Goal: Task Accomplishment & Management: Manage account settings

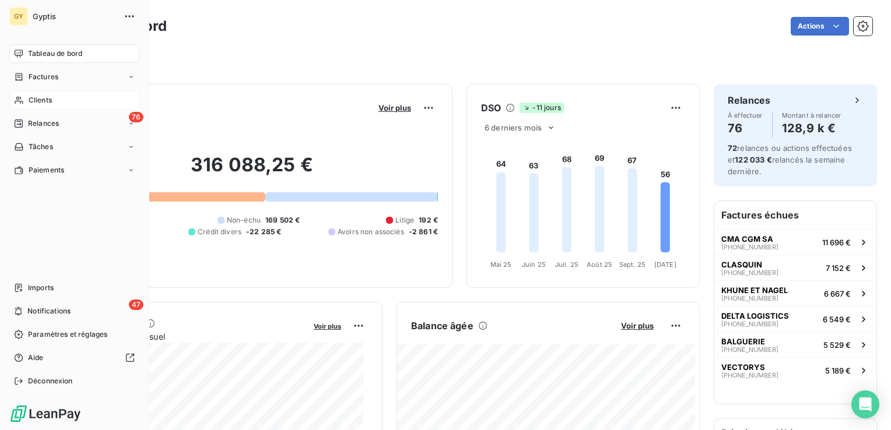
click at [43, 100] on span "Clients" at bounding box center [40, 100] width 23 height 10
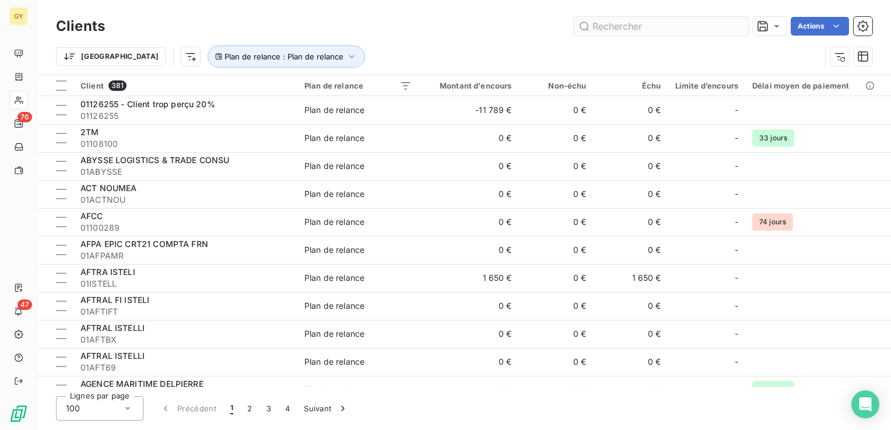
click at [628, 27] on input "text" at bounding box center [661, 26] width 175 height 19
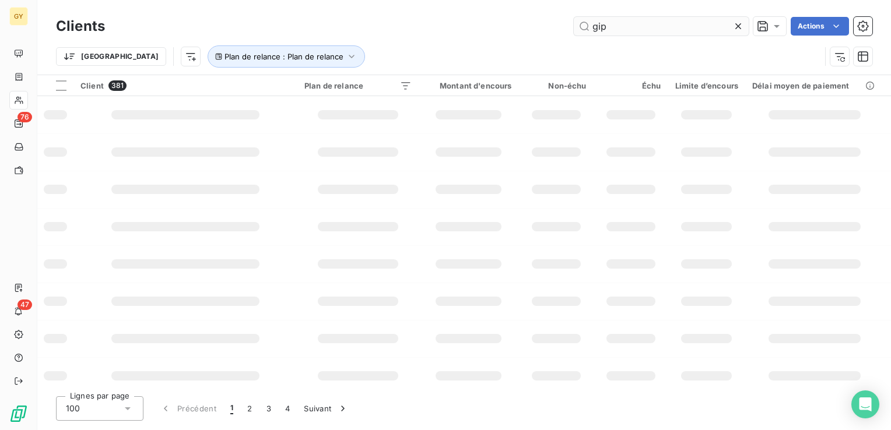
type input "gip"
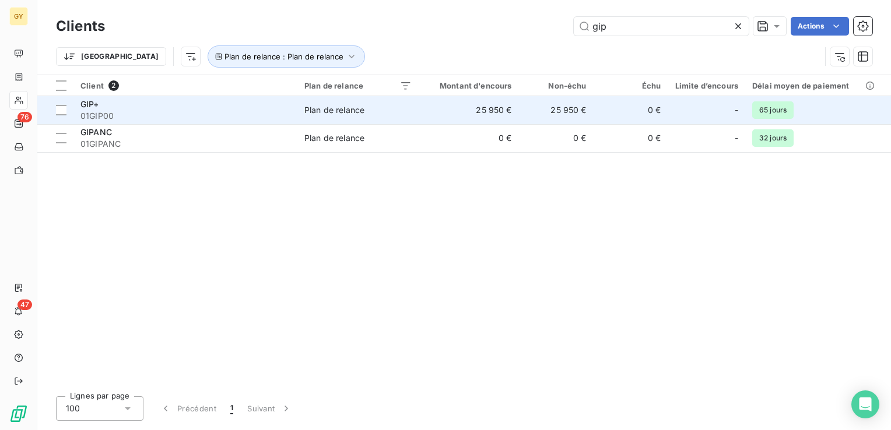
click at [176, 108] on div "GIP+" at bounding box center [185, 105] width 210 height 12
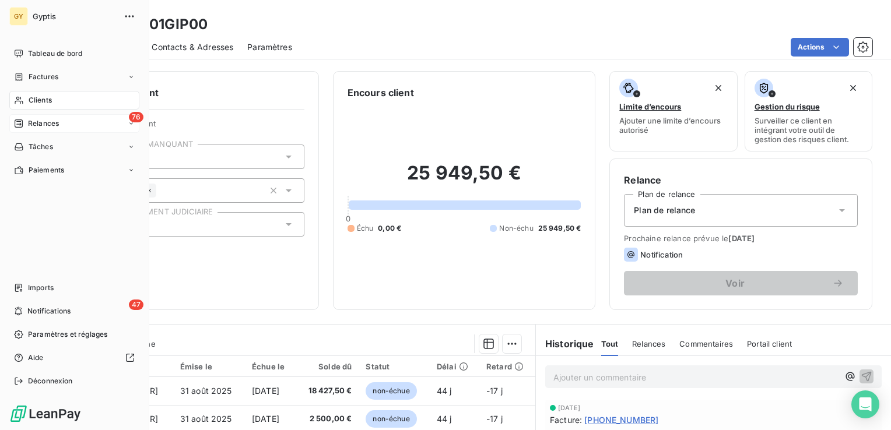
click at [51, 129] on div "76 Relances" at bounding box center [74, 123] width 130 height 19
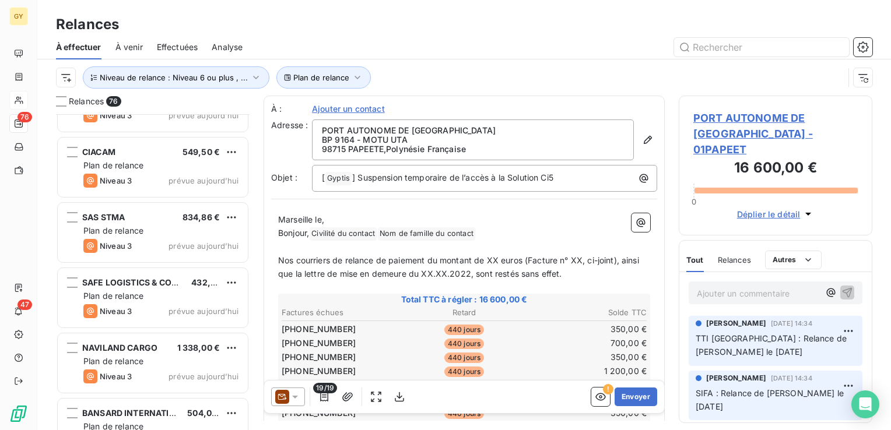
scroll to position [4646, 0]
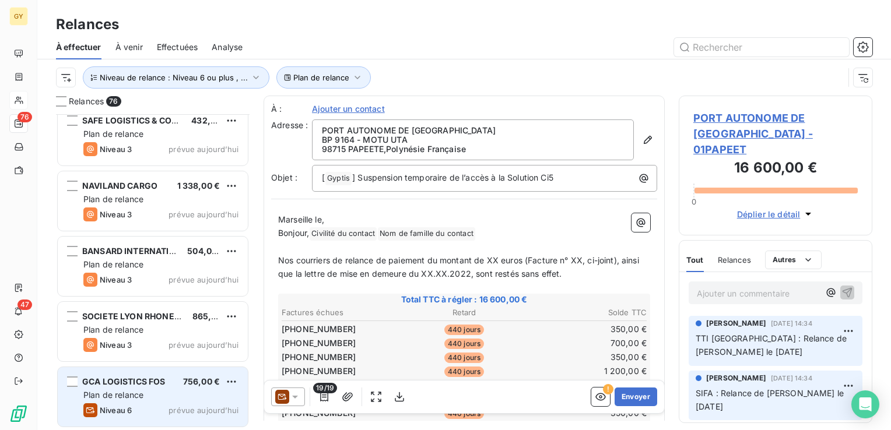
click at [131, 391] on span "Plan de relance" at bounding box center [113, 395] width 60 height 10
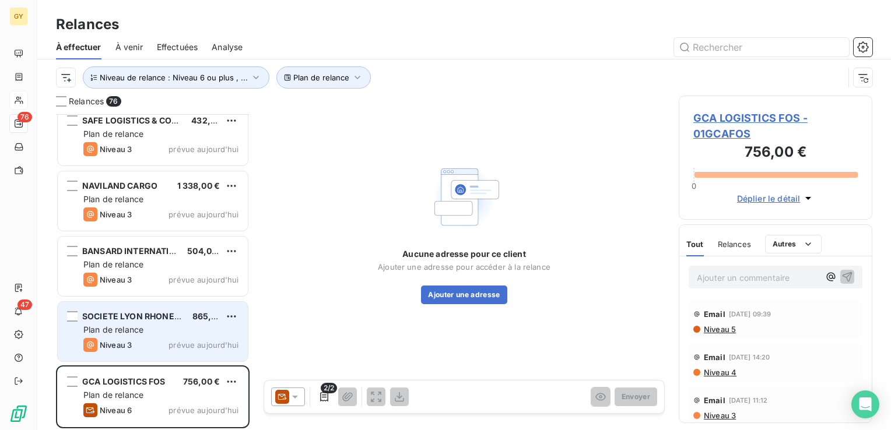
click at [152, 336] on div "SOCIETE LYON RHONE TERMINAL 865,62 € Plan de relance Niveau 3 prévue aujourd’hui" at bounding box center [153, 331] width 190 height 59
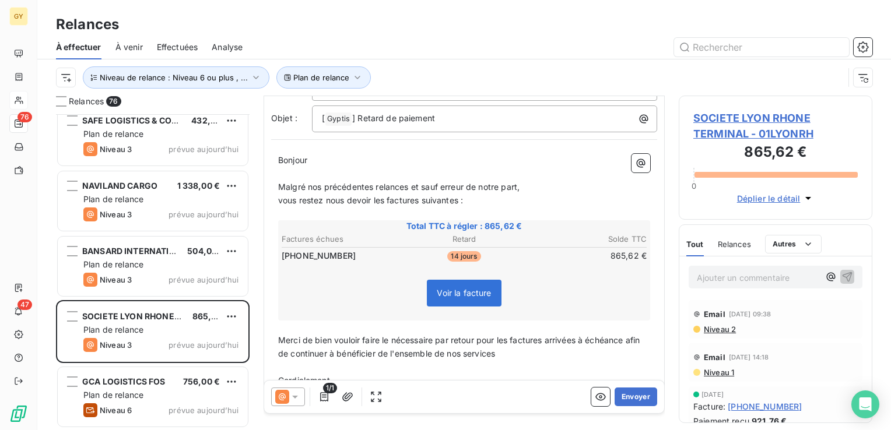
scroll to position [54, 0]
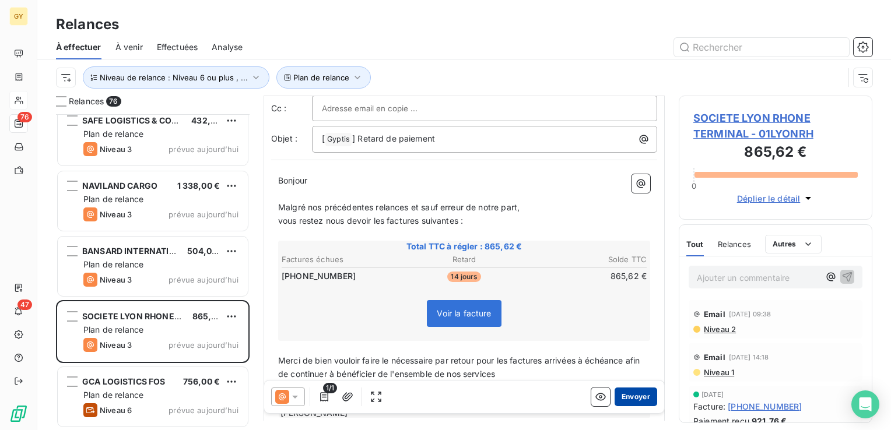
click at [618, 399] on button "Envoyer" at bounding box center [635, 397] width 43 height 19
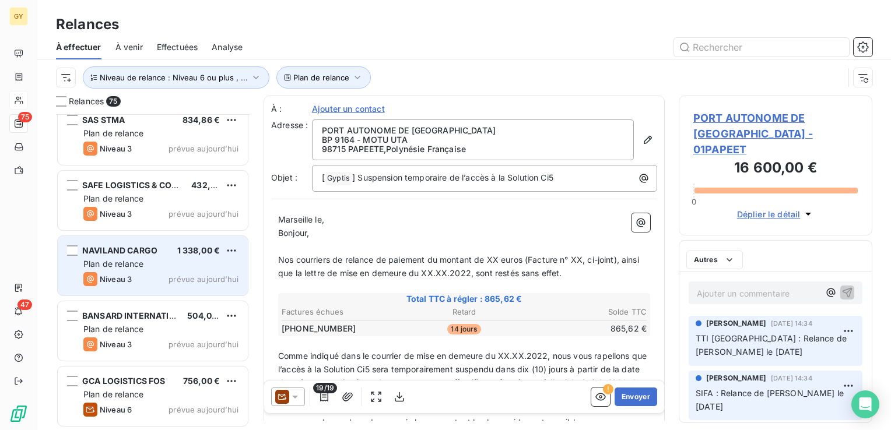
scroll to position [4580, 0]
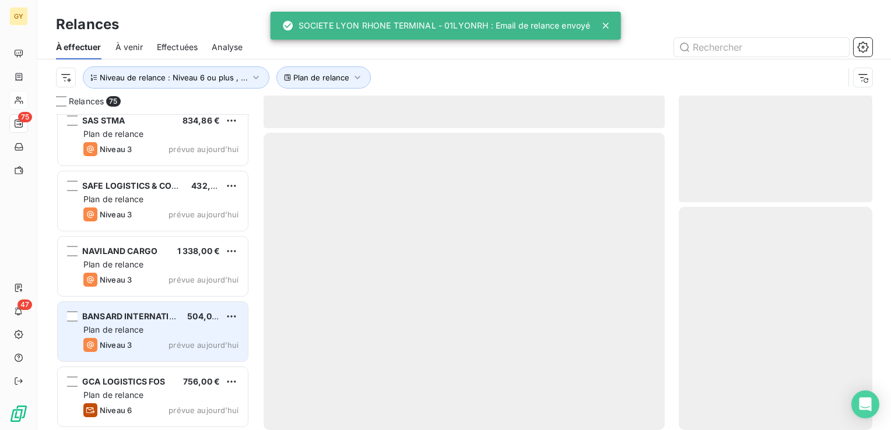
click at [118, 340] on span "Niveau 3" at bounding box center [116, 344] width 32 height 9
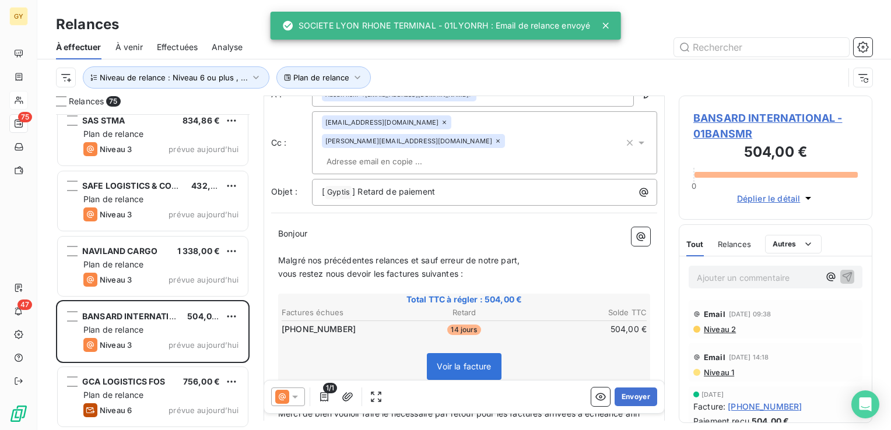
scroll to position [117, 0]
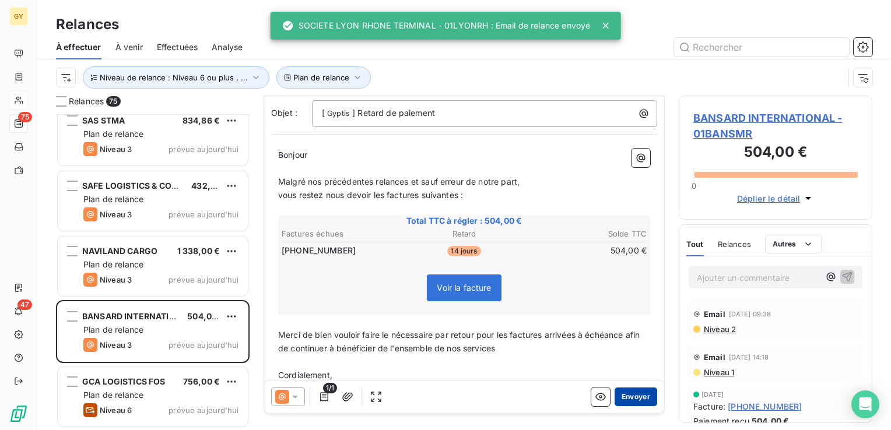
click at [632, 398] on button "Envoyer" at bounding box center [635, 397] width 43 height 19
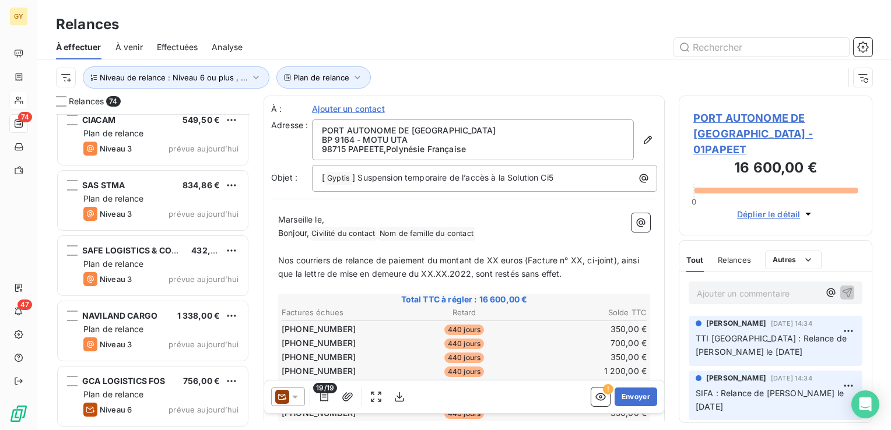
scroll to position [4515, 0]
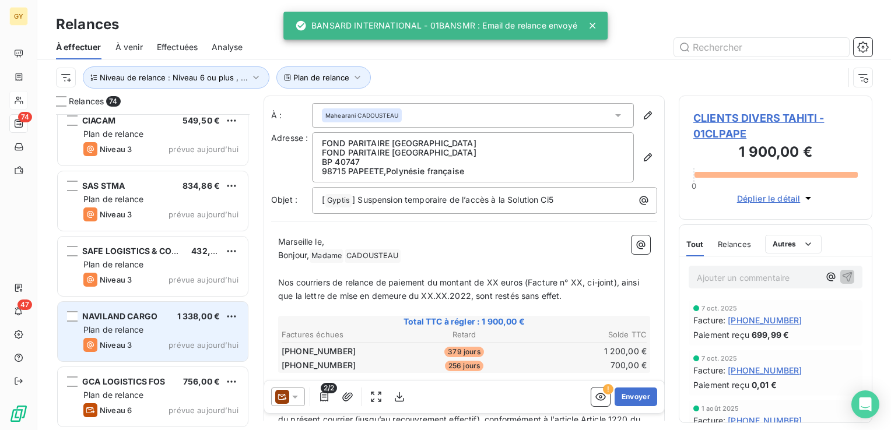
click at [147, 324] on div "Plan de relance" at bounding box center [160, 330] width 155 height 12
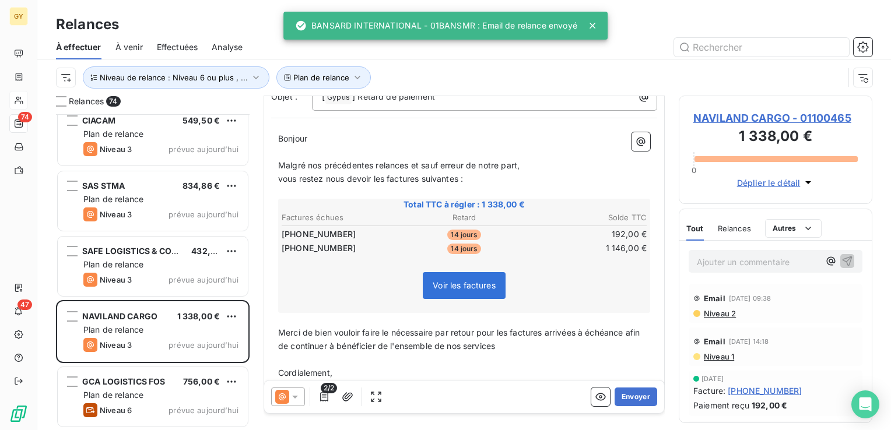
scroll to position [117, 0]
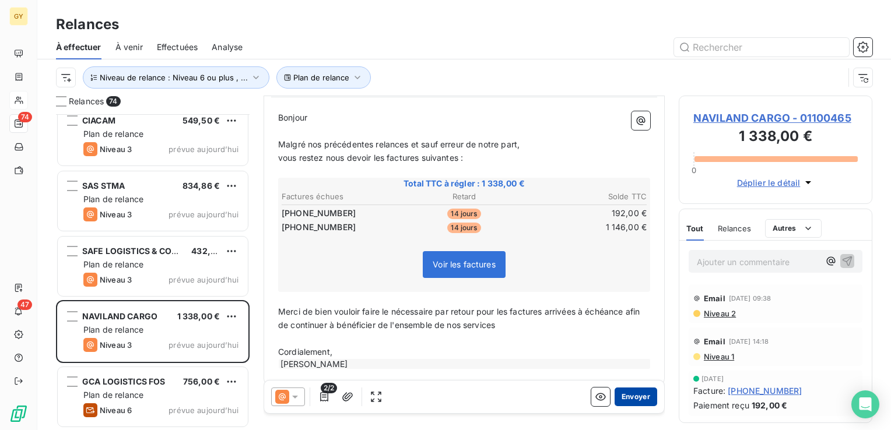
click at [616, 396] on button "Envoyer" at bounding box center [635, 397] width 43 height 19
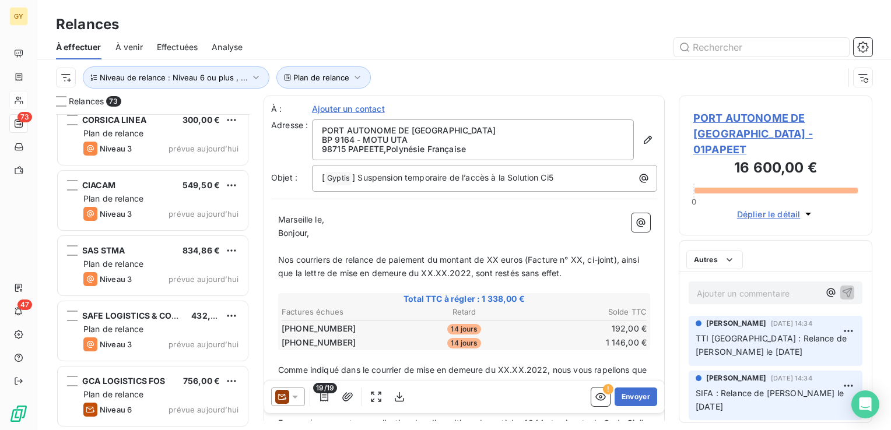
scroll to position [4450, 0]
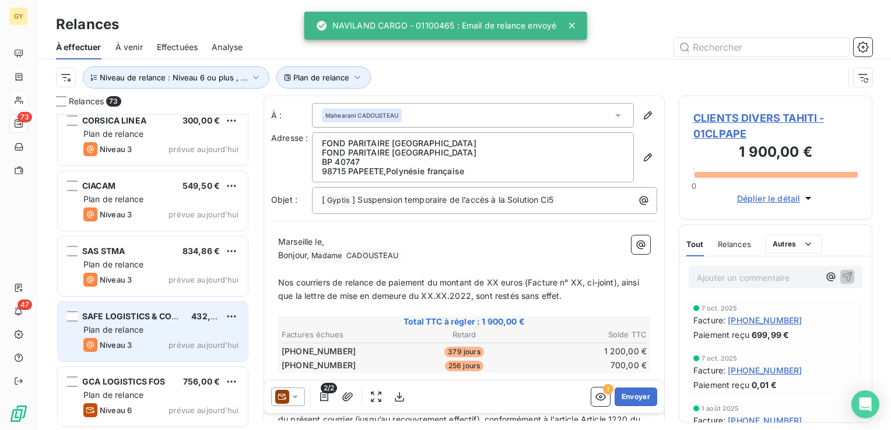
click at [114, 327] on span "Plan de relance" at bounding box center [113, 330] width 60 height 10
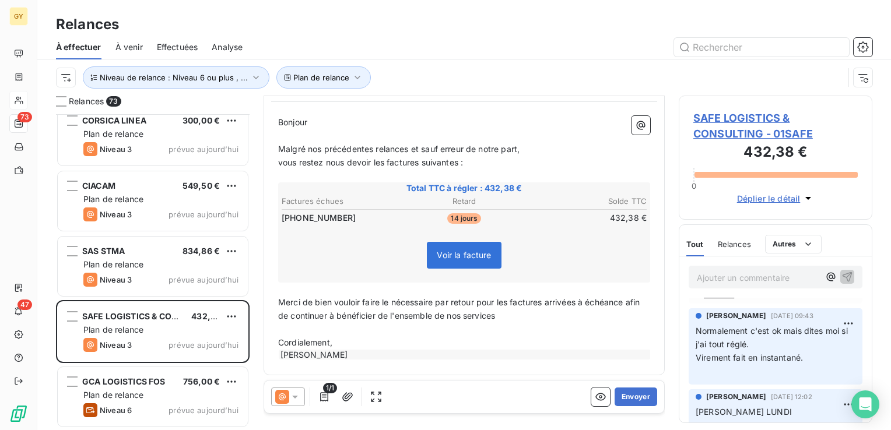
scroll to position [58, 0]
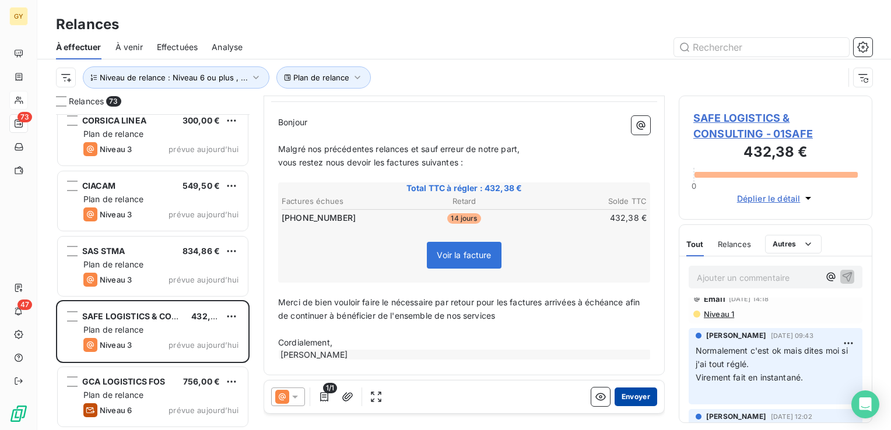
click at [624, 399] on button "Envoyer" at bounding box center [635, 397] width 43 height 19
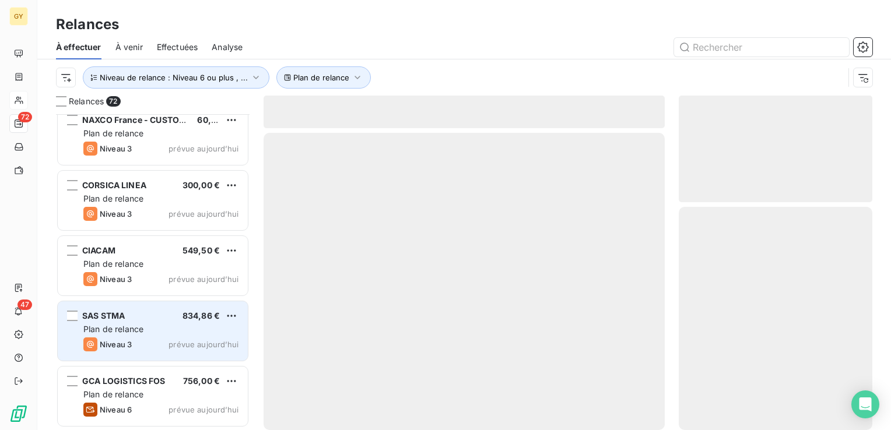
scroll to position [4385, 0]
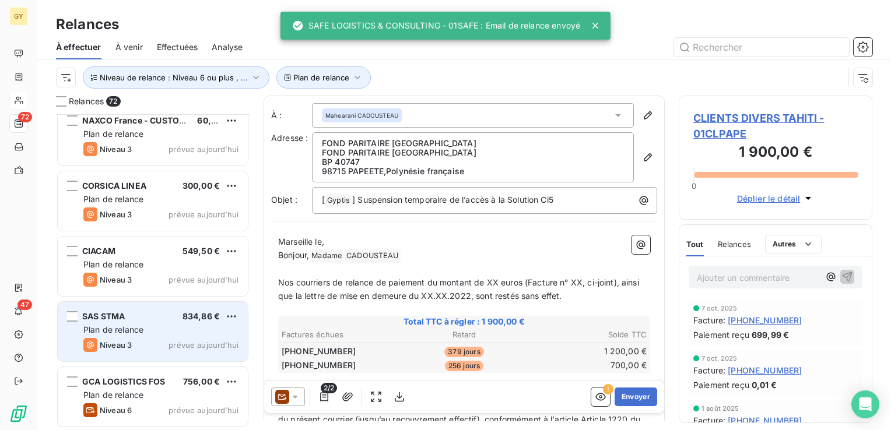
click at [94, 320] on span "SAS STMA" at bounding box center [103, 316] width 43 height 10
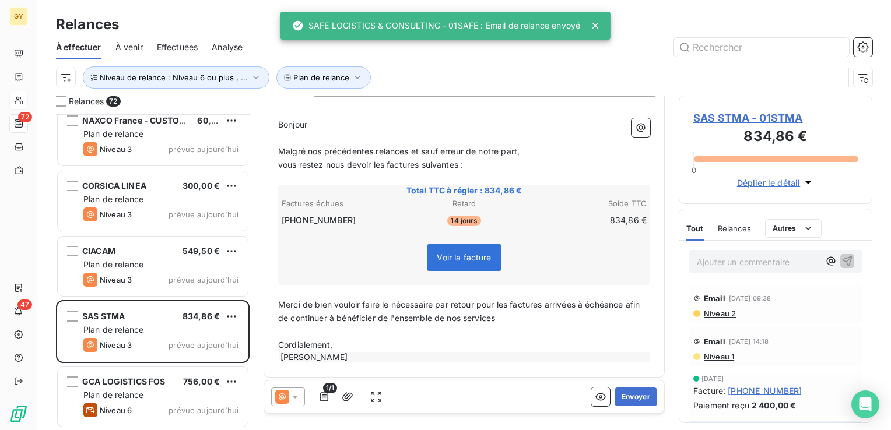
scroll to position [112, 0]
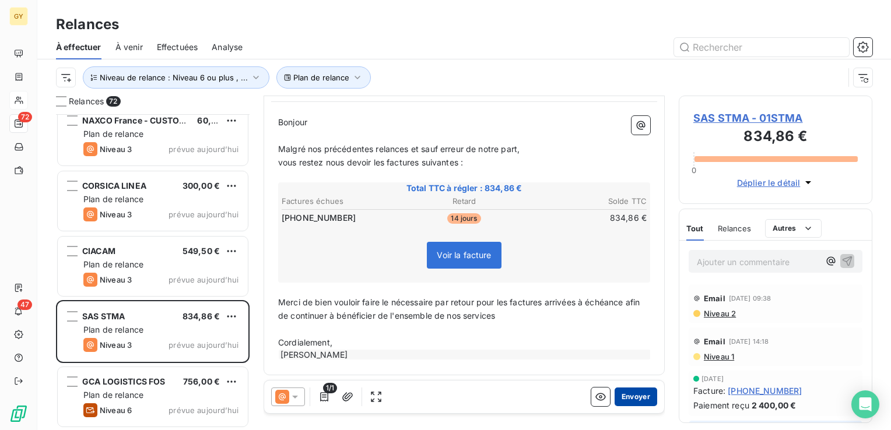
click at [627, 396] on button "Envoyer" at bounding box center [635, 397] width 43 height 19
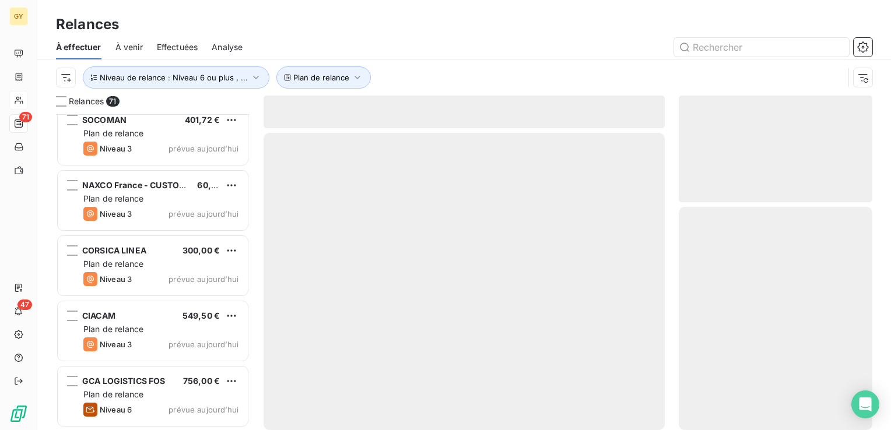
scroll to position [4319, 0]
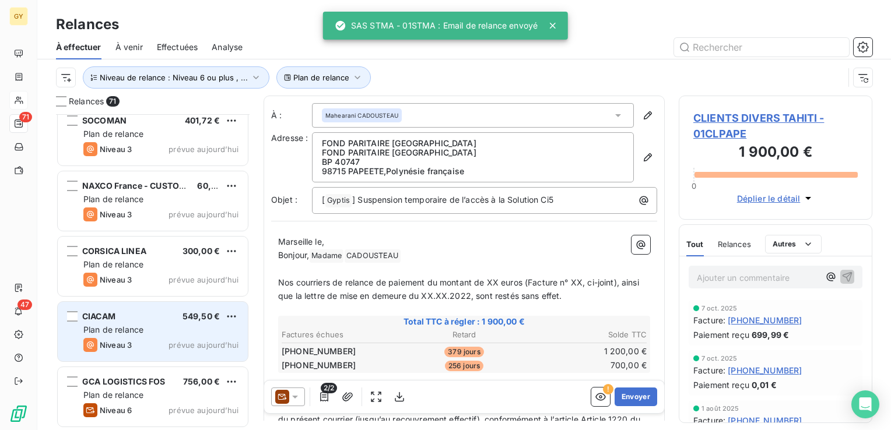
click at [106, 325] on span "Plan de relance" at bounding box center [113, 330] width 60 height 10
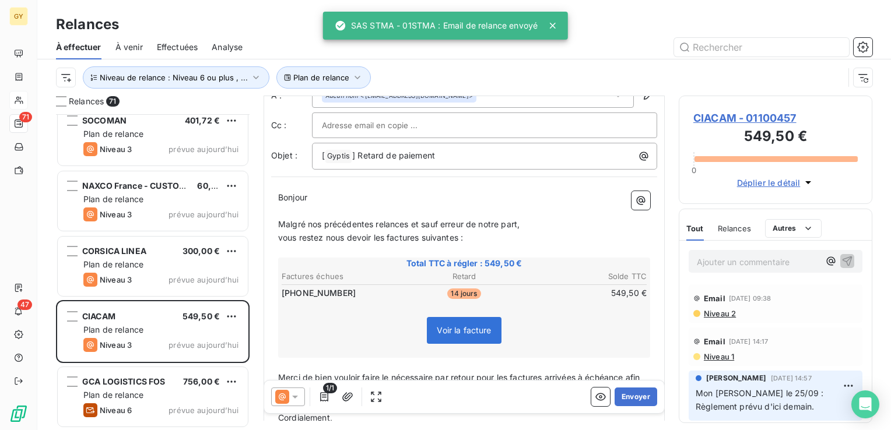
scroll to position [112, 0]
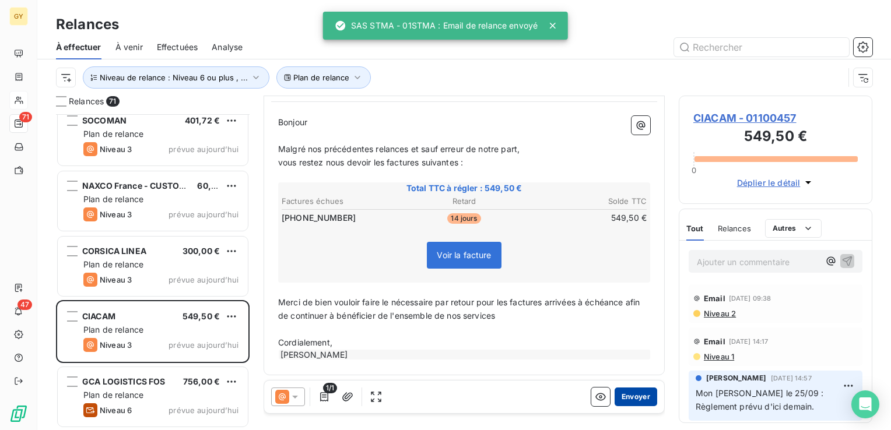
click at [627, 395] on button "Envoyer" at bounding box center [635, 397] width 43 height 19
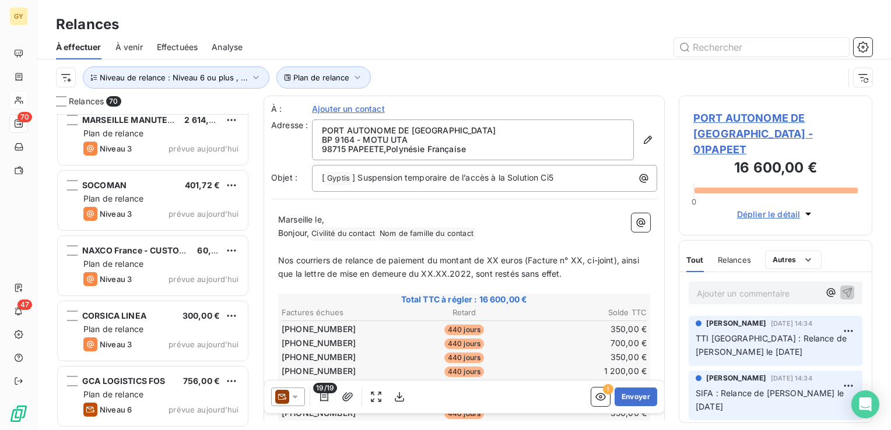
scroll to position [4254, 0]
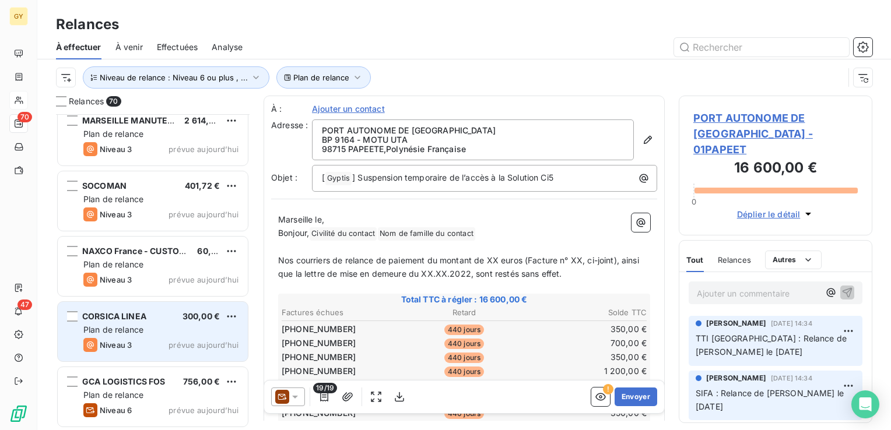
click at [134, 329] on span "Plan de relance" at bounding box center [113, 330] width 60 height 10
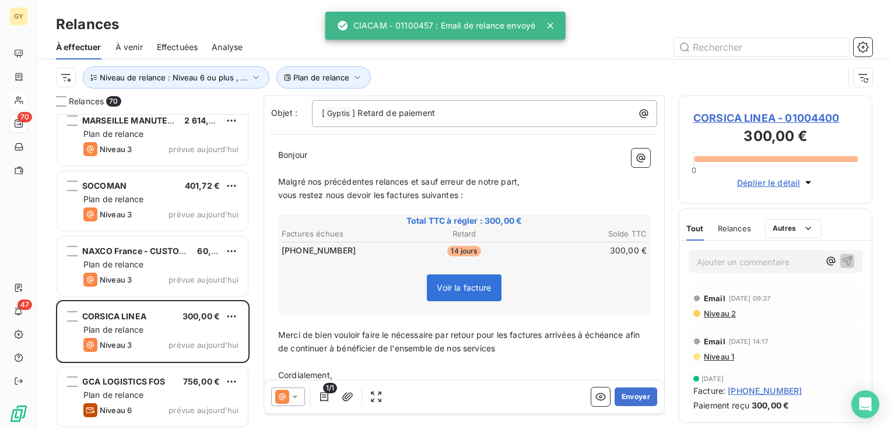
scroll to position [112, 0]
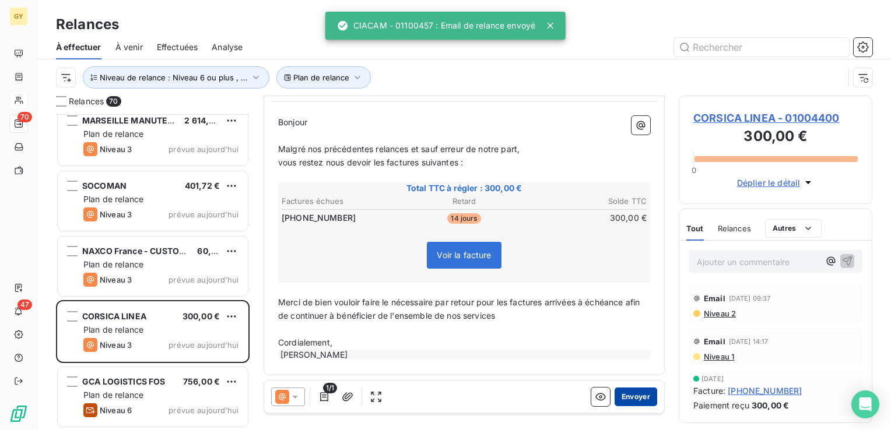
click at [615, 393] on button "Envoyer" at bounding box center [635, 397] width 43 height 19
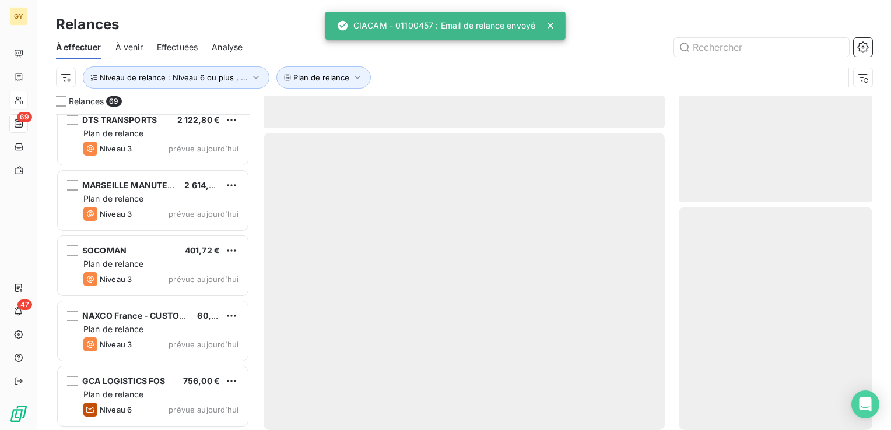
scroll to position [4189, 0]
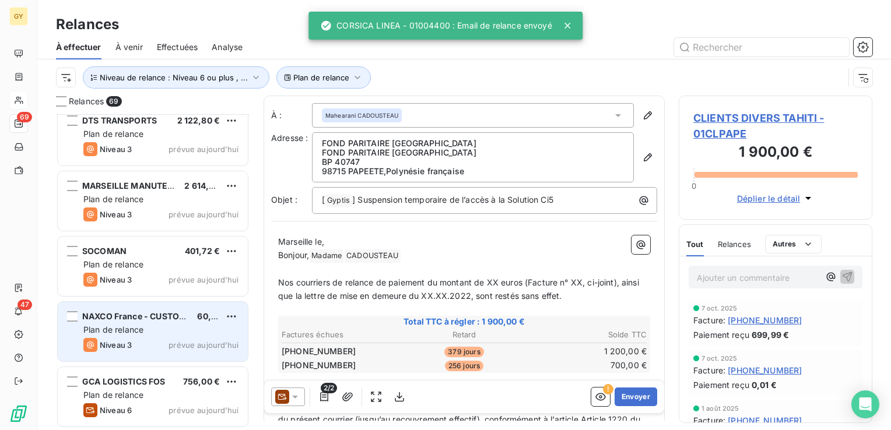
click at [131, 317] on span "NAXCO France - CUSTOMS BROKERA" at bounding box center [158, 316] width 152 height 10
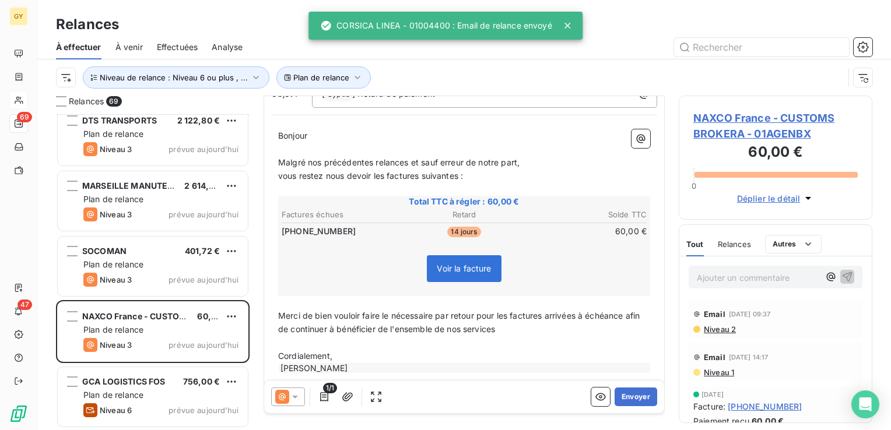
scroll to position [112, 0]
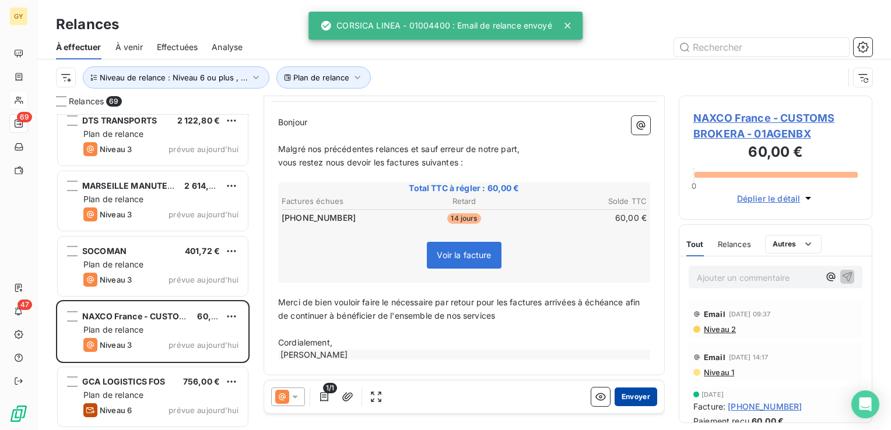
click at [630, 392] on button "Envoyer" at bounding box center [635, 397] width 43 height 19
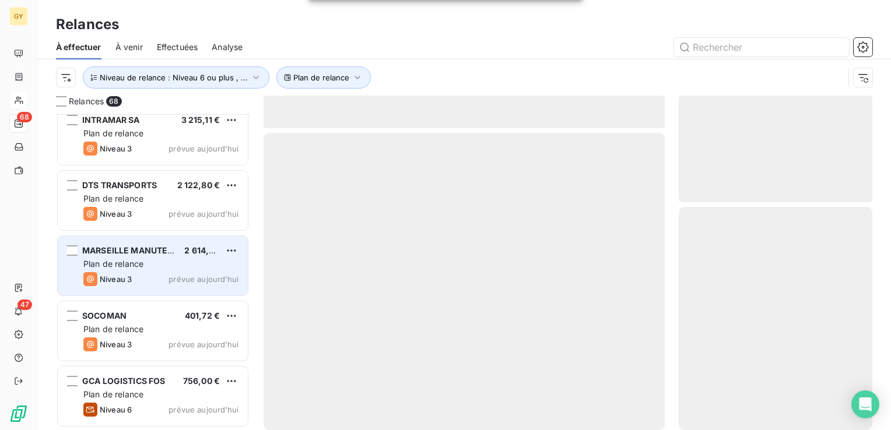
scroll to position [4123, 0]
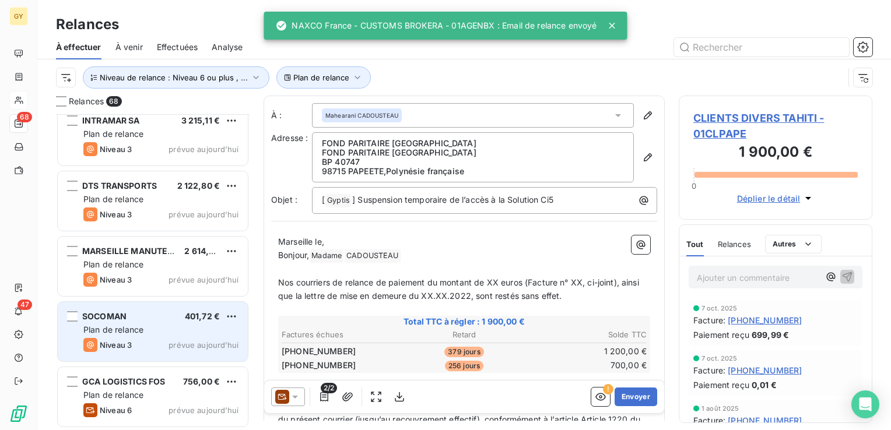
drag, startPoint x: 126, startPoint y: 319, endPoint x: 142, endPoint y: 322, distance: 16.5
click at [128, 321] on div "SOCOMAN 401,72 €" at bounding box center [160, 316] width 155 height 10
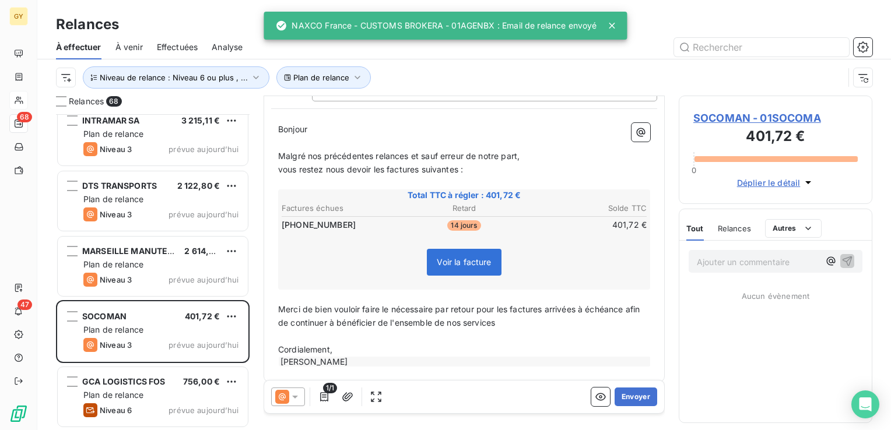
scroll to position [112, 0]
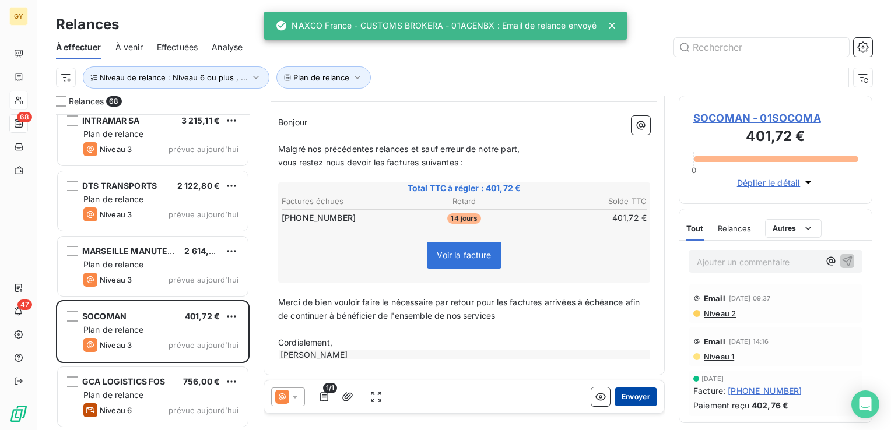
click at [628, 397] on button "Envoyer" at bounding box center [635, 397] width 43 height 19
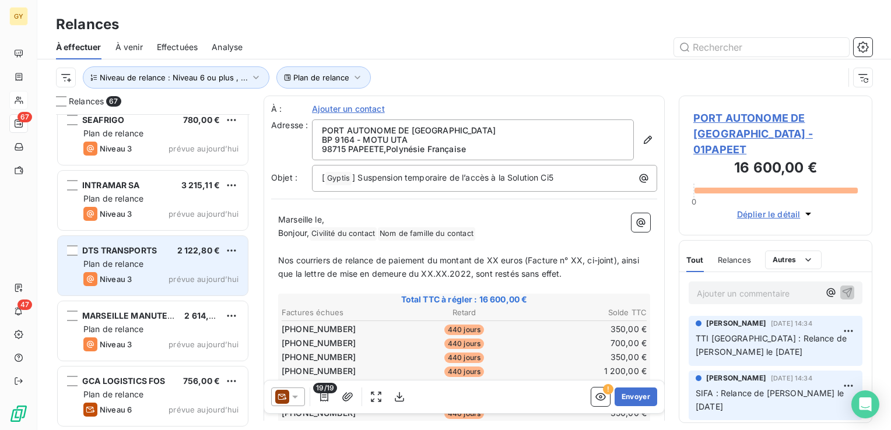
scroll to position [4058, 0]
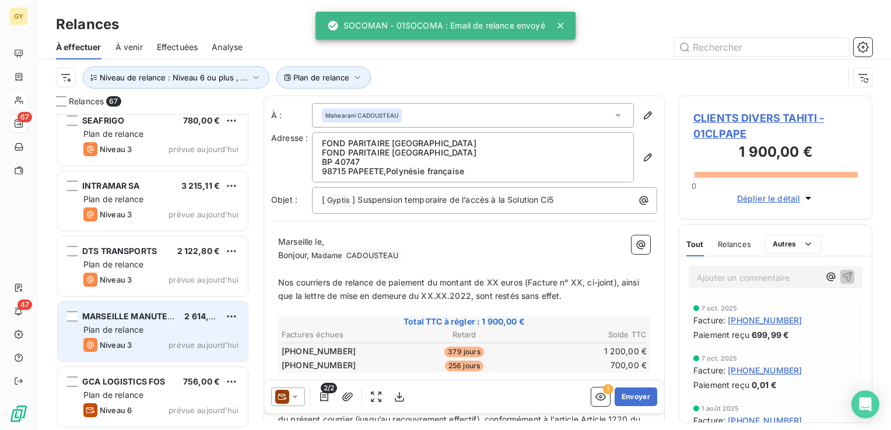
click at [108, 328] on span "Plan de relance" at bounding box center [113, 330] width 60 height 10
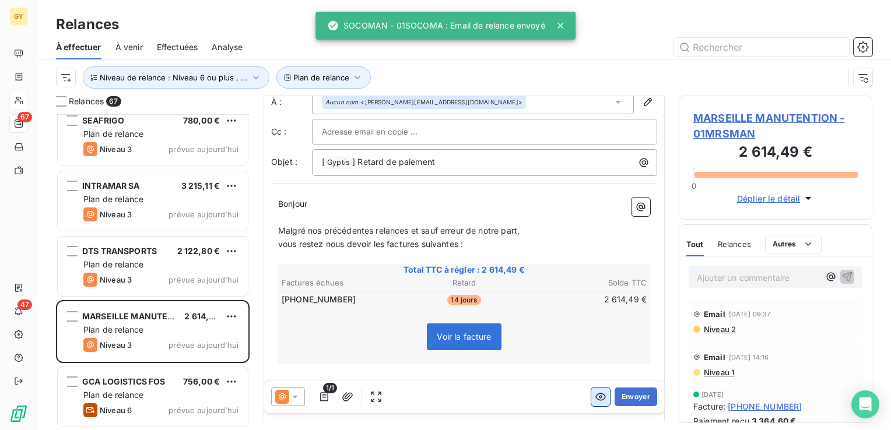
scroll to position [58, 0]
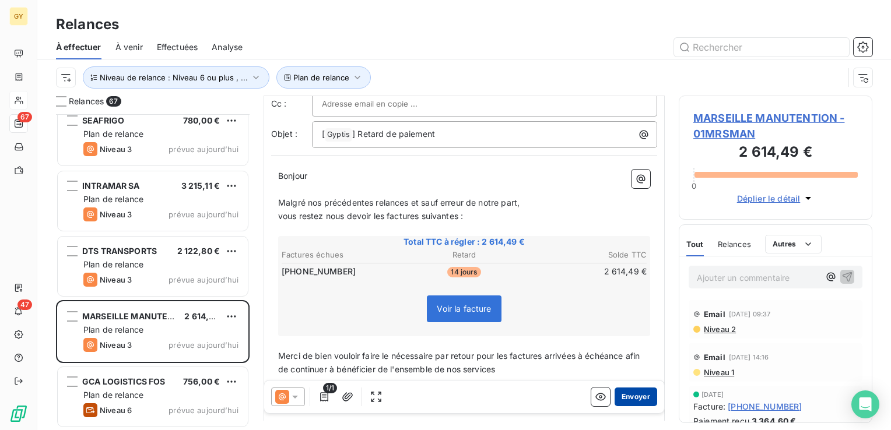
click at [621, 399] on button "Envoyer" at bounding box center [635, 397] width 43 height 19
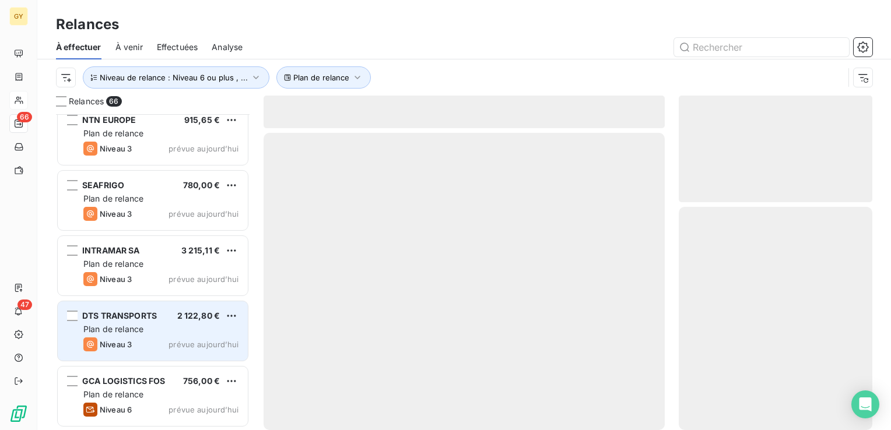
scroll to position [3993, 0]
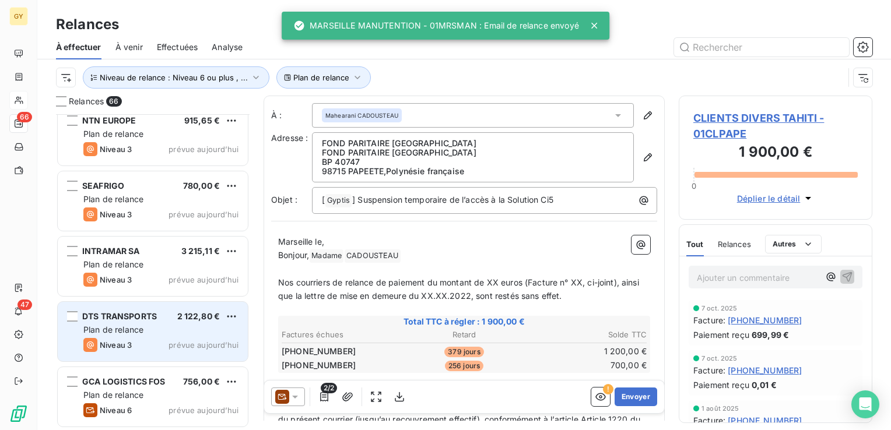
click at [122, 333] on span "Plan de relance" at bounding box center [113, 330] width 60 height 10
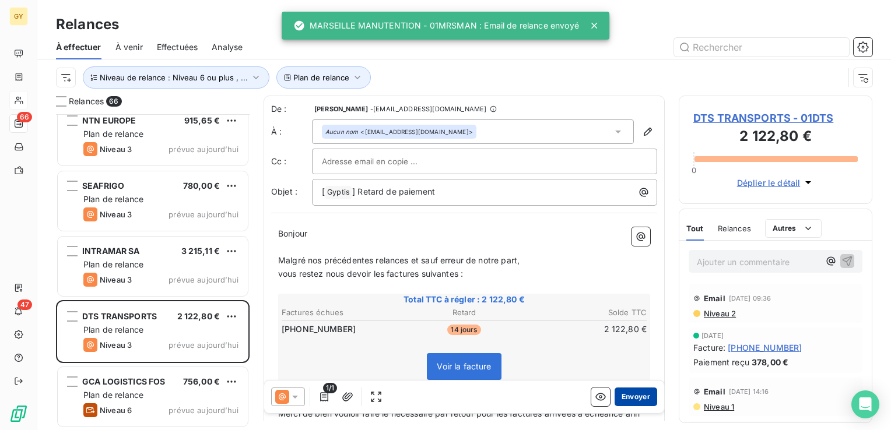
click at [634, 392] on button "Envoyer" at bounding box center [635, 397] width 43 height 19
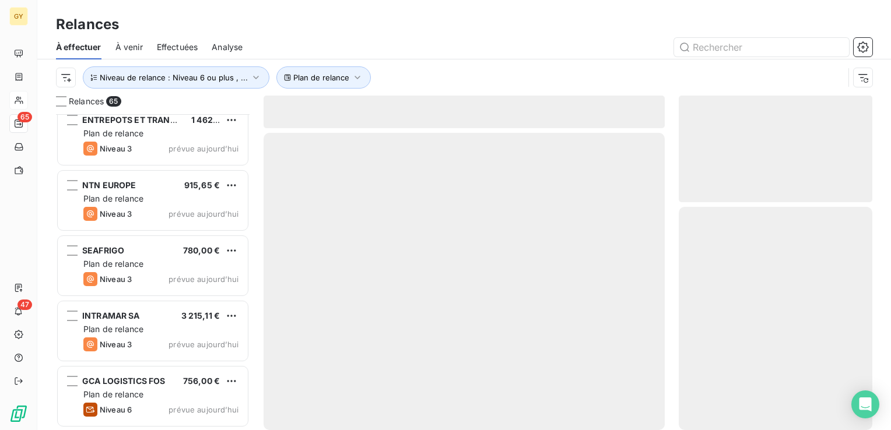
scroll to position [3928, 0]
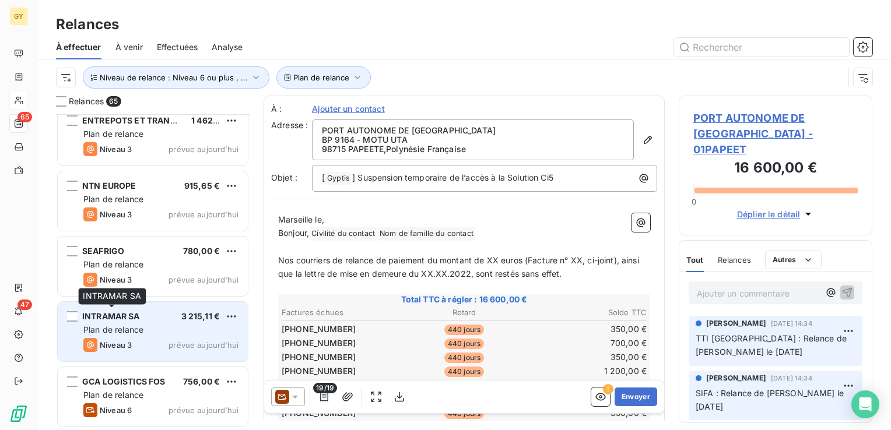
click at [119, 318] on span "INTRAMAR SA" at bounding box center [111, 316] width 58 height 10
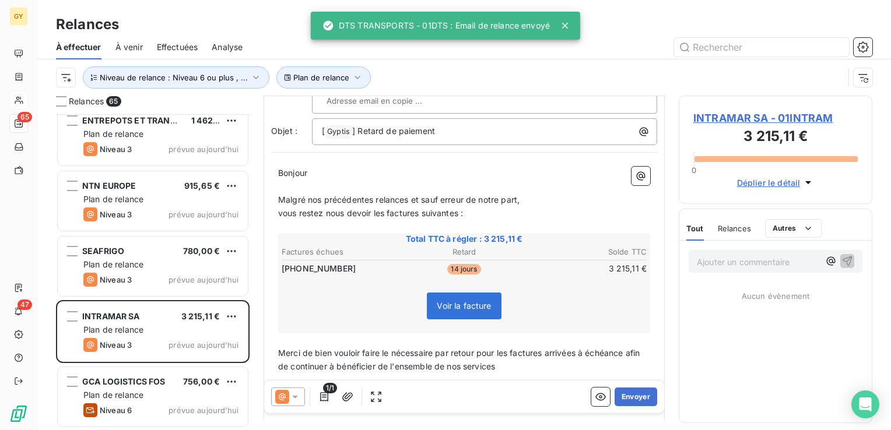
scroll to position [131, 0]
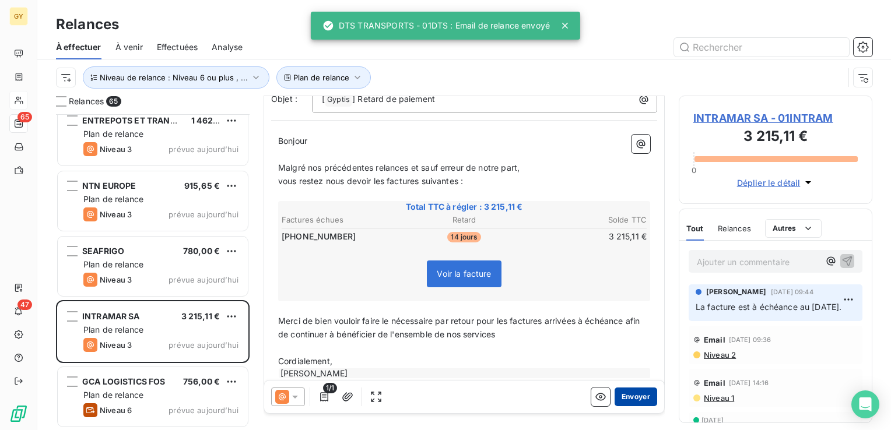
click at [638, 388] on button "Envoyer" at bounding box center [635, 397] width 43 height 19
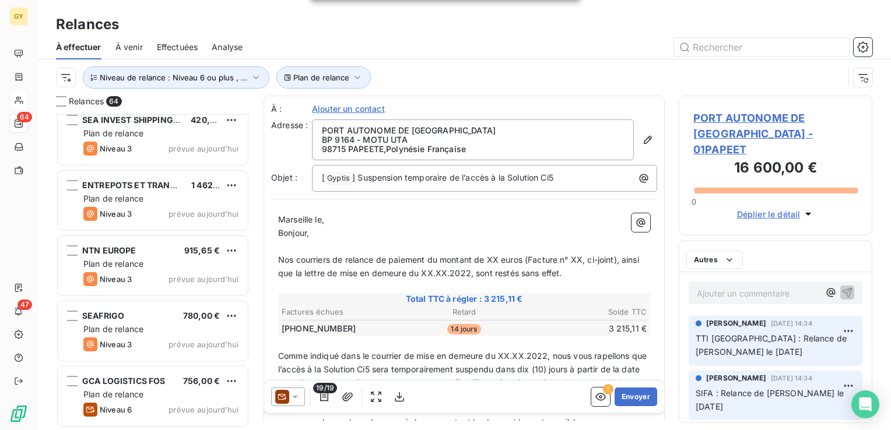
scroll to position [3862, 0]
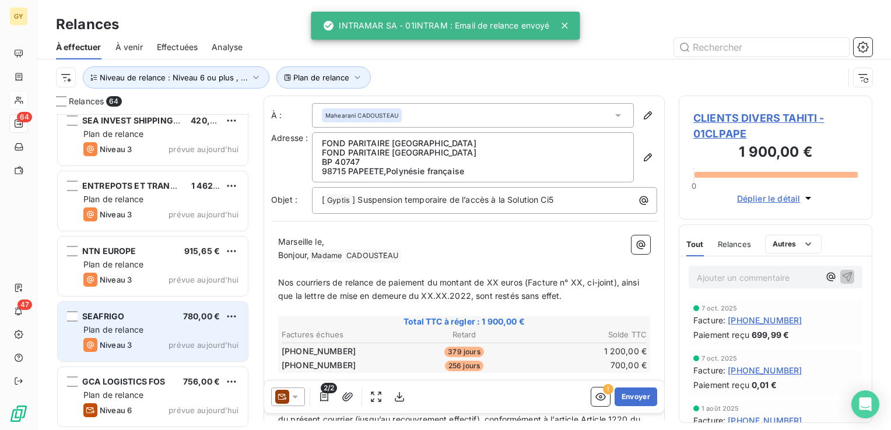
click at [125, 328] on span "Plan de relance" at bounding box center [113, 330] width 60 height 10
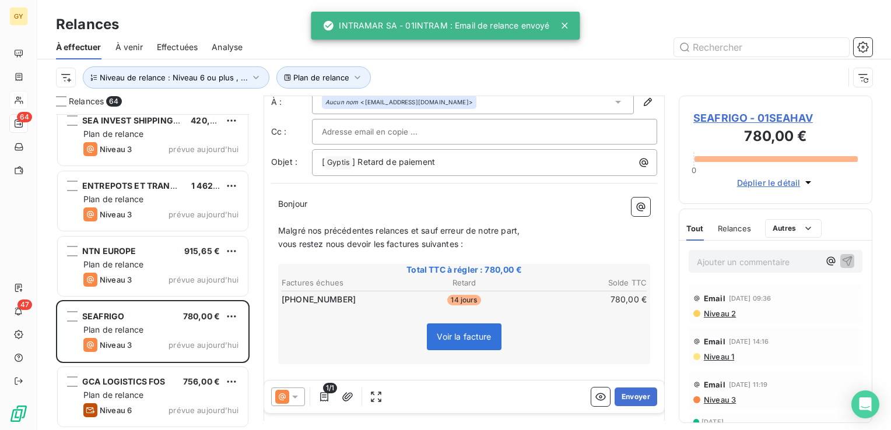
scroll to position [58, 0]
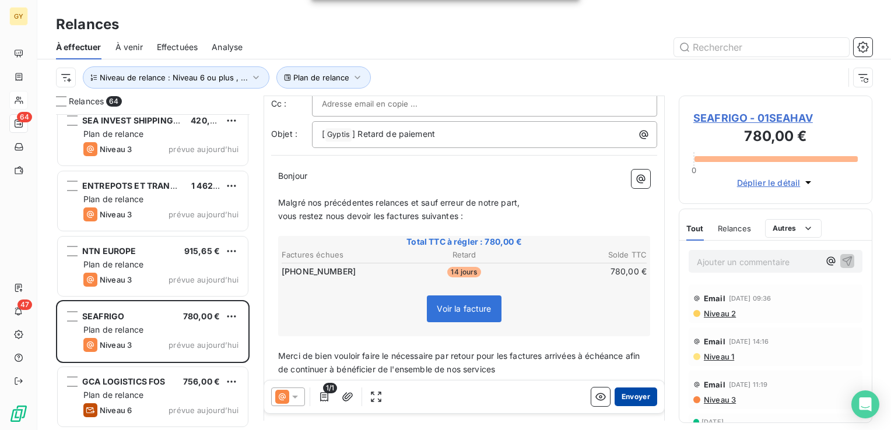
click at [625, 396] on button "Envoyer" at bounding box center [635, 397] width 43 height 19
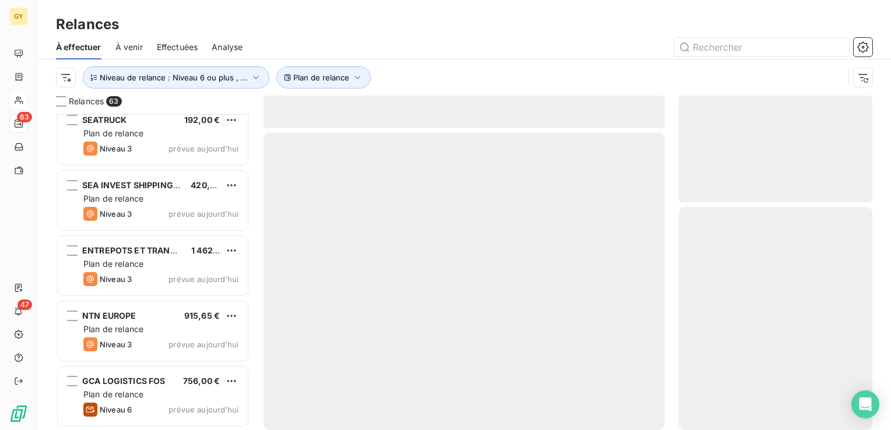
scroll to position [3797, 0]
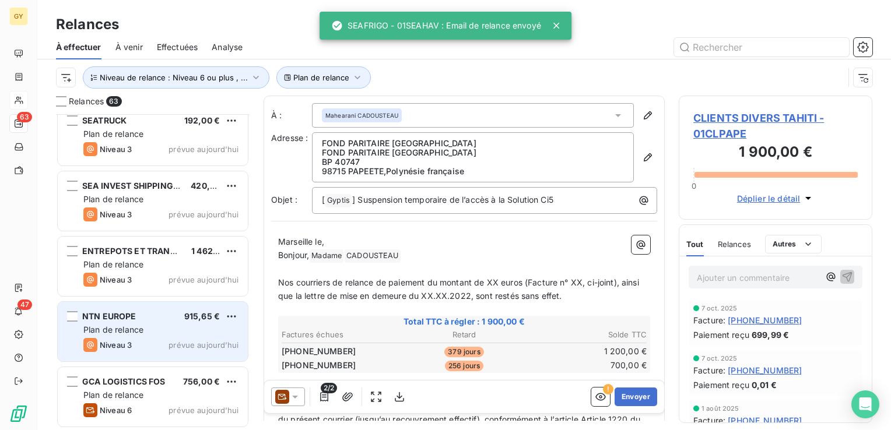
click at [108, 324] on div "NTN EUROPE 915,65 € Plan de relance Niveau 3 prévue aujourd’hui" at bounding box center [153, 331] width 190 height 59
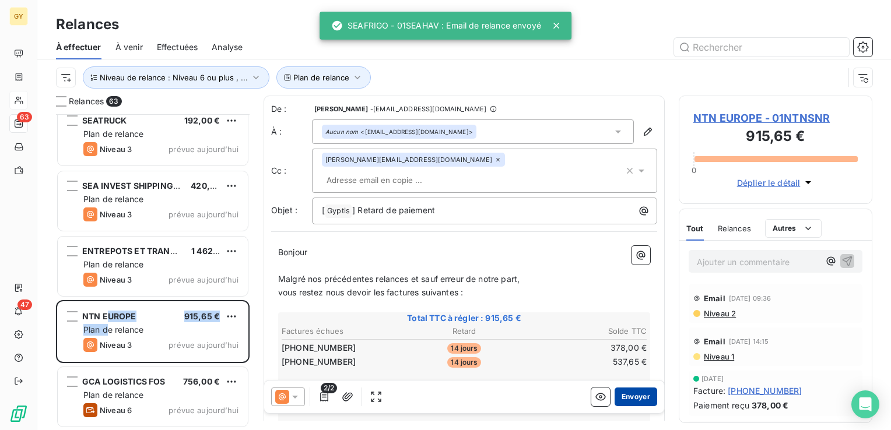
click at [620, 395] on button "Envoyer" at bounding box center [635, 397] width 43 height 19
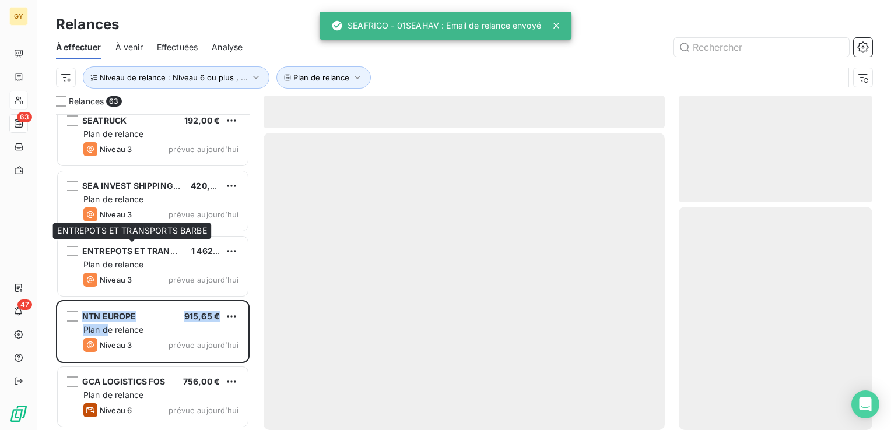
scroll to position [3732, 0]
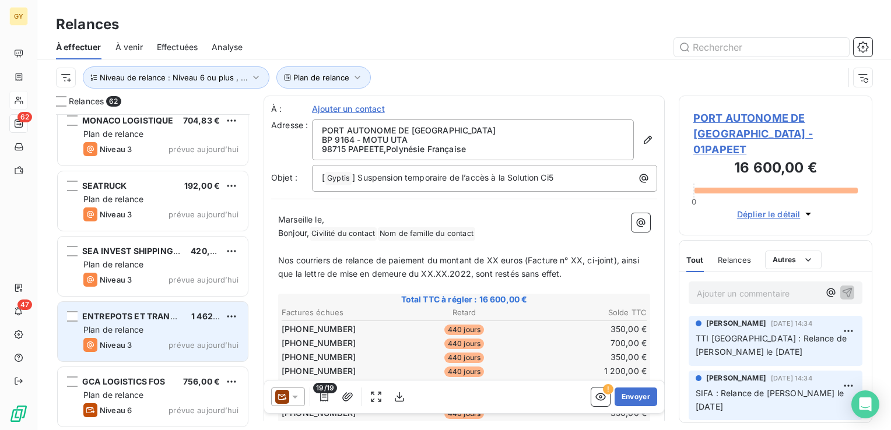
click at [116, 327] on span "Plan de relance" at bounding box center [113, 330] width 60 height 10
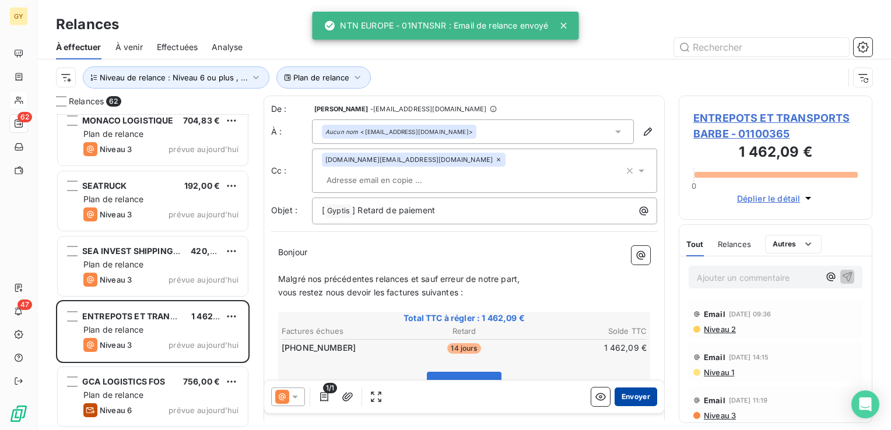
click at [614, 395] on button "Envoyer" at bounding box center [635, 397] width 43 height 19
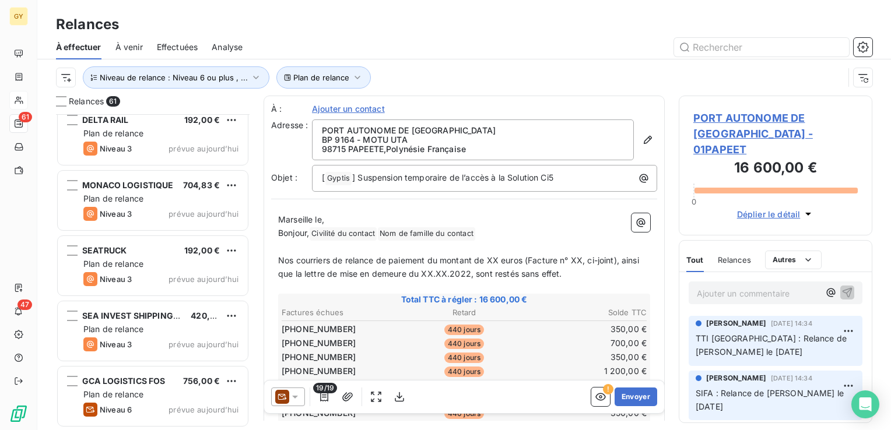
scroll to position [3666, 0]
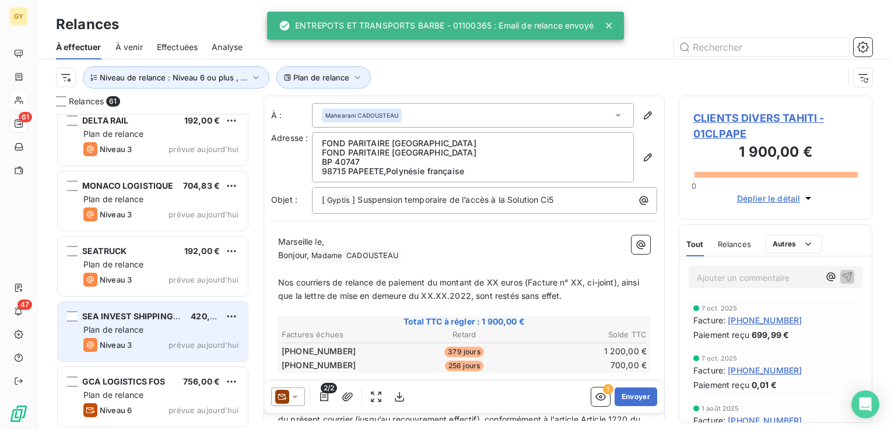
click at [133, 337] on div "SEA INVEST SHIPPING AGENCY 420,00 € Plan de relance Niveau 3 prévue aujourd’hui" at bounding box center [153, 331] width 190 height 59
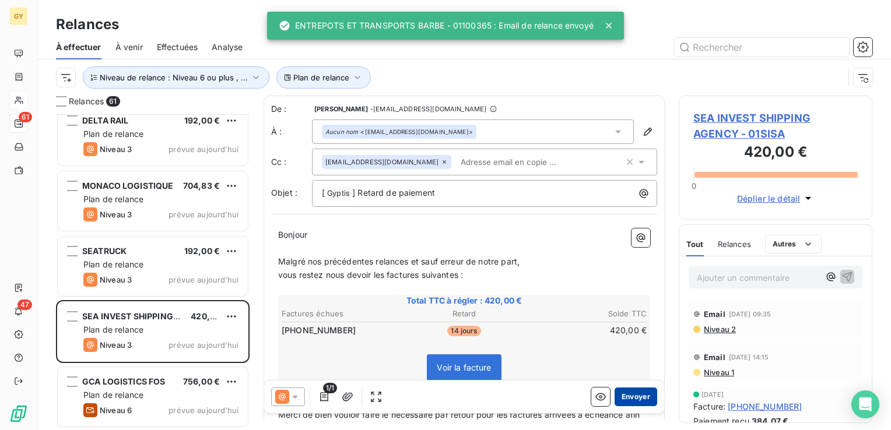
click at [620, 396] on button "Envoyer" at bounding box center [635, 397] width 43 height 19
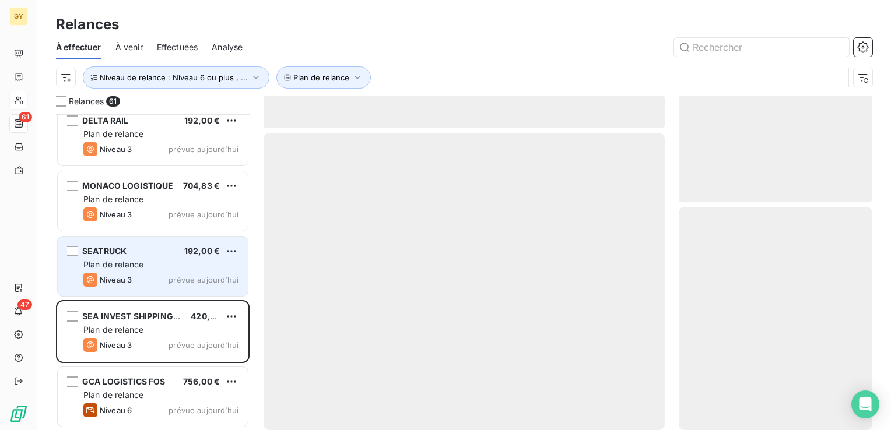
scroll to position [3601, 0]
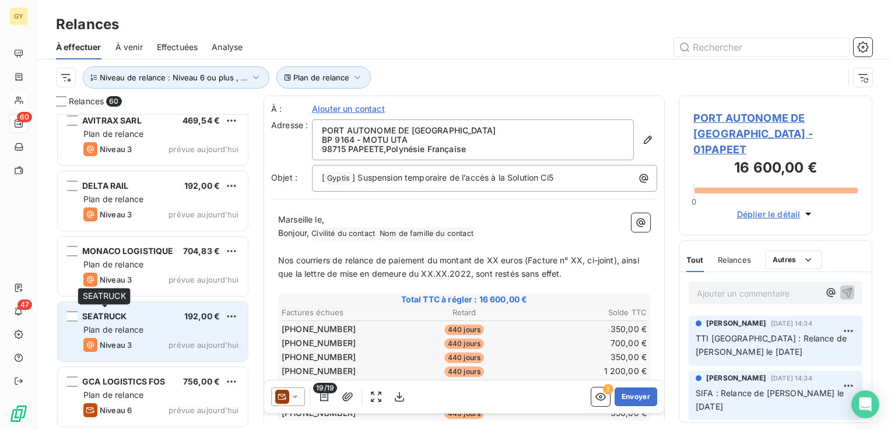
click at [119, 319] on span "SEATRUCK" at bounding box center [104, 316] width 44 height 10
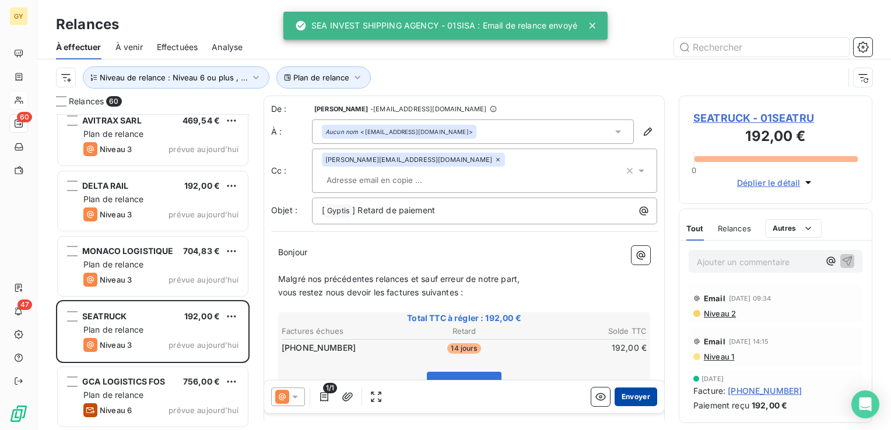
click at [620, 391] on button "Envoyer" at bounding box center [635, 397] width 43 height 19
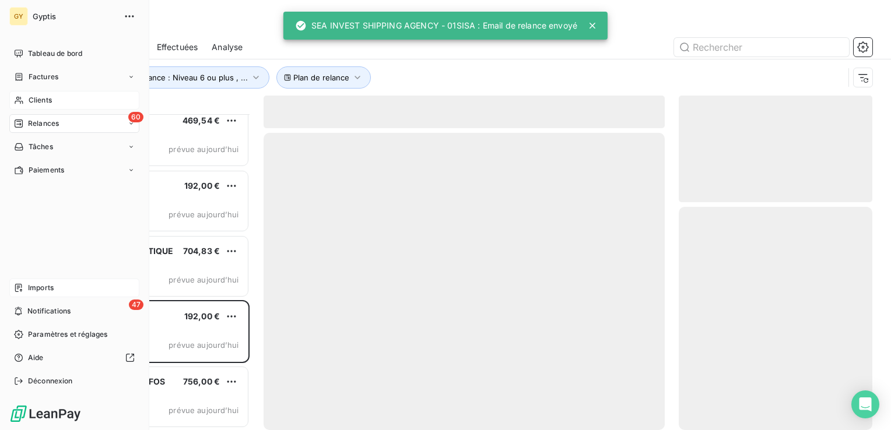
scroll to position [3536, 0]
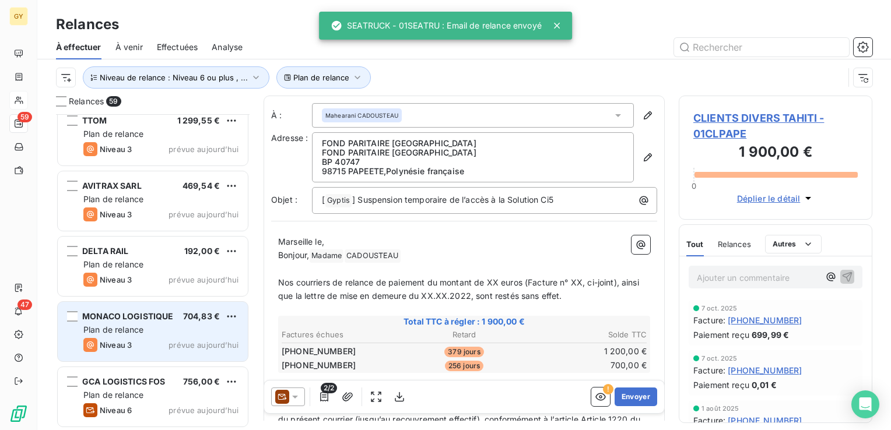
click at [128, 332] on span "Plan de relance" at bounding box center [113, 330] width 60 height 10
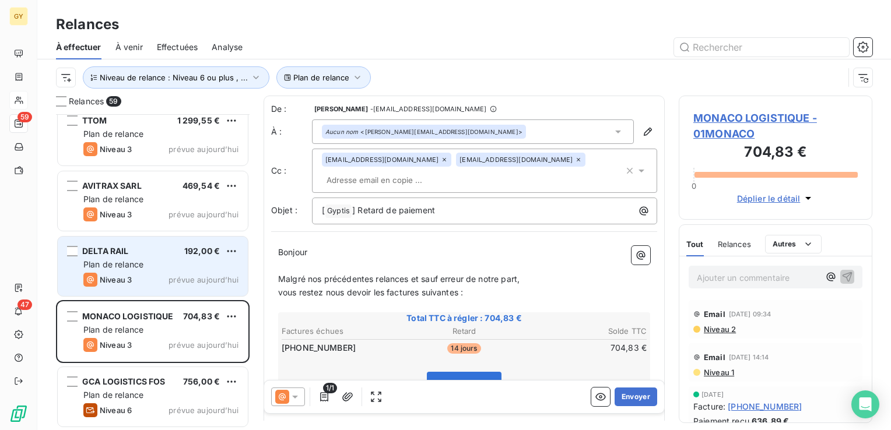
click at [105, 273] on div "Niveau 3" at bounding box center [107, 280] width 48 height 14
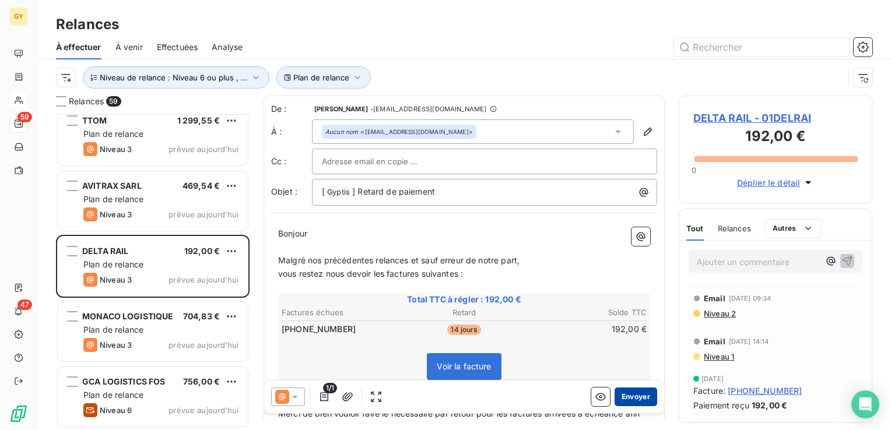
click at [623, 401] on button "Envoyer" at bounding box center [635, 397] width 43 height 19
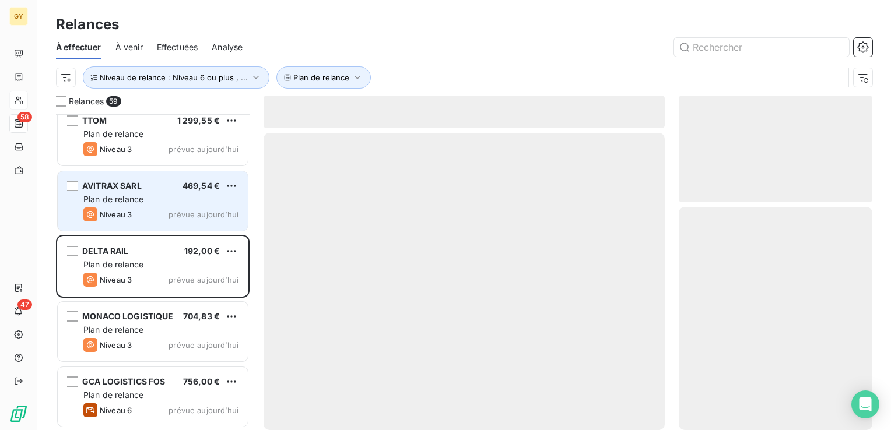
scroll to position [3471, 0]
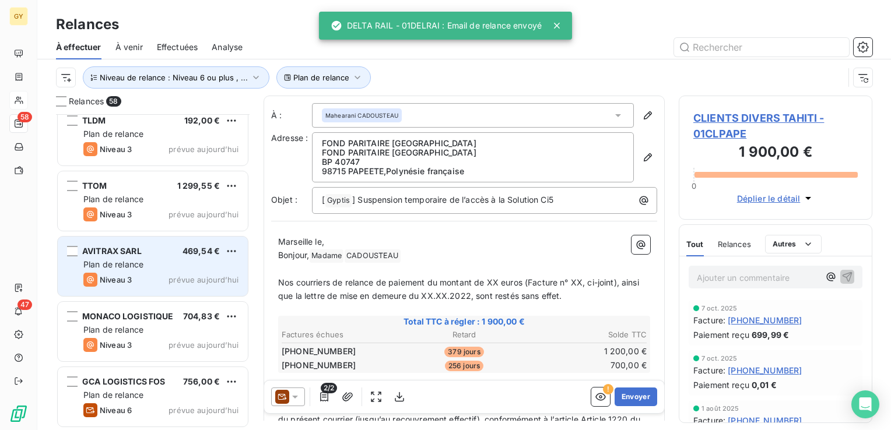
click at [159, 269] on div "Plan de relance" at bounding box center [160, 265] width 155 height 12
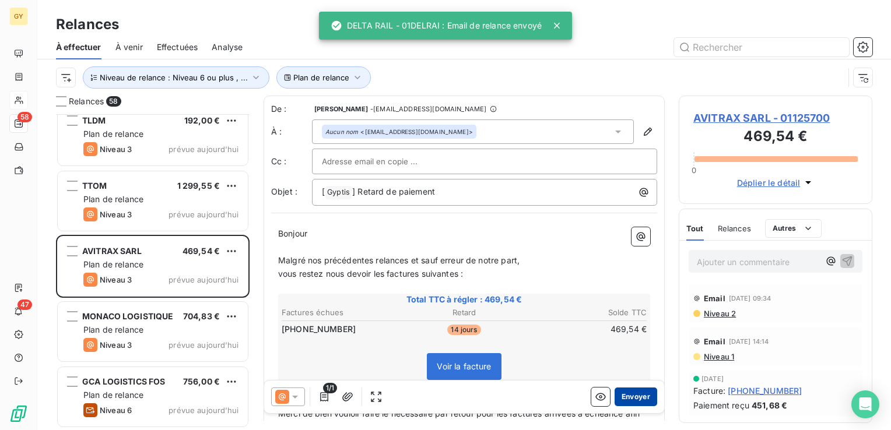
click at [627, 398] on button "Envoyer" at bounding box center [635, 397] width 43 height 19
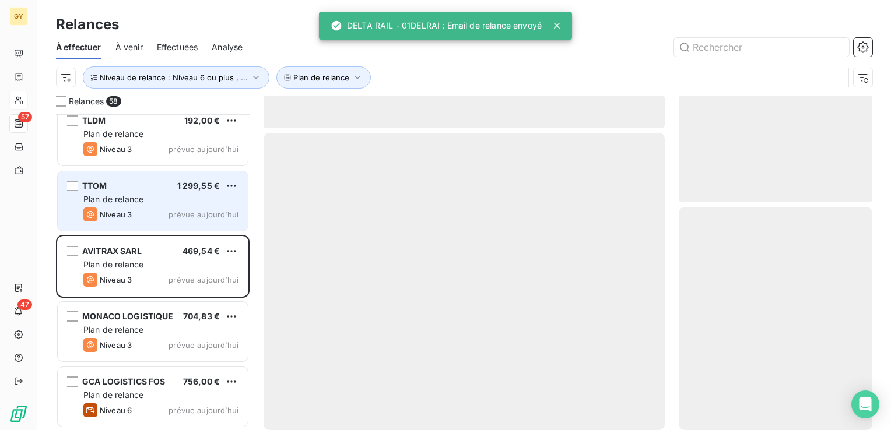
scroll to position [3405, 0]
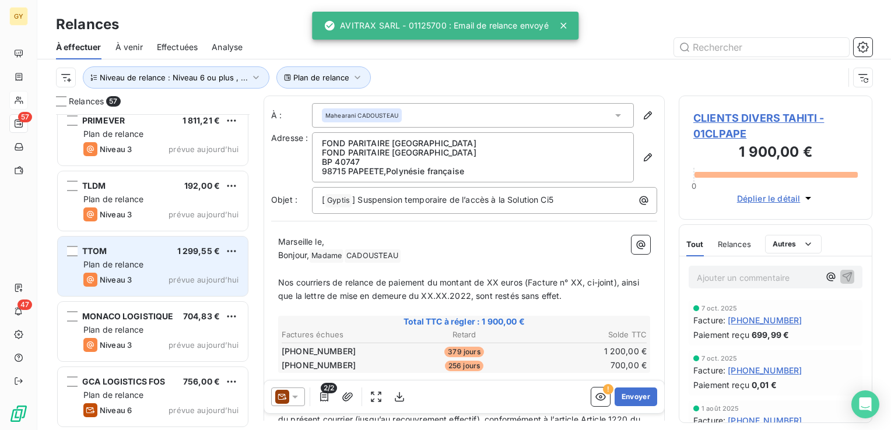
click at [135, 258] on div "TTOM 1 299,55 € Plan de relance Niveau 3 prévue aujourd’hui" at bounding box center [153, 266] width 190 height 59
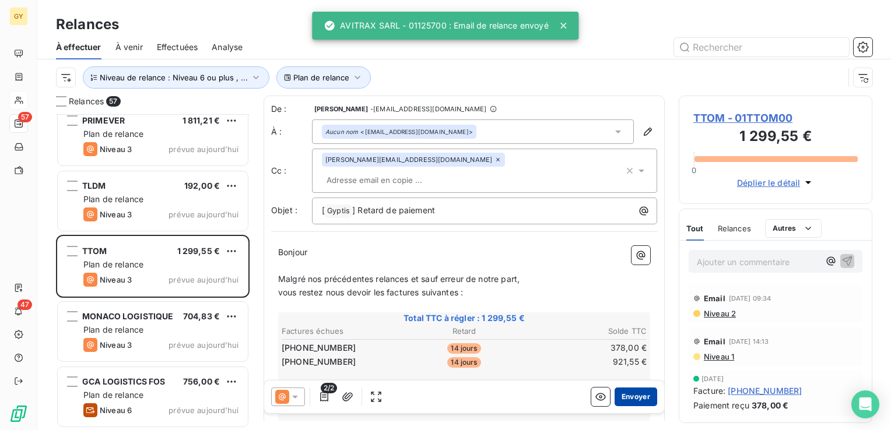
click at [639, 395] on button "Envoyer" at bounding box center [635, 397] width 43 height 19
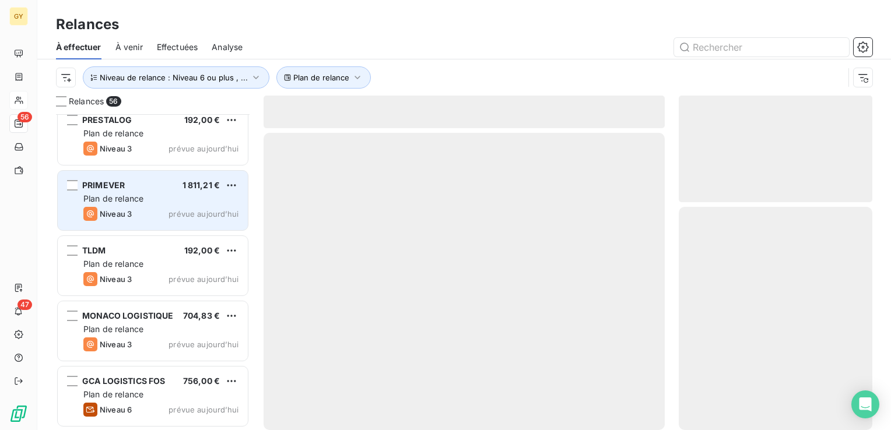
scroll to position [3340, 0]
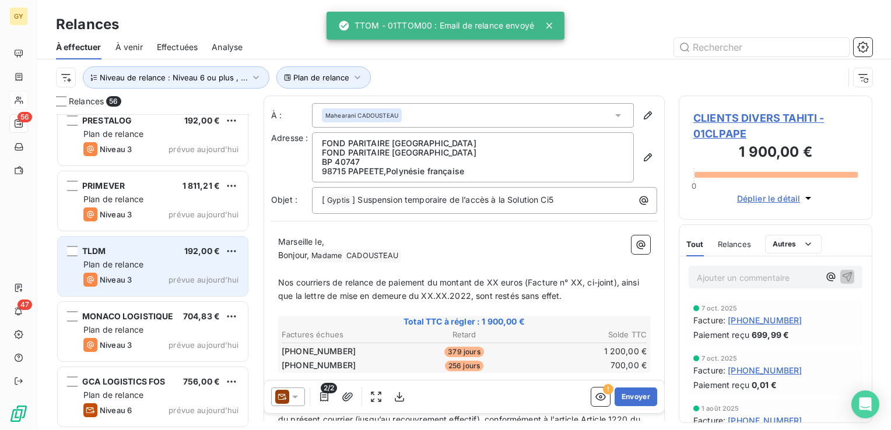
click at [124, 275] on span "Niveau 3" at bounding box center [116, 279] width 32 height 9
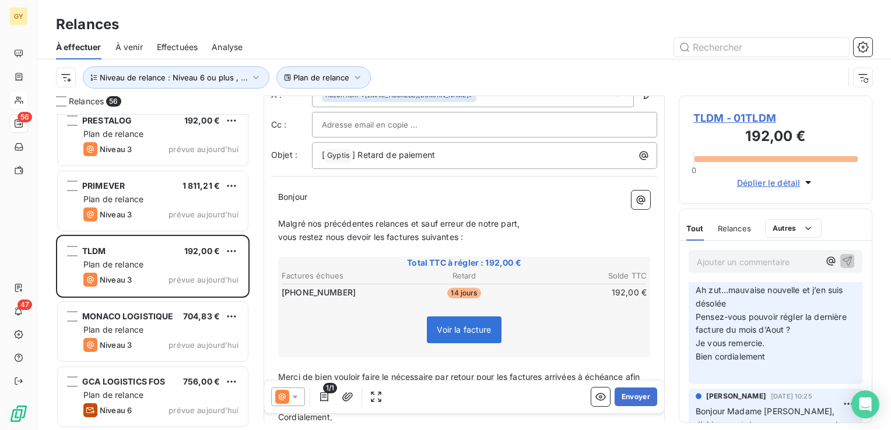
scroll to position [112, 0]
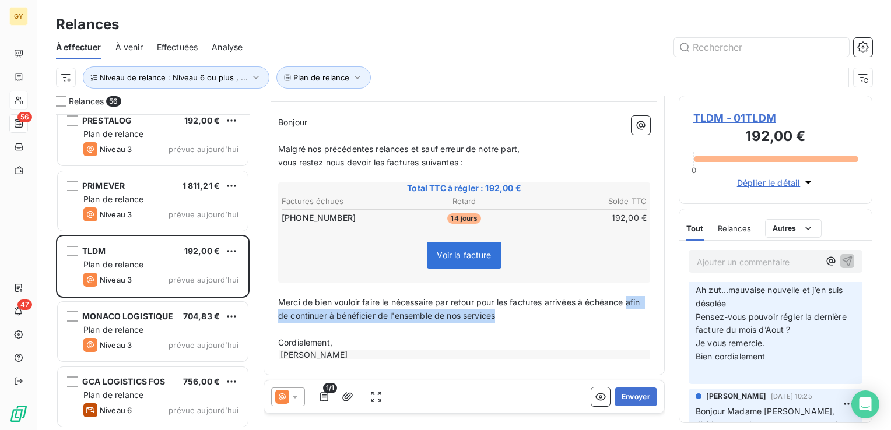
drag, startPoint x: 523, startPoint y: 314, endPoint x: 282, endPoint y: 315, distance: 241.9
click at [277, 311] on div "Bonjour ﻿ ﻿ ﻿ ﻿ Malgré nos précédentes relances et sauf erreur de notre part, v…" at bounding box center [464, 238] width 386 height 259
click at [531, 316] on p "Merci de bien vouloir faire le nécessaire par retour pour les factures arrivées…" at bounding box center [464, 309] width 372 height 27
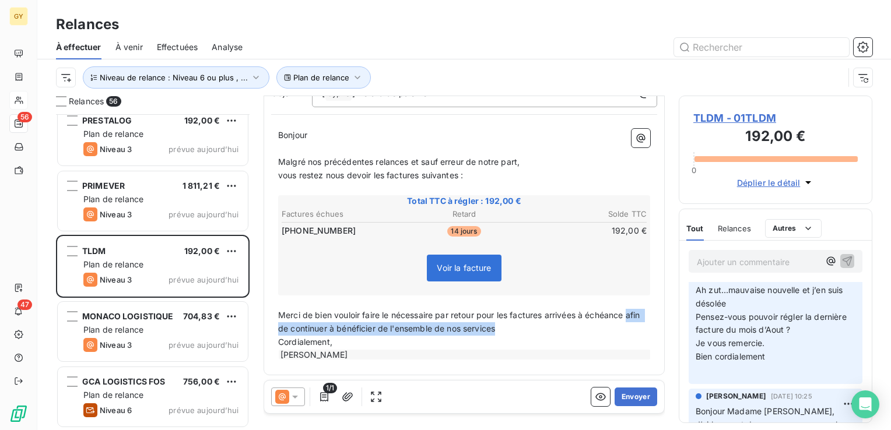
drag, startPoint x: 519, startPoint y: 326, endPoint x: 283, endPoint y: 332, distance: 236.1
click at [274, 332] on div "Bonjour ﻿ ﻿ ﻿ ﻿ Malgré nos précédentes relances et sauf erreur de notre part, v…" at bounding box center [464, 245] width 386 height 246
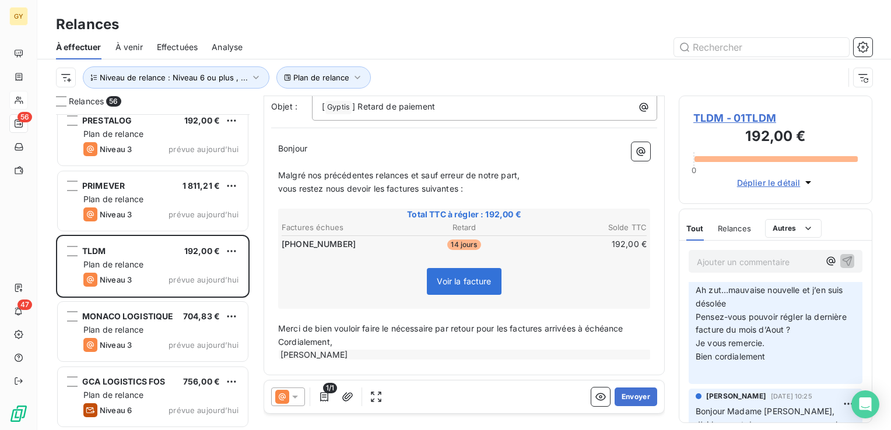
drag, startPoint x: 633, startPoint y: 328, endPoint x: 450, endPoint y: 333, distance: 183.1
click at [438, 331] on p "Merci de bien vouloir faire le nécessaire par retour pour les factures arrivées…" at bounding box center [464, 328] width 372 height 13
click at [265, 273] on div "De : MARTINE MOUCADEL - rappels@leanpay.io À : Aucun nom <compta@tldm.fr> Cc : …" at bounding box center [463, 192] width 401 height 365
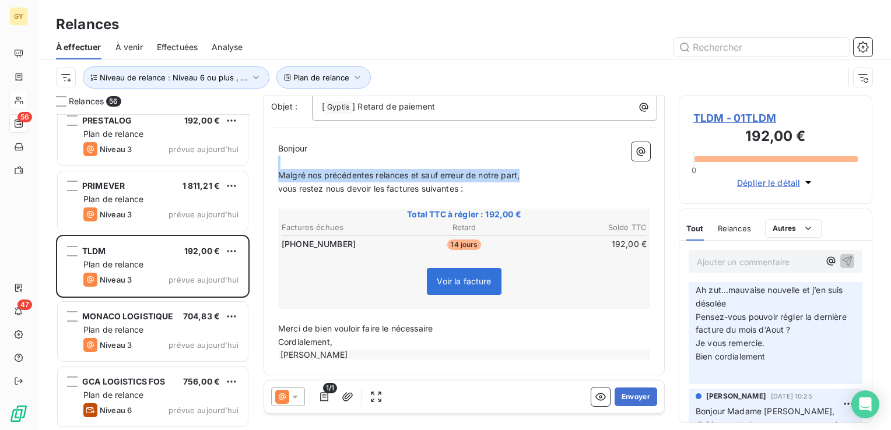
drag, startPoint x: 521, startPoint y: 175, endPoint x: 338, endPoint y: 162, distance: 183.5
click at [338, 162] on div "Bonjour ﻿ ﻿ ﻿ ﻿ Malgré nos précédentes relances et sauf erreur de notre part, v…" at bounding box center [464, 251] width 372 height 219
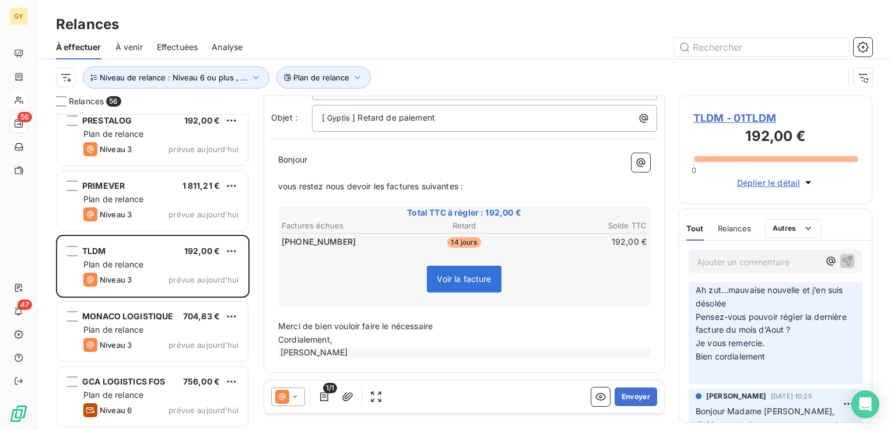
scroll to position [72, 0]
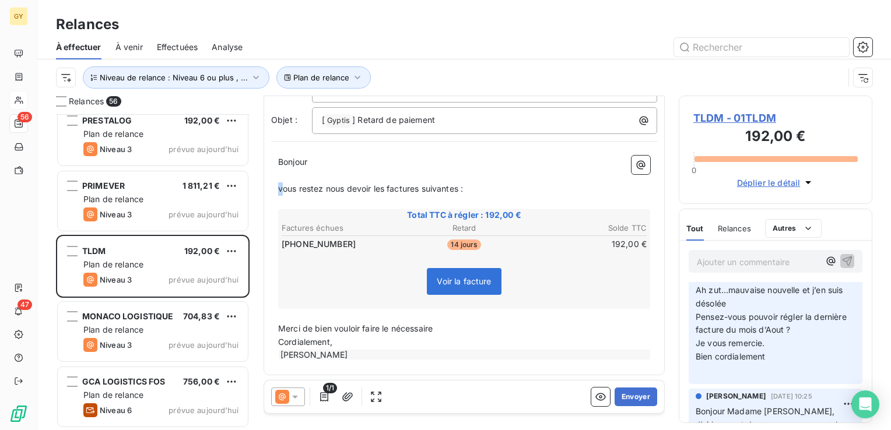
click at [277, 188] on div "Bonjour ﻿ ﻿ ﻿ ﻿ vous restez nous devoir les factures suivantes : ﻿ Total TTC à …" at bounding box center [464, 258] width 386 height 219
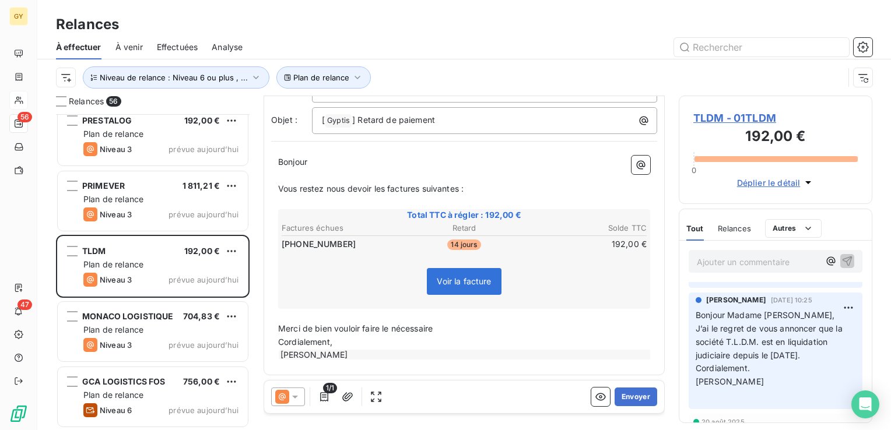
scroll to position [233, 0]
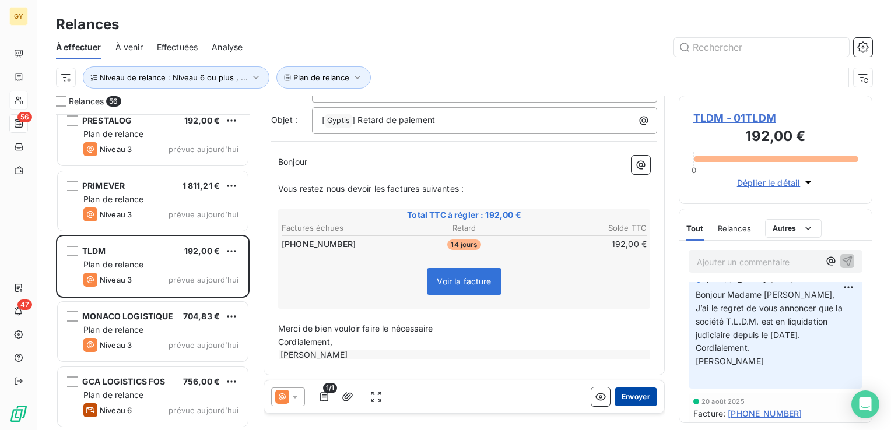
click at [634, 402] on button "Envoyer" at bounding box center [635, 397] width 43 height 19
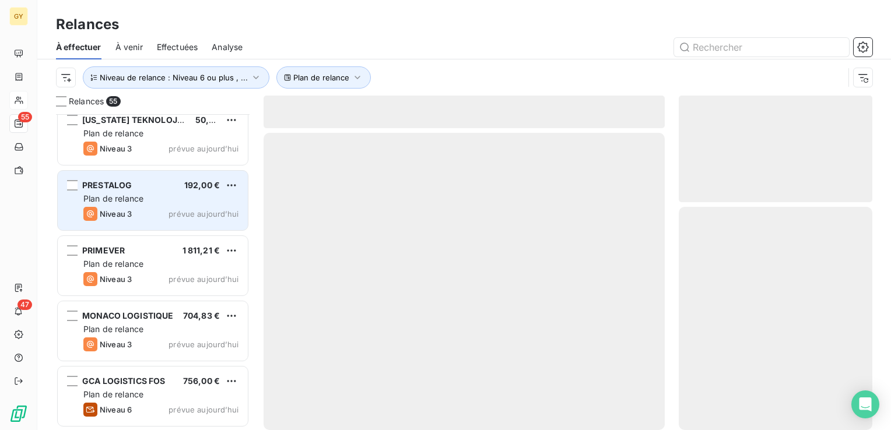
scroll to position [3275, 0]
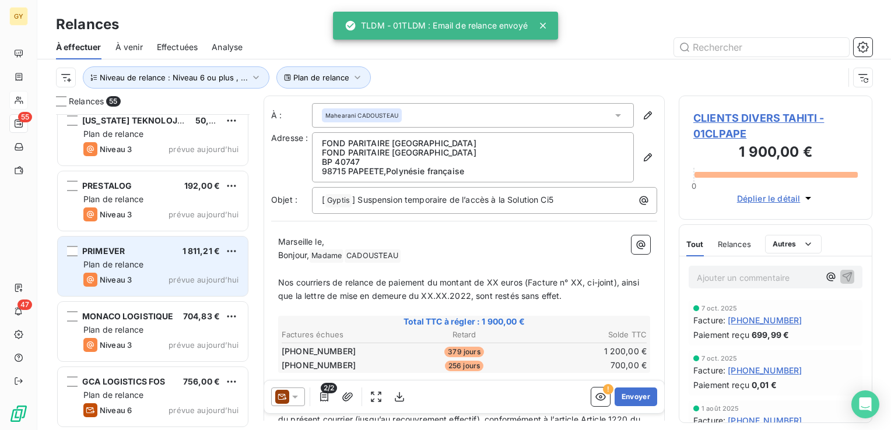
click at [109, 260] on span "Plan de relance" at bounding box center [113, 264] width 60 height 10
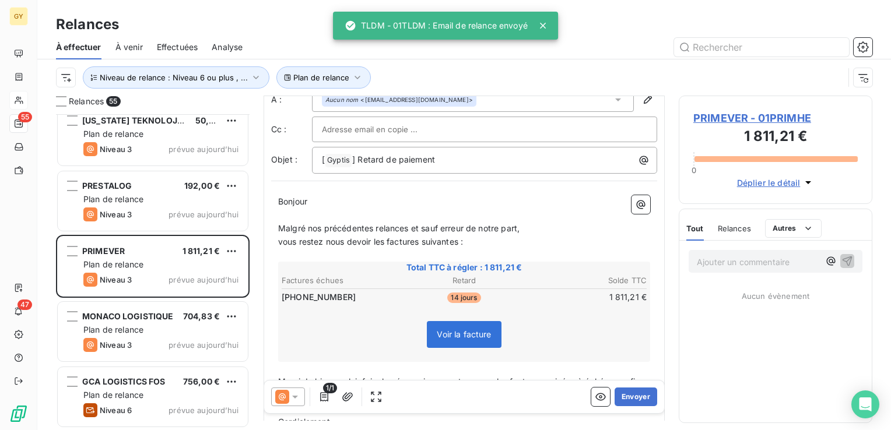
scroll to position [58, 0]
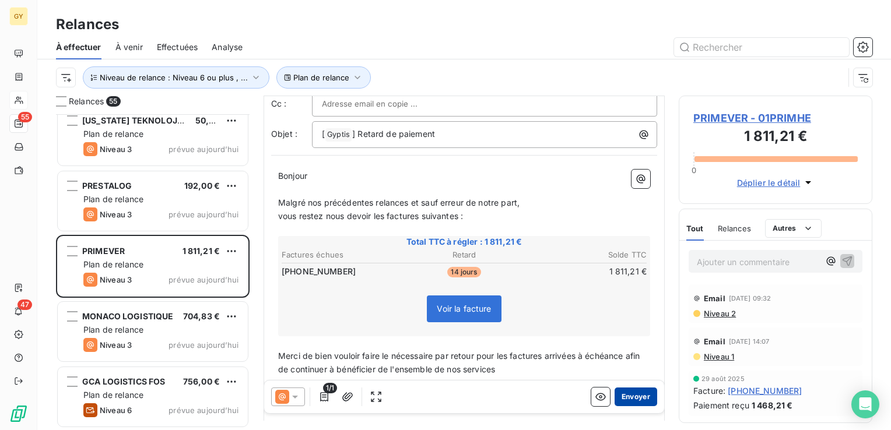
click at [627, 397] on button "Envoyer" at bounding box center [635, 397] width 43 height 19
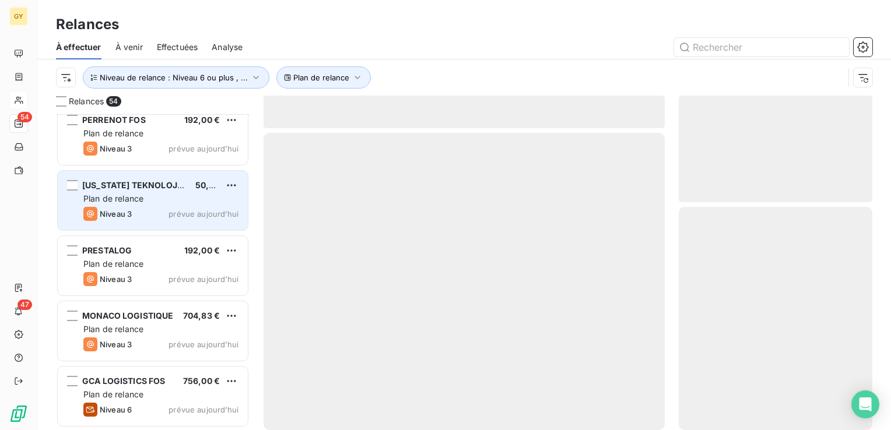
scroll to position [3209, 0]
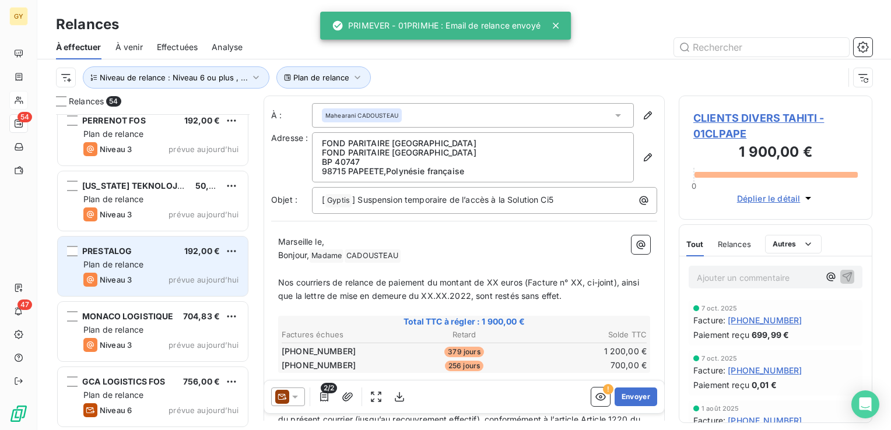
click at [132, 252] on div "PRESTALOG 192,00 €" at bounding box center [160, 251] width 155 height 10
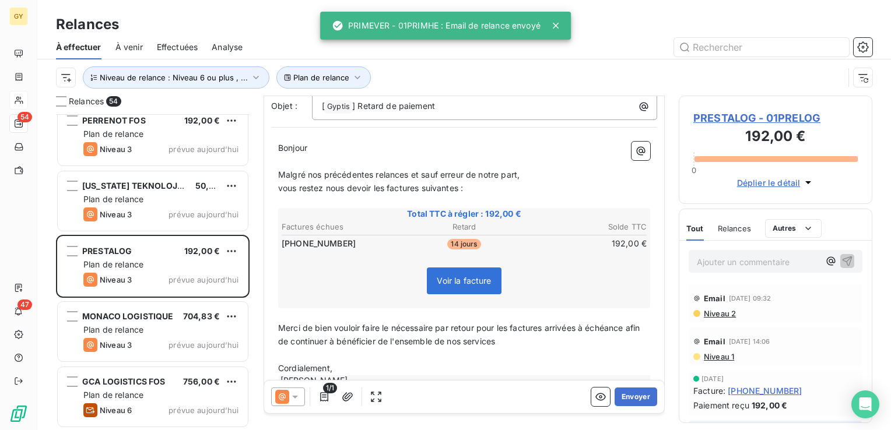
scroll to position [112, 0]
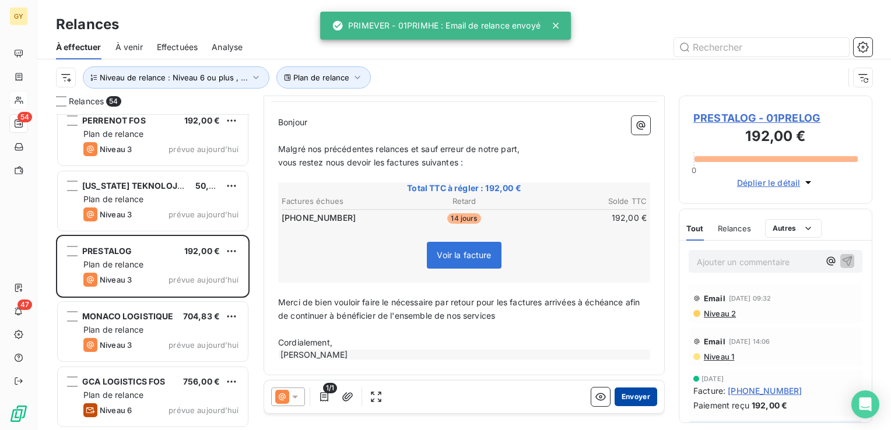
click at [638, 396] on button "Envoyer" at bounding box center [635, 397] width 43 height 19
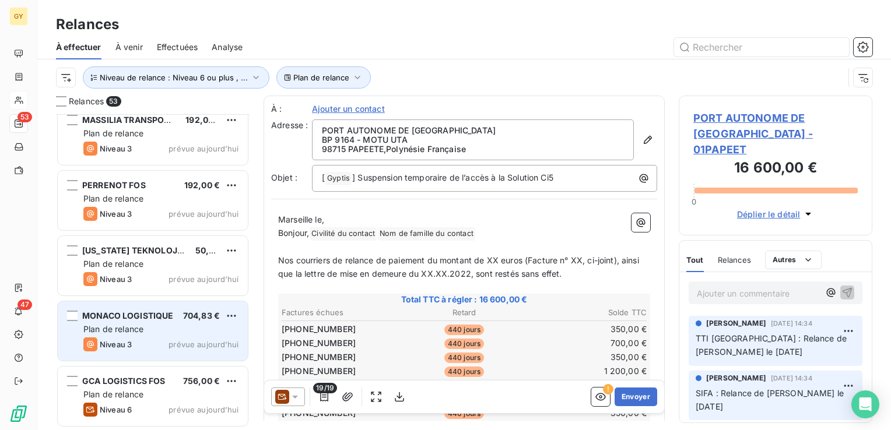
scroll to position [3144, 0]
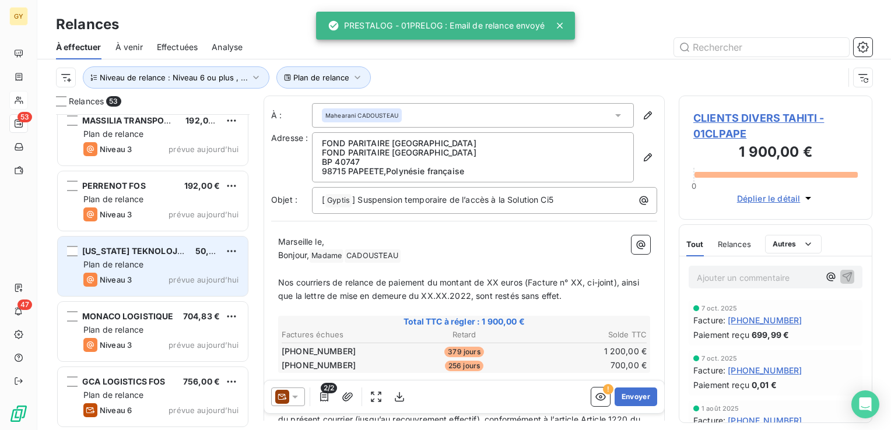
click at [132, 267] on span "Plan de relance" at bounding box center [113, 264] width 60 height 10
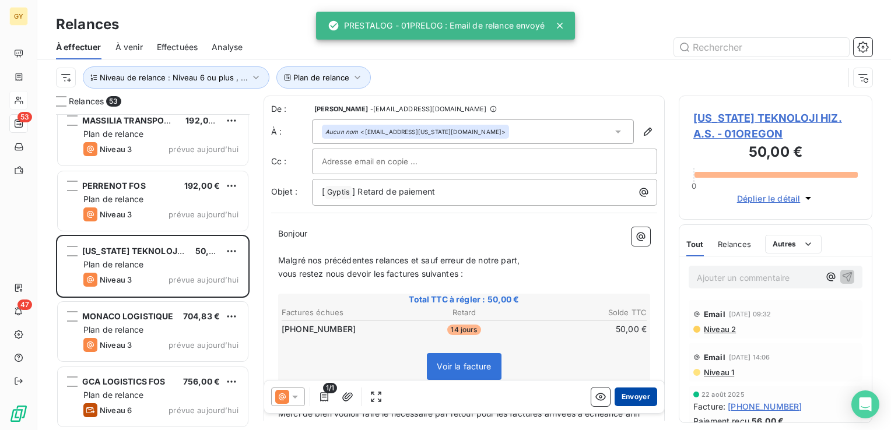
click at [621, 396] on button "Envoyer" at bounding box center [635, 397] width 43 height 19
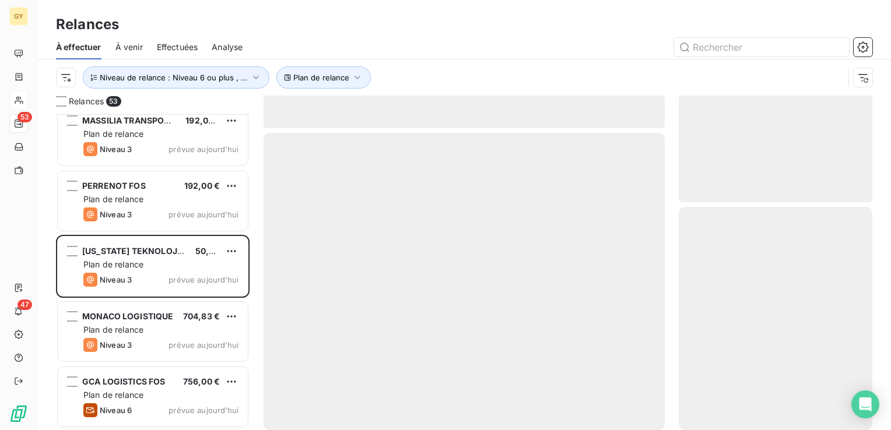
scroll to position [3079, 0]
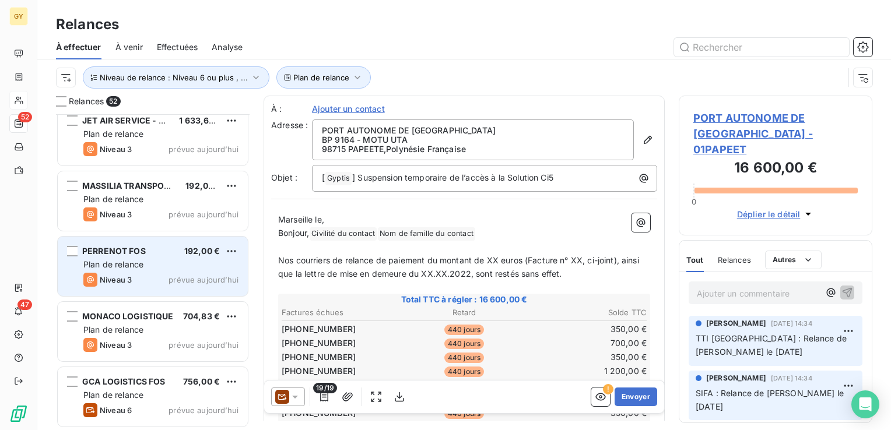
click at [132, 274] on div "Niveau 3 prévue aujourd’hui" at bounding box center [160, 280] width 155 height 14
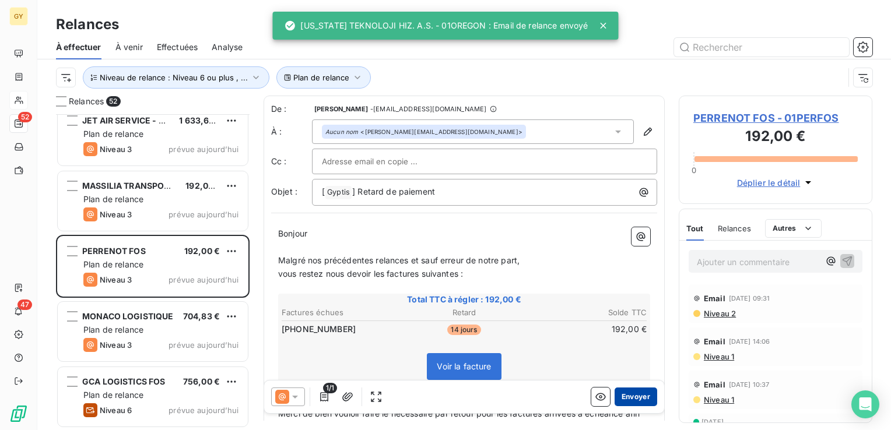
click at [623, 393] on button "Envoyer" at bounding box center [635, 397] width 43 height 19
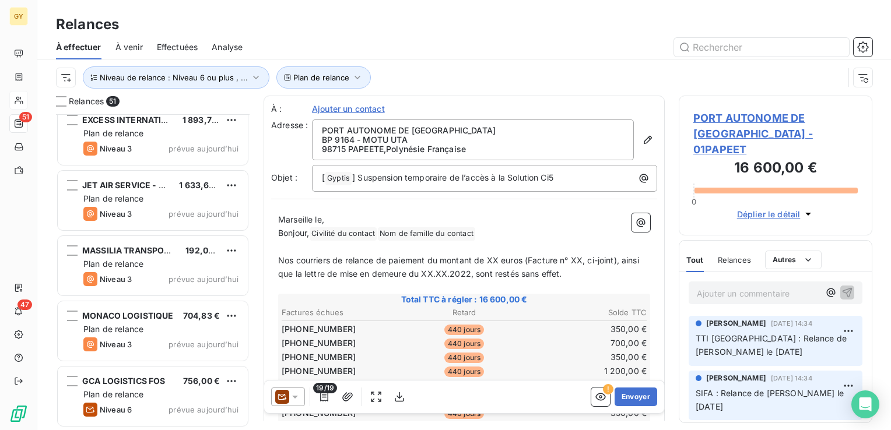
scroll to position [3014, 0]
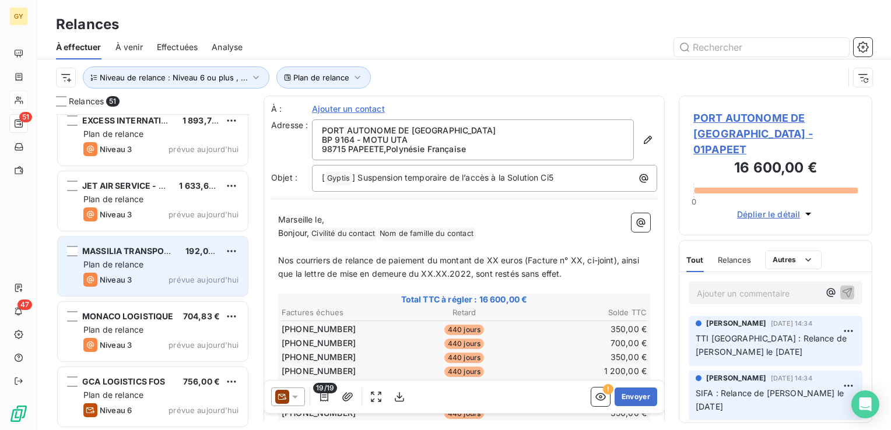
click at [114, 257] on div "MASSILIA TRANSPORTS 192,00 € Plan de relance Niveau 3 prévue aujourd’hui" at bounding box center [153, 266] width 190 height 59
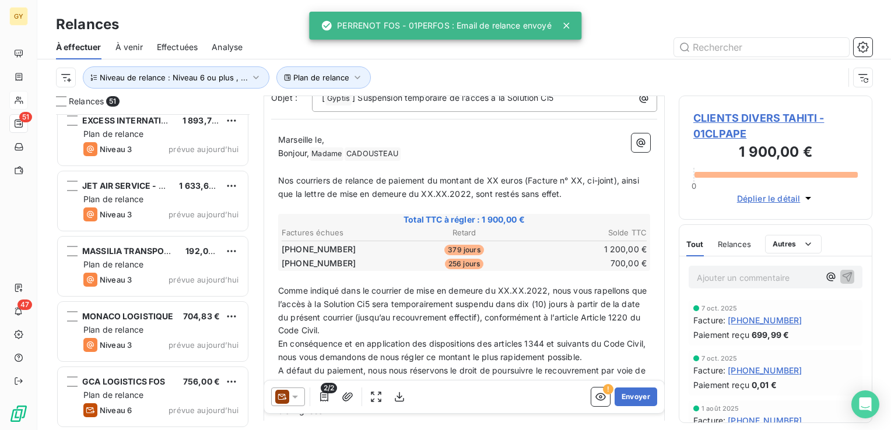
scroll to position [117, 0]
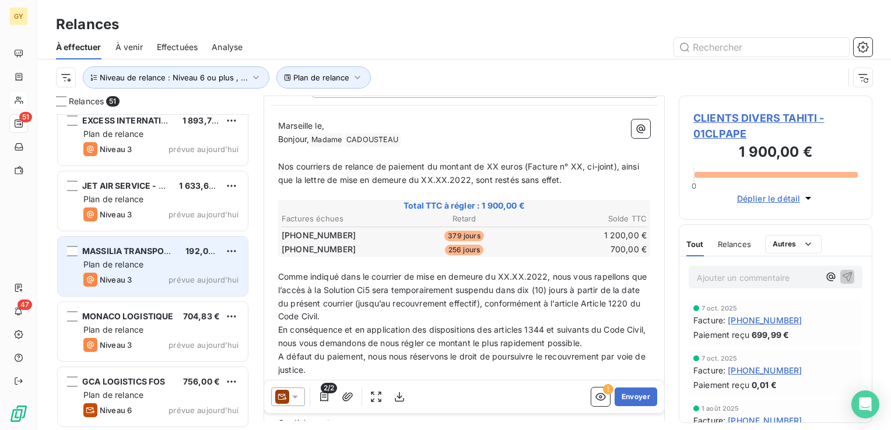
click at [147, 256] on div "MASSILIA TRANSPORTS 192,00 € Plan de relance Niveau 3 prévue aujourd’hui" at bounding box center [153, 266] width 190 height 59
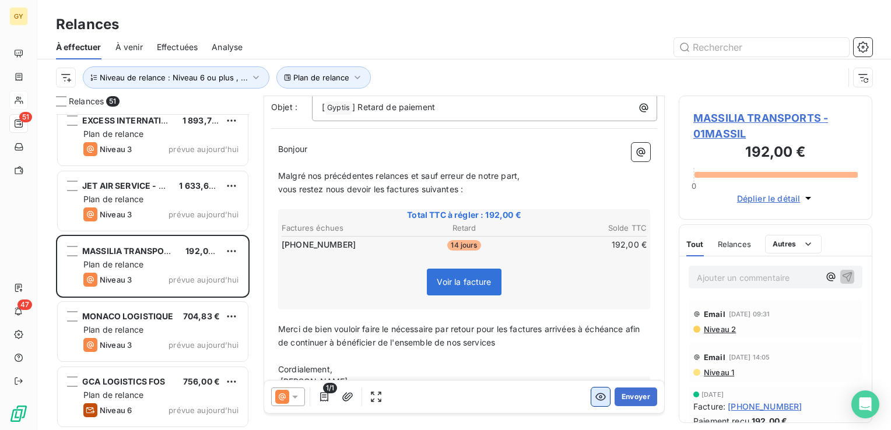
scroll to position [112, 0]
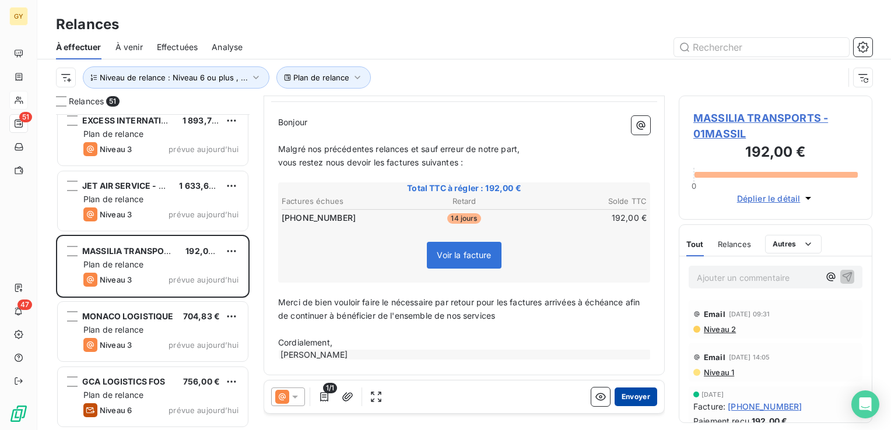
click at [624, 402] on button "Envoyer" at bounding box center [635, 397] width 43 height 19
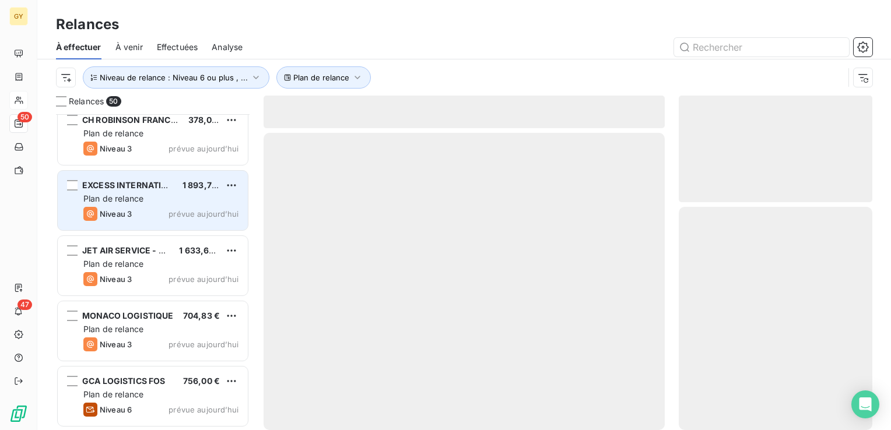
scroll to position [2948, 0]
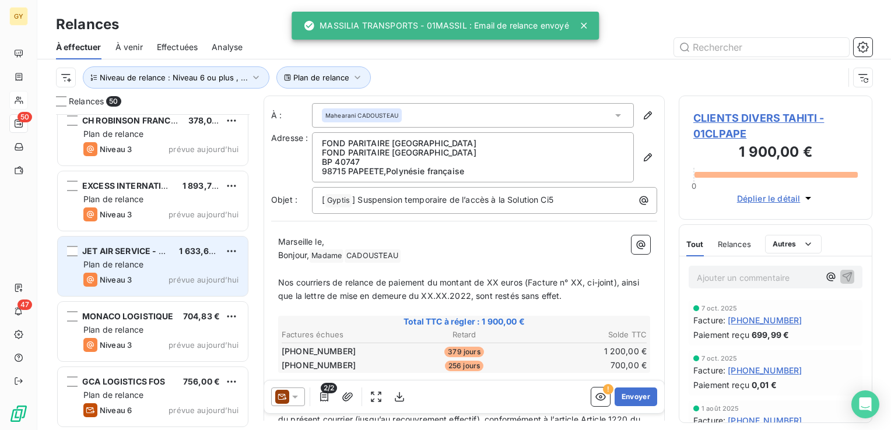
click at [136, 259] on div "Plan de relance" at bounding box center [160, 265] width 155 height 12
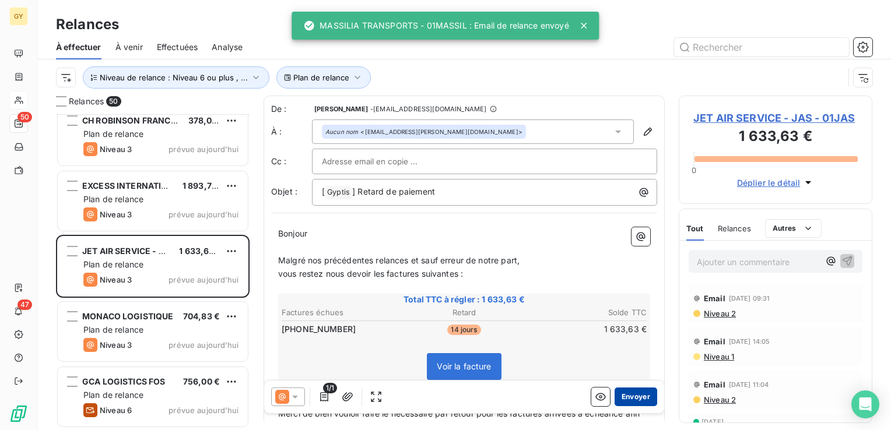
click at [618, 399] on button "Envoyer" at bounding box center [635, 397] width 43 height 19
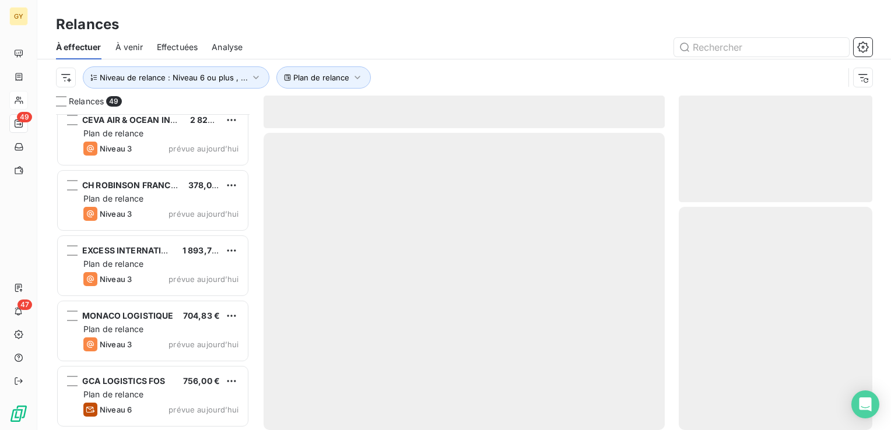
scroll to position [2883, 0]
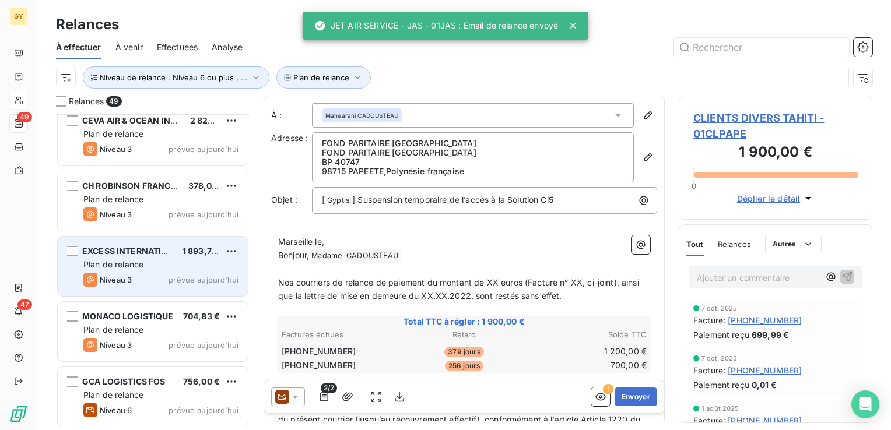
click at [142, 253] on span "EXCESS INTERNATIONAL" at bounding box center [133, 251] width 103 height 10
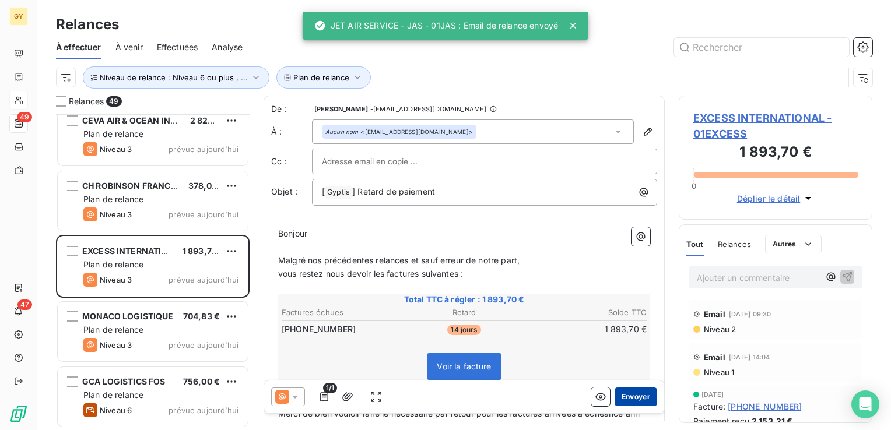
click at [620, 400] on button "Envoyer" at bounding box center [635, 397] width 43 height 19
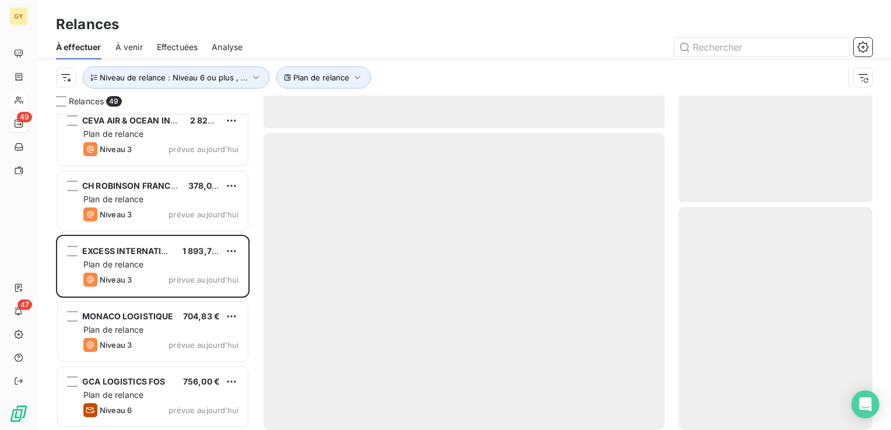
scroll to position [2818, 0]
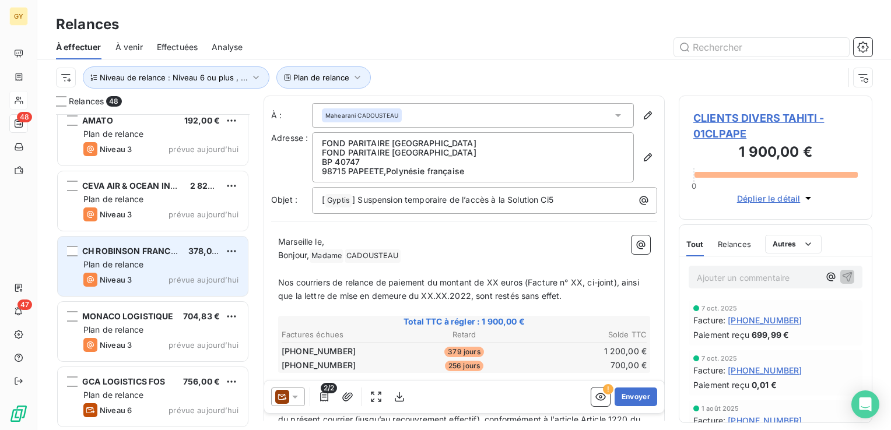
click at [117, 273] on div "Niveau 3" at bounding box center [107, 280] width 48 height 14
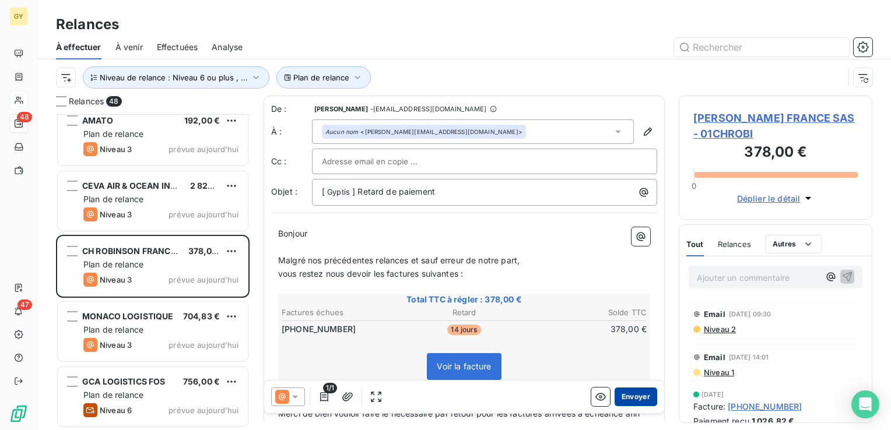
click at [624, 393] on button "Envoyer" at bounding box center [635, 397] width 43 height 19
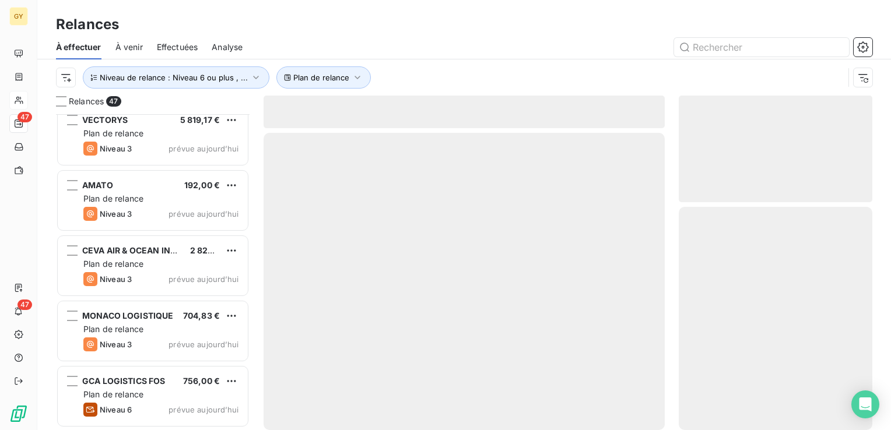
scroll to position [2752, 0]
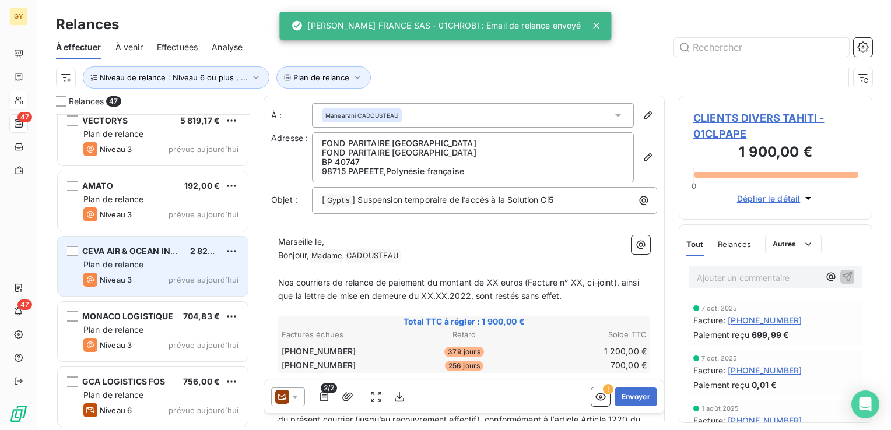
click at [151, 254] on span "CEVA AIR & OCEAN INTERNATIONAL" at bounding box center [155, 251] width 147 height 10
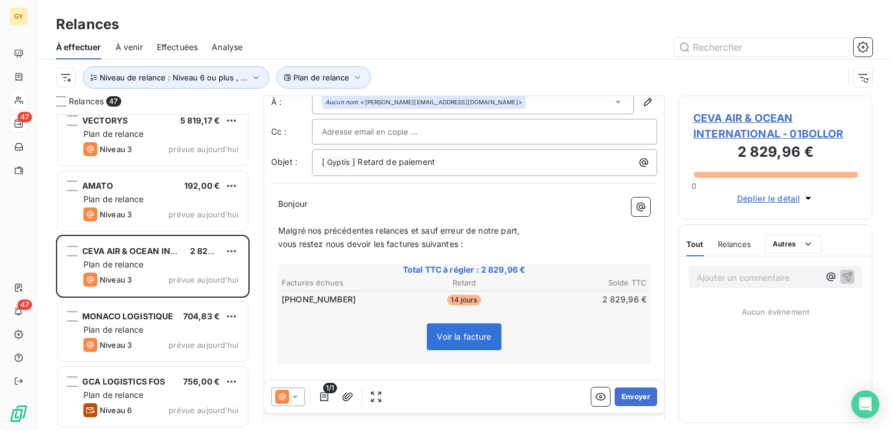
scroll to position [58, 0]
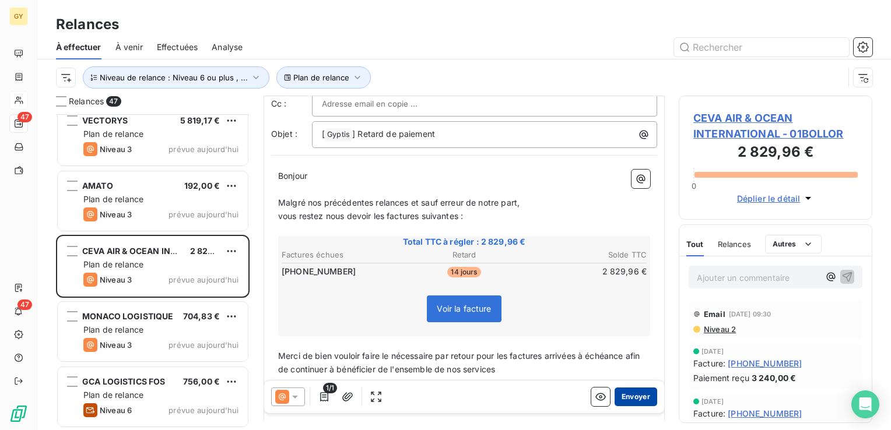
click at [630, 399] on button "Envoyer" at bounding box center [635, 397] width 43 height 19
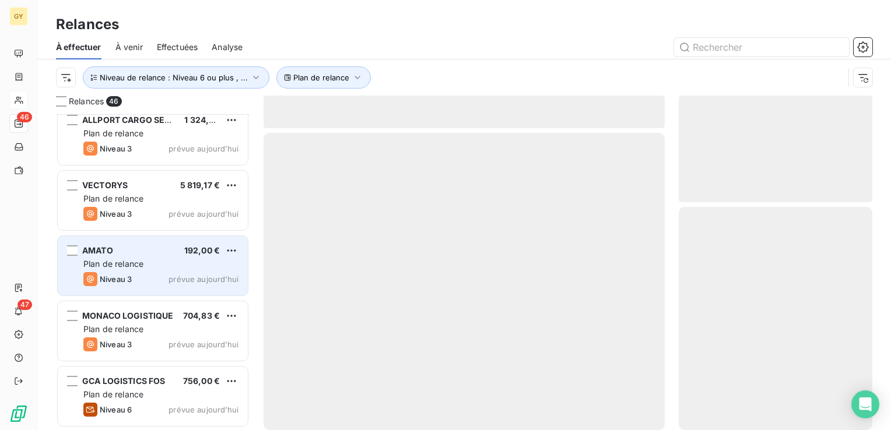
scroll to position [2687, 0]
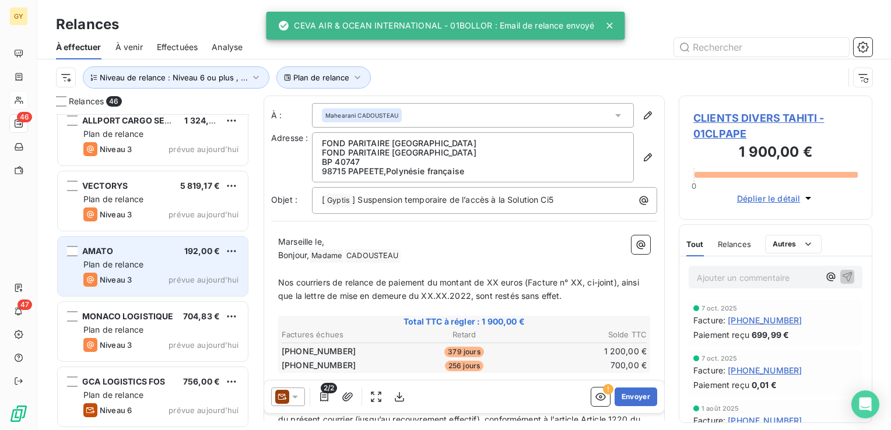
click at [142, 271] on div "AMATO 192,00 € Plan de relance Niveau 3 prévue aujourd’hui" at bounding box center [153, 266] width 190 height 59
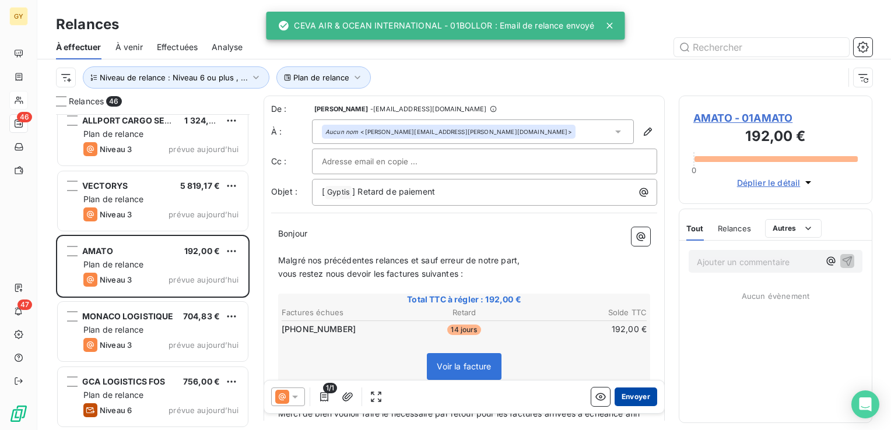
click at [635, 395] on button "Envoyer" at bounding box center [635, 397] width 43 height 19
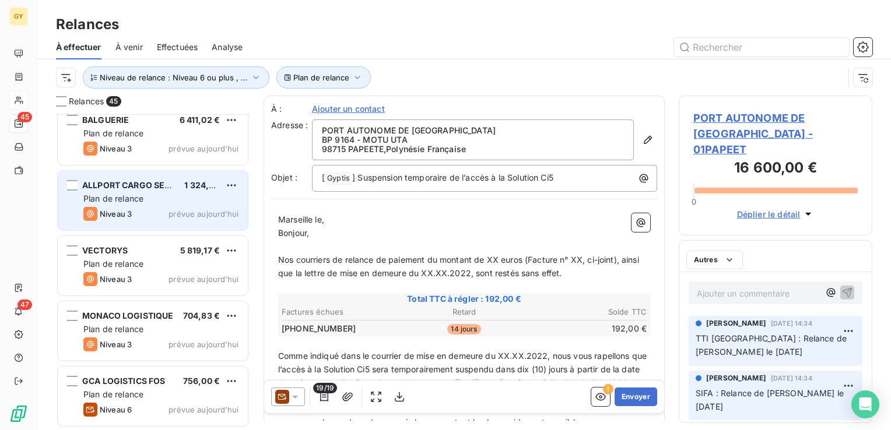
scroll to position [2622, 0]
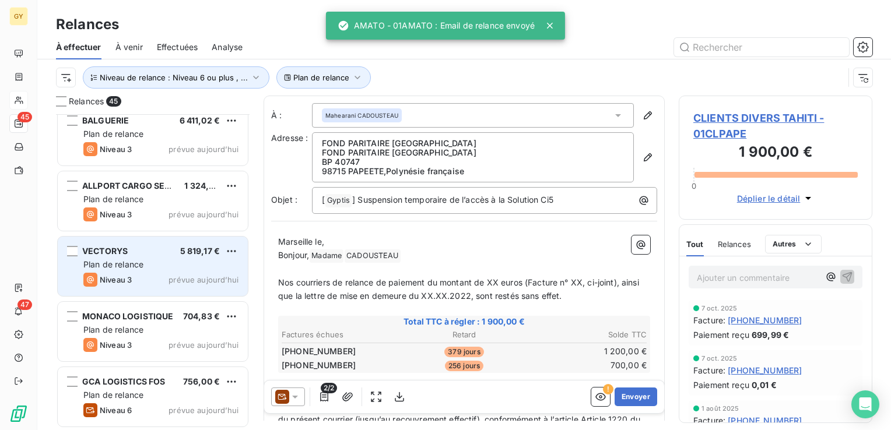
click at [131, 253] on div "VECTORYS 5 819,17 €" at bounding box center [160, 251] width 155 height 10
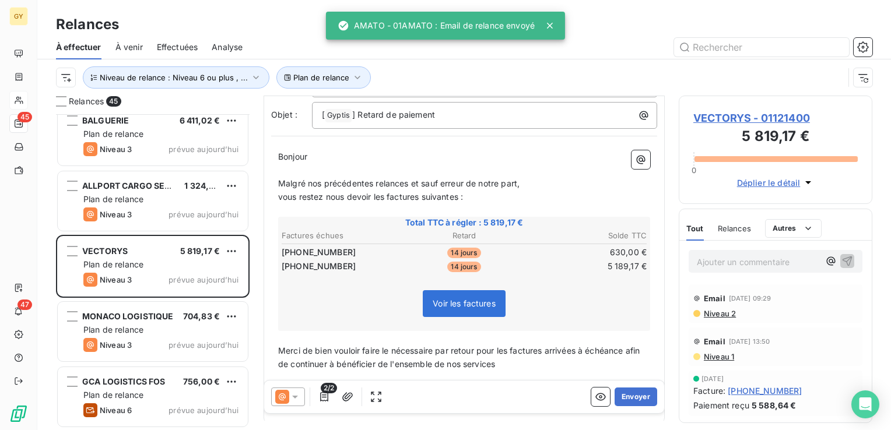
scroll to position [117, 0]
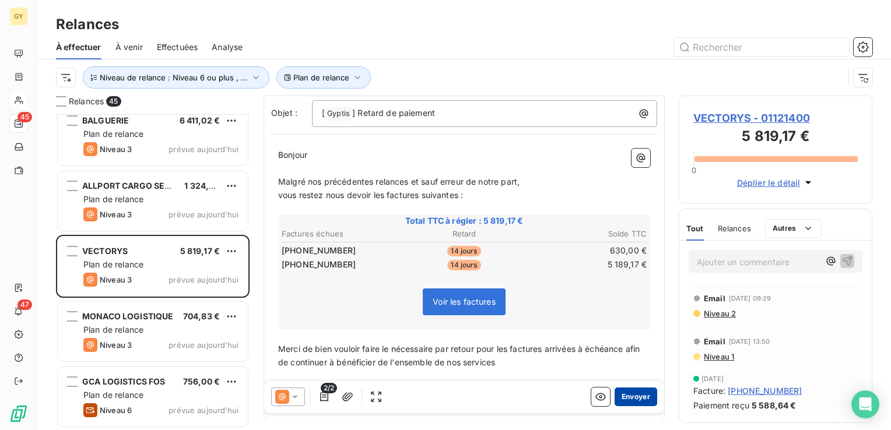
click at [623, 398] on button "Envoyer" at bounding box center [635, 397] width 43 height 19
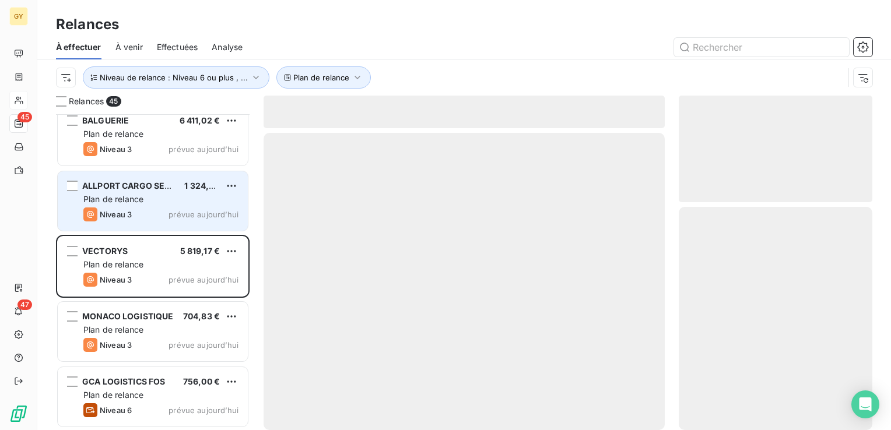
scroll to position [2557, 0]
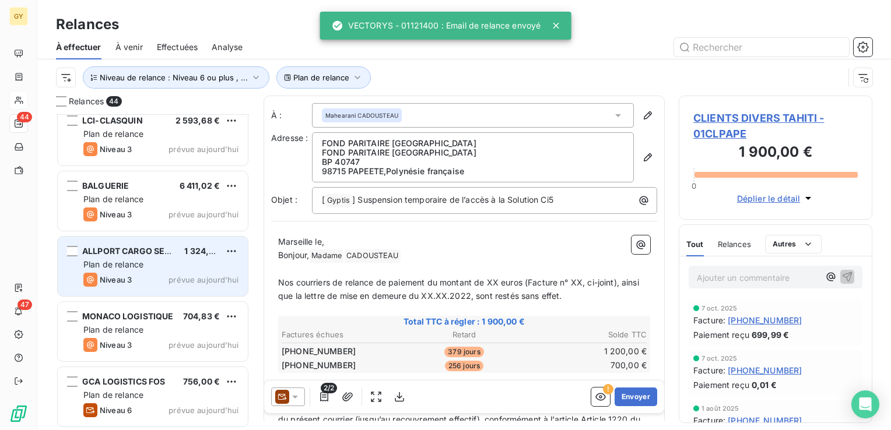
click at [160, 269] on div "Plan de relance" at bounding box center [160, 265] width 155 height 12
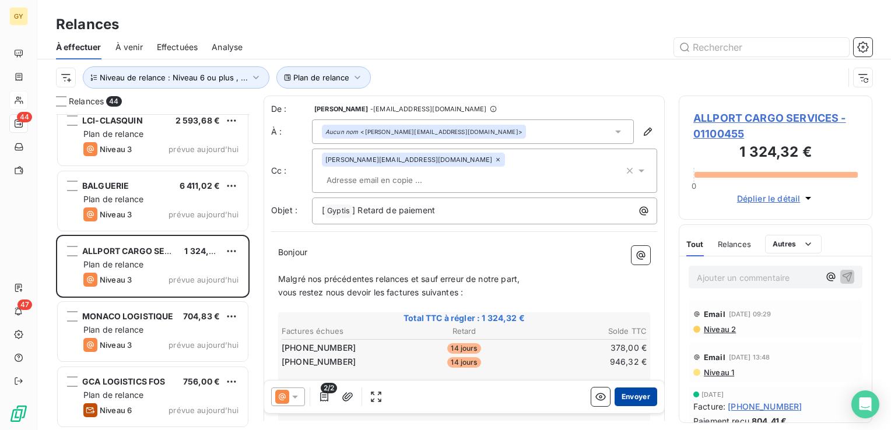
click at [630, 394] on button "Envoyer" at bounding box center [635, 397] width 43 height 19
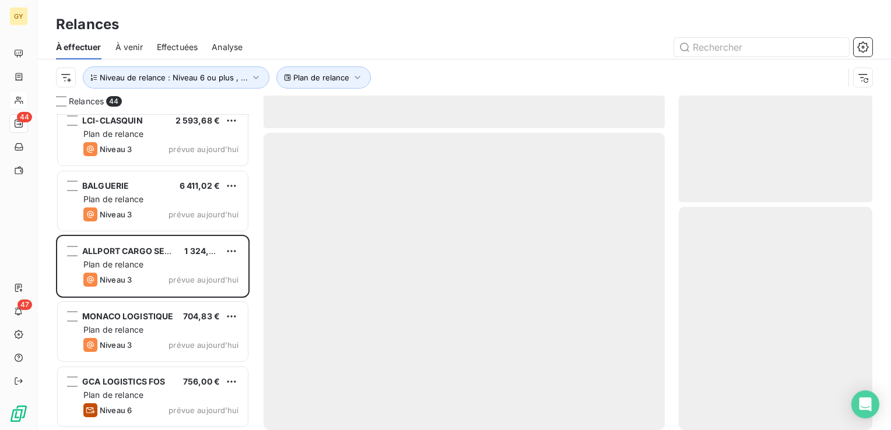
scroll to position [2491, 0]
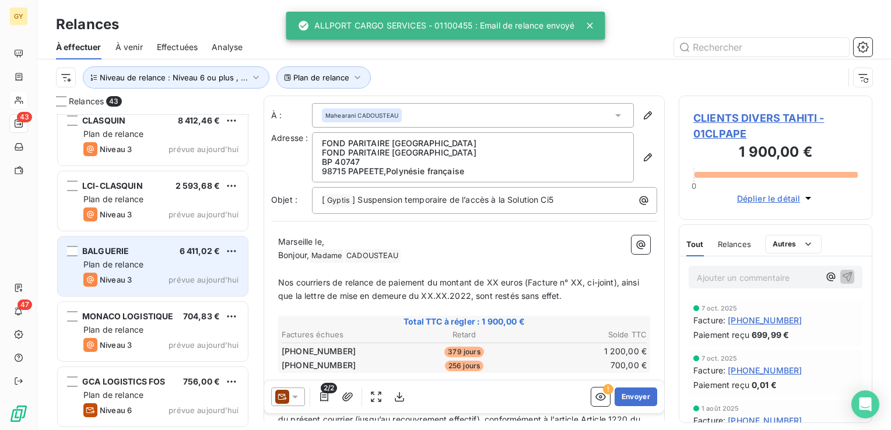
click at [137, 271] on div "BALGUERIE 6 411,02 € Plan de relance Niveau 3 prévue aujourd’hui" at bounding box center [153, 266] width 190 height 59
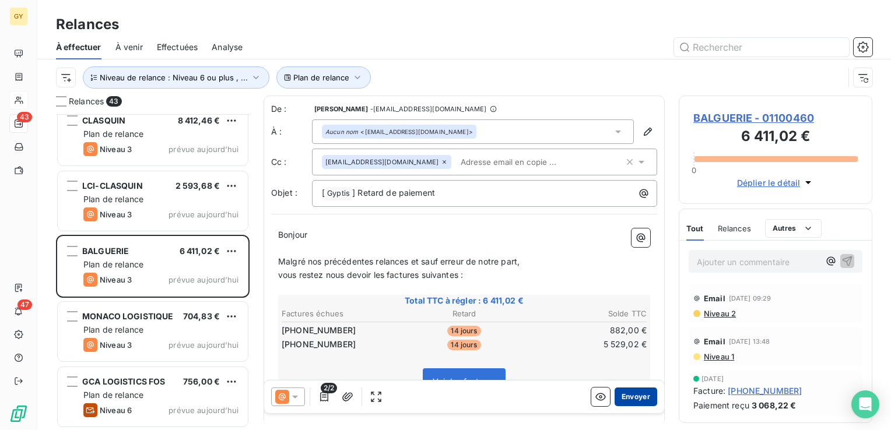
click at [631, 393] on button "Envoyer" at bounding box center [635, 397] width 43 height 19
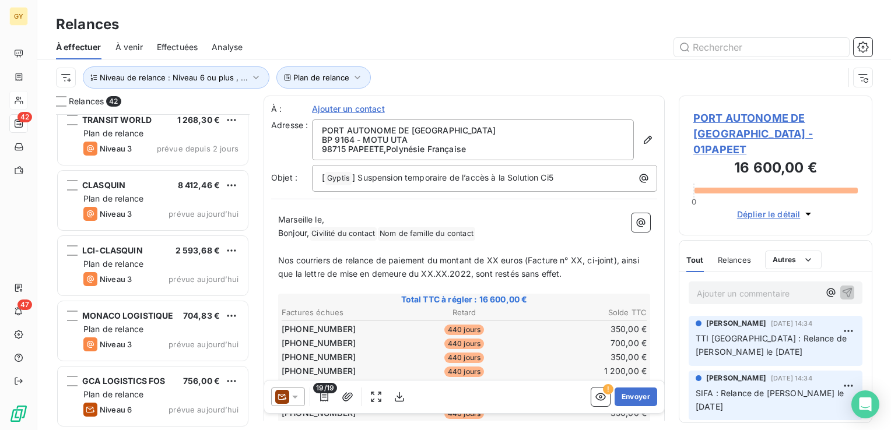
scroll to position [2426, 0]
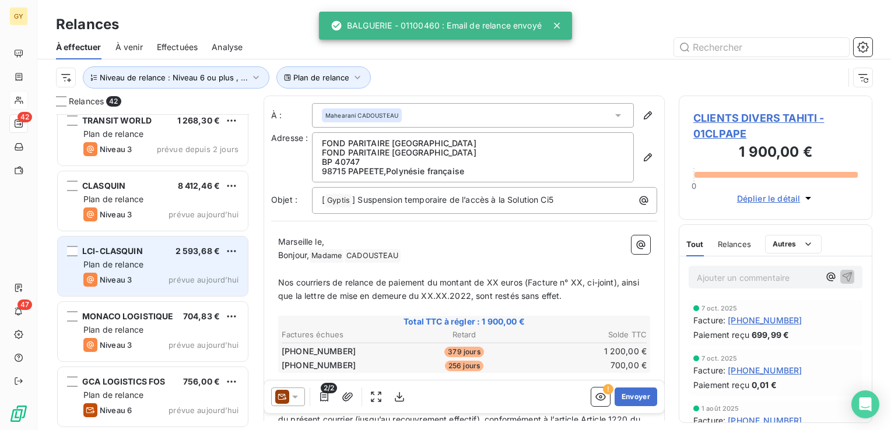
click at [106, 265] on span "Plan de relance" at bounding box center [113, 264] width 60 height 10
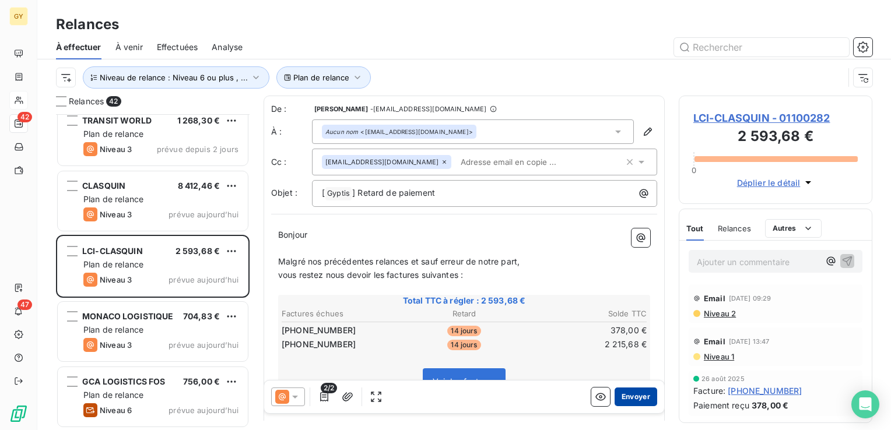
click at [632, 397] on button "Envoyer" at bounding box center [635, 397] width 43 height 19
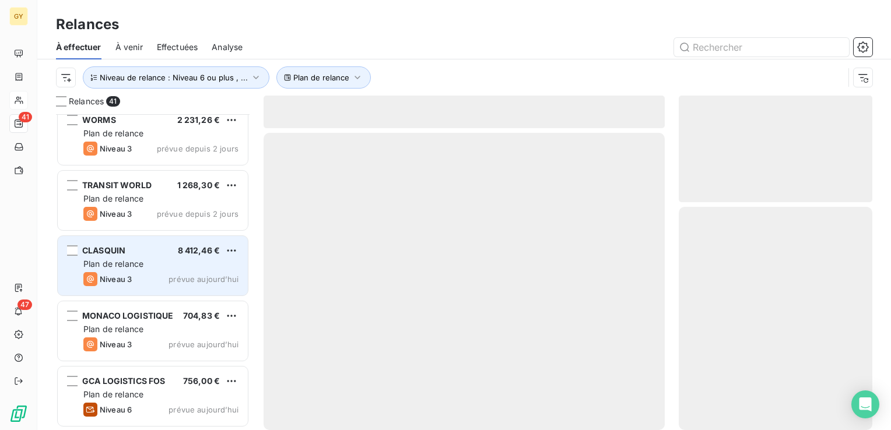
scroll to position [2361, 0]
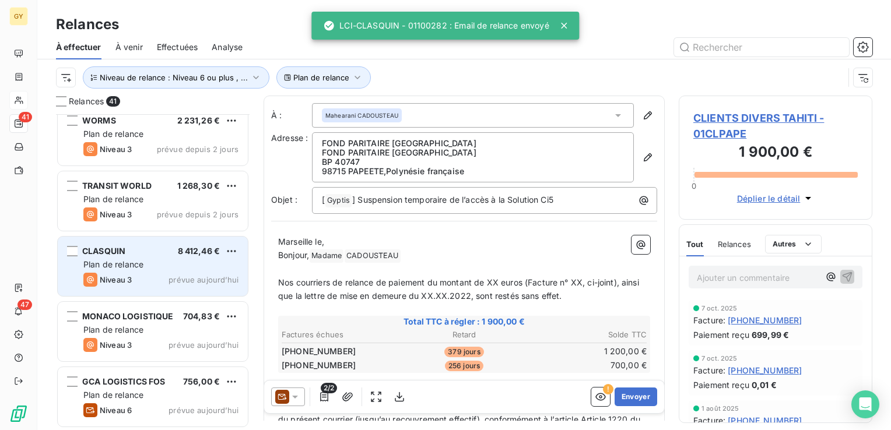
click at [119, 256] on div "CLASQUIN" at bounding box center [103, 251] width 43 height 12
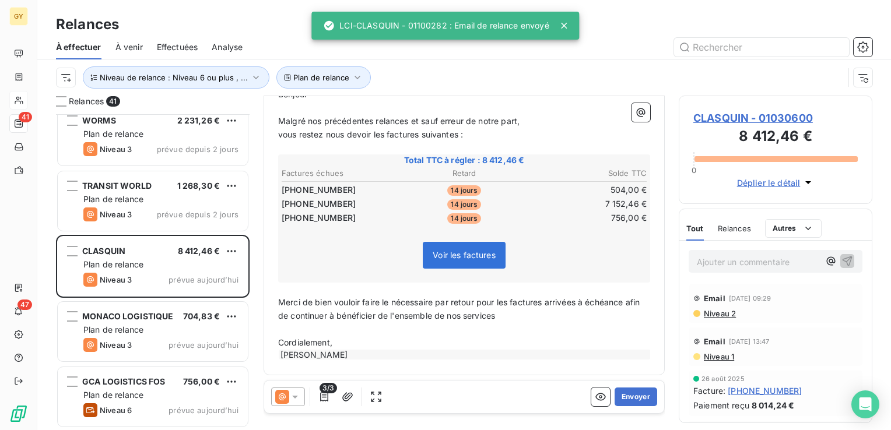
scroll to position [159, 0]
click at [631, 395] on button "Envoyer" at bounding box center [635, 397] width 43 height 19
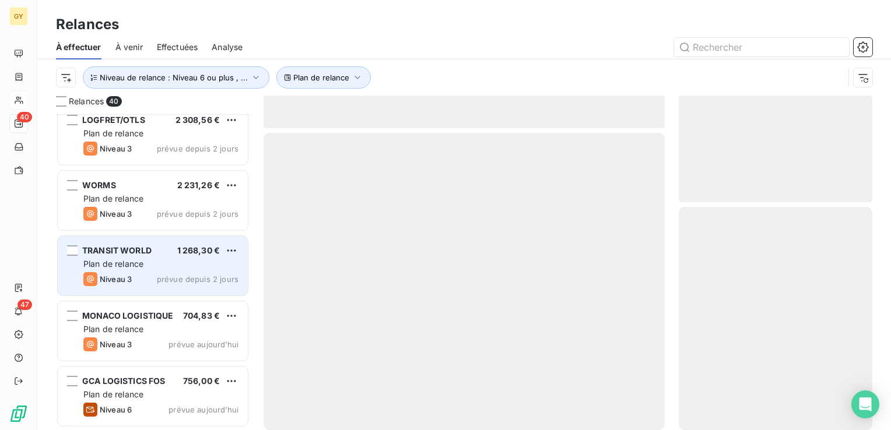
scroll to position [2295, 0]
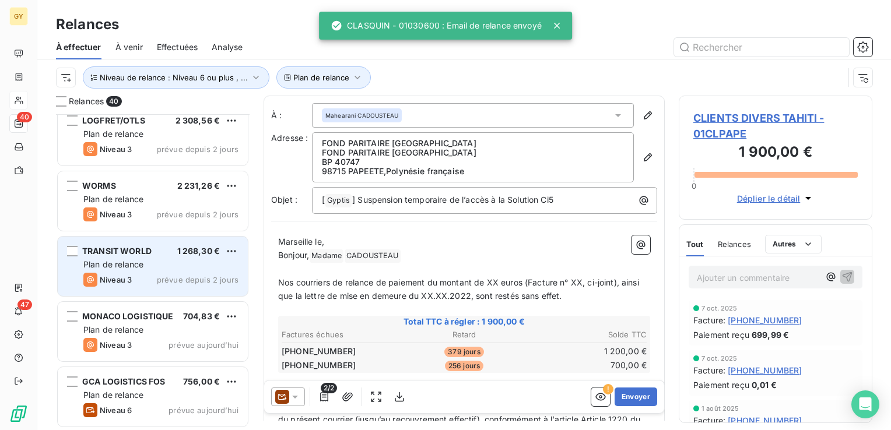
click at [132, 243] on div "TRANSIT WORLD 1 268,30 € Plan de relance Niveau 3 prévue depuis 2 jours" at bounding box center [153, 266] width 190 height 59
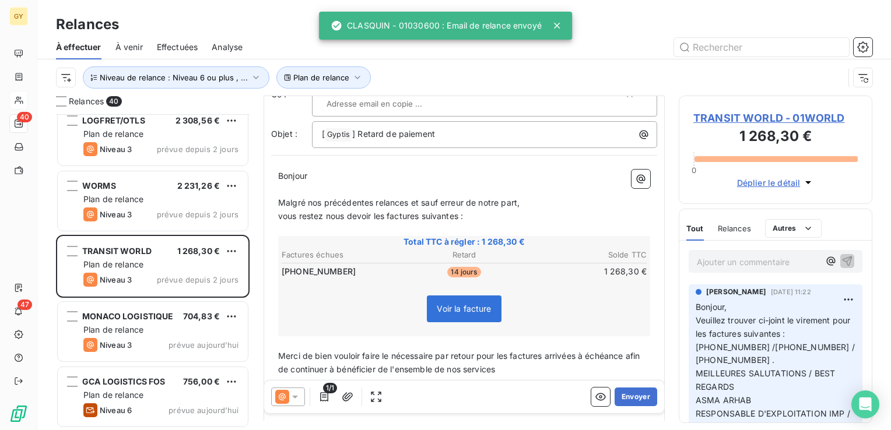
scroll to position [117, 0]
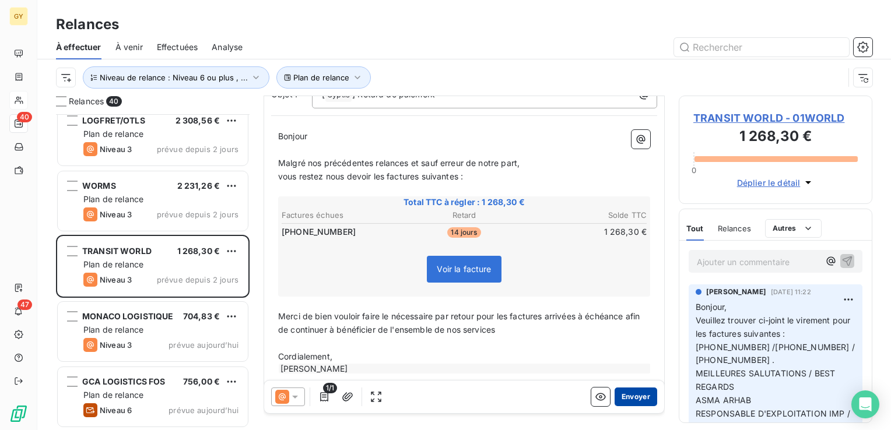
click at [627, 396] on button "Envoyer" at bounding box center [635, 397] width 43 height 19
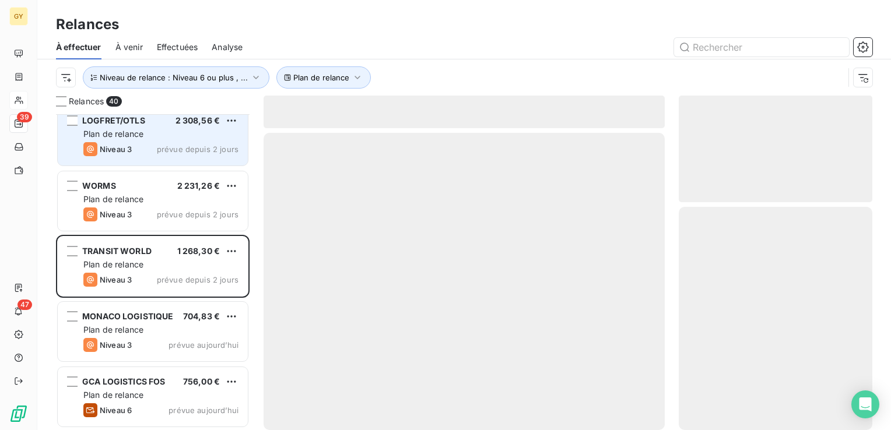
scroll to position [2230, 0]
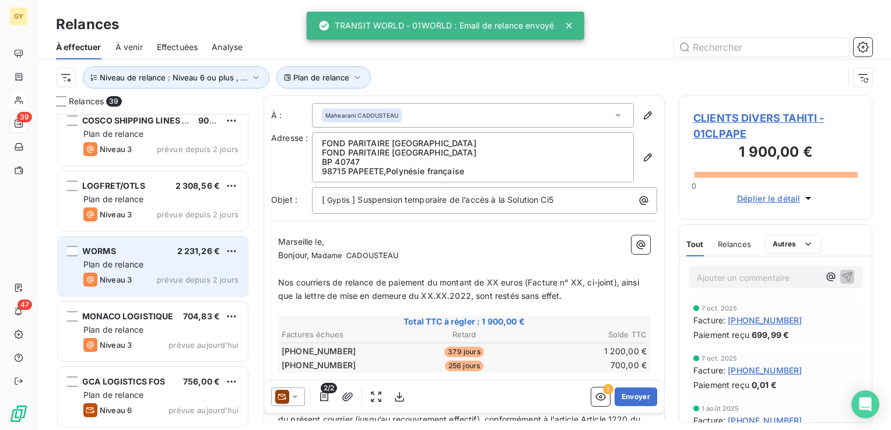
click at [136, 275] on div "Niveau 3 prévue depuis 2 jours" at bounding box center [160, 280] width 155 height 14
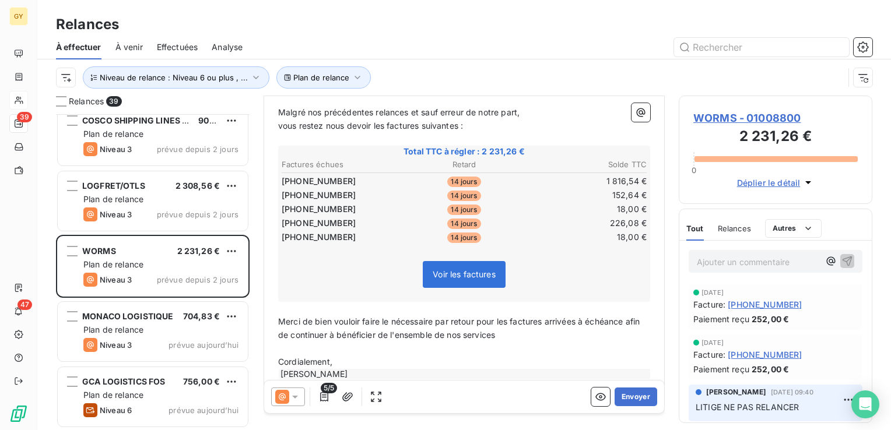
scroll to position [187, 0]
click at [293, 396] on icon at bounding box center [295, 397] width 6 height 3
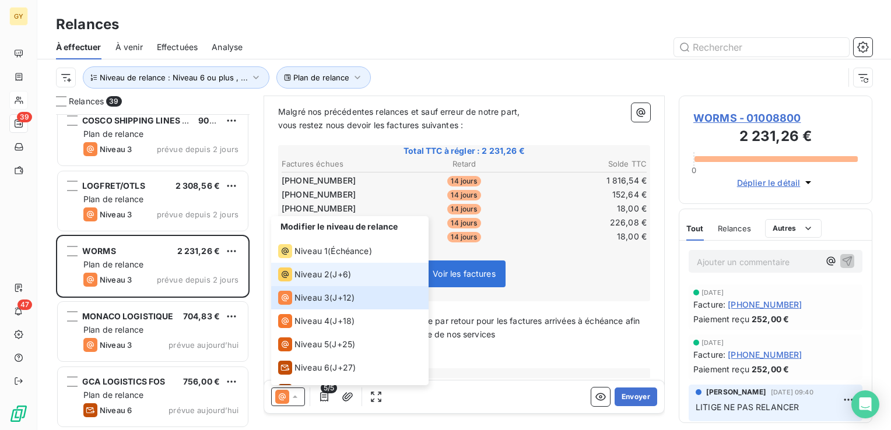
click at [322, 279] on span "Niveau 2" at bounding box center [311, 275] width 35 height 12
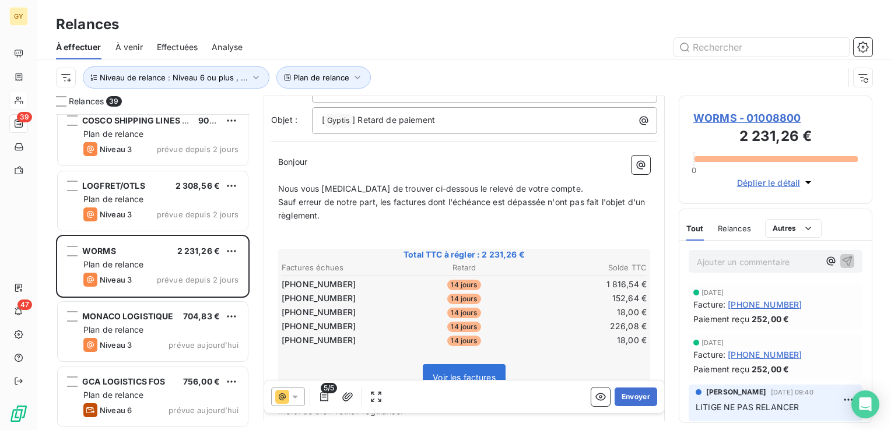
scroll to position [117, 0]
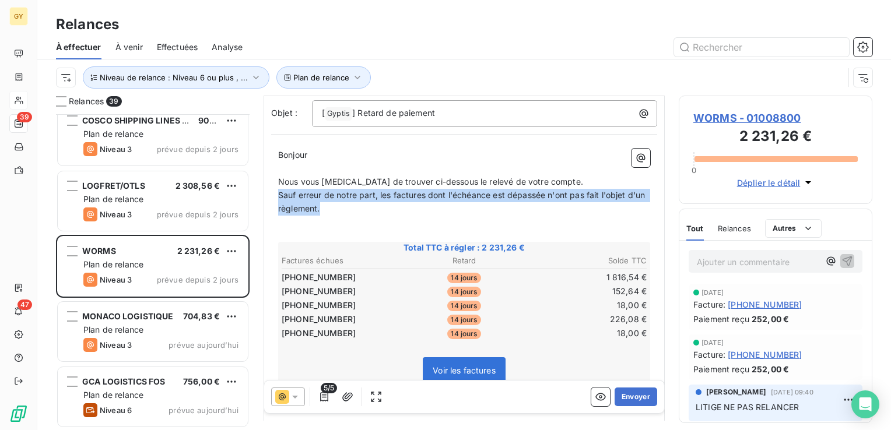
drag, startPoint x: 343, startPoint y: 193, endPoint x: 256, endPoint y: 171, distance: 89.1
click at [256, 171] on div "Relances 39 SUARDIAZ MARSEILLE 1 222,97 € Plan de relance Niveau 3 prévue depui…" at bounding box center [463, 263] width 853 height 335
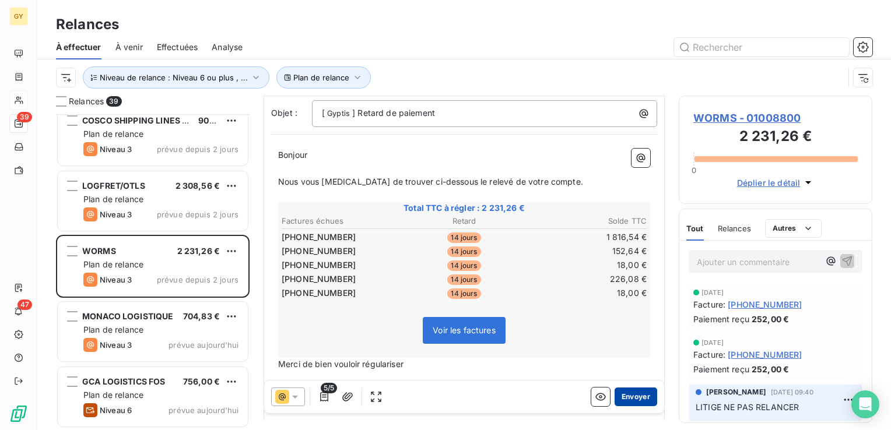
click at [614, 398] on button "Envoyer" at bounding box center [635, 397] width 43 height 19
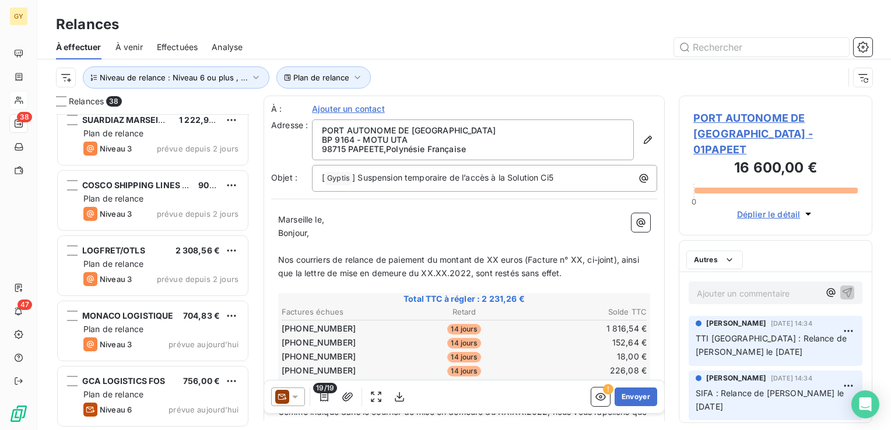
scroll to position [2165, 0]
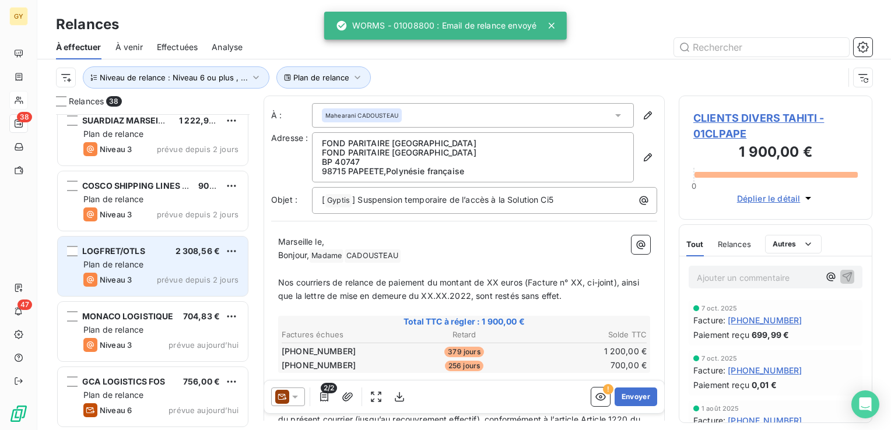
click at [147, 263] on div "Plan de relance" at bounding box center [160, 265] width 155 height 12
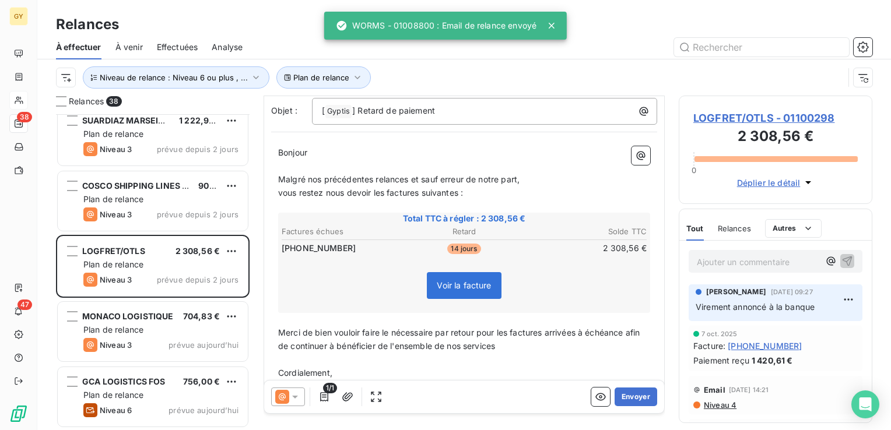
scroll to position [114, 0]
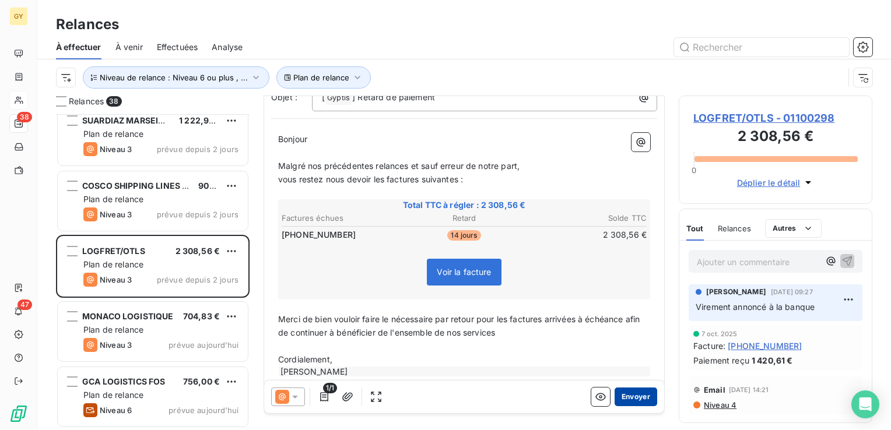
click at [630, 398] on button "Envoyer" at bounding box center [635, 397] width 43 height 19
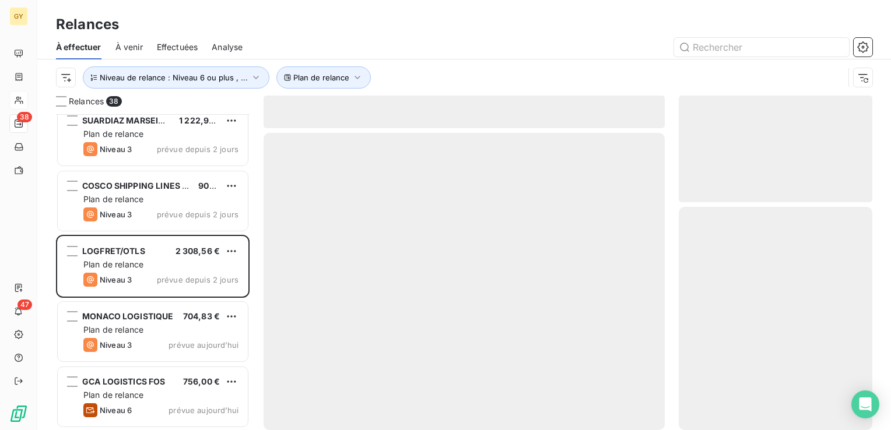
scroll to position [2100, 0]
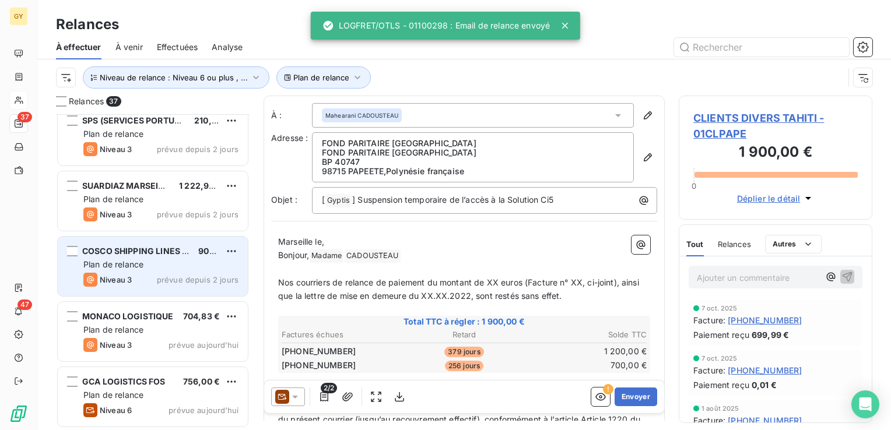
click at [132, 259] on div "Plan de relance" at bounding box center [160, 265] width 155 height 12
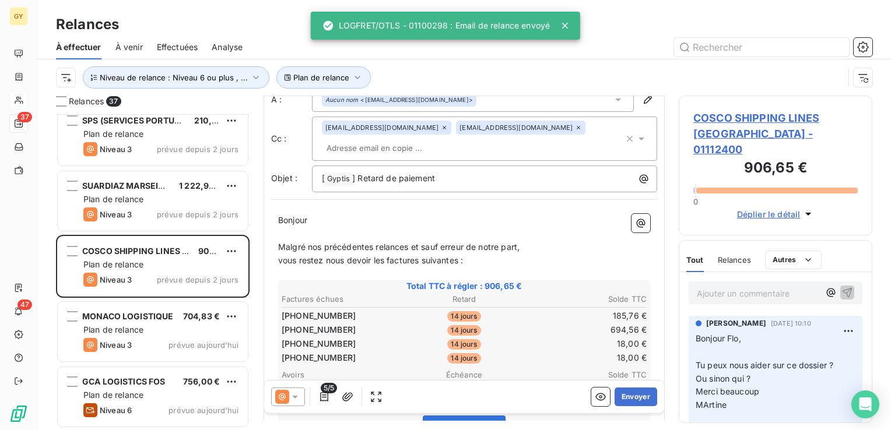
scroll to position [117, 0]
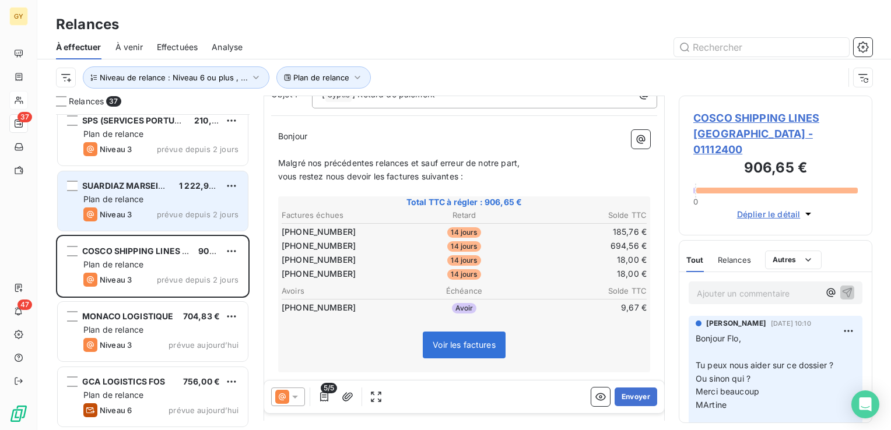
click at [117, 196] on span "Plan de relance" at bounding box center [113, 199] width 60 height 10
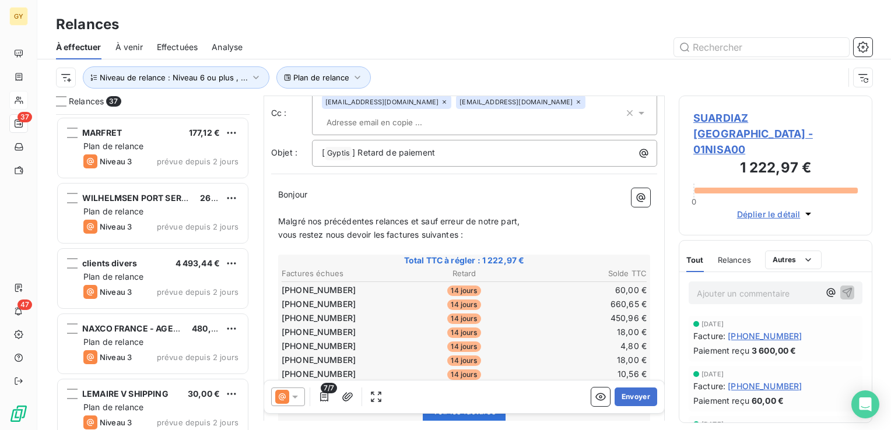
scroll to position [1692, 0]
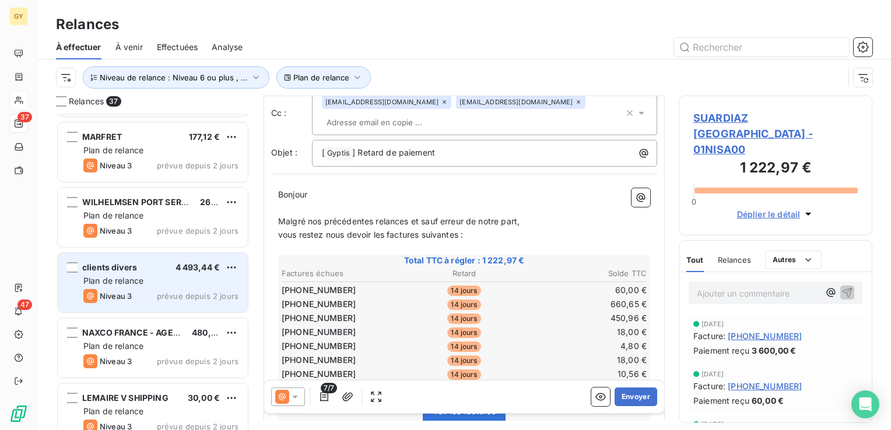
click at [149, 290] on div "Niveau 3 prévue depuis 2 jours" at bounding box center [160, 296] width 155 height 14
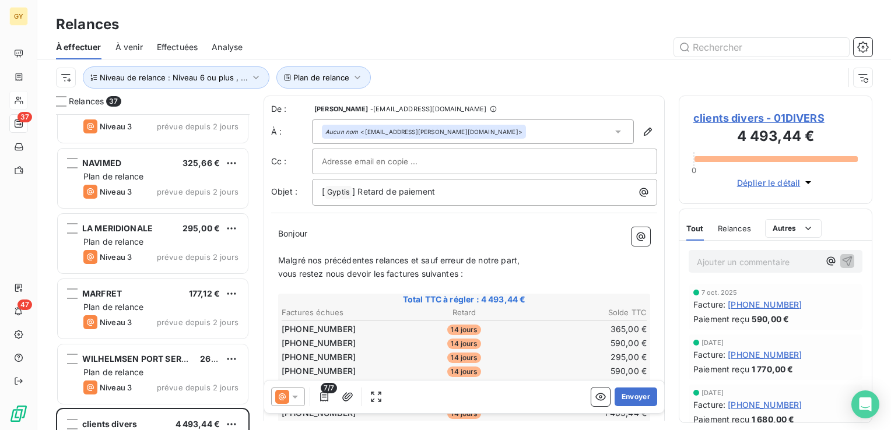
scroll to position [1517, 0]
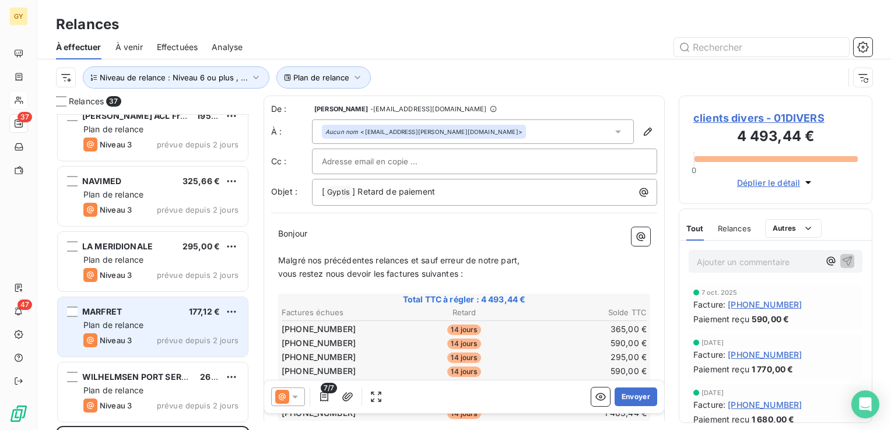
click at [118, 329] on span "Plan de relance" at bounding box center [113, 325] width 60 height 10
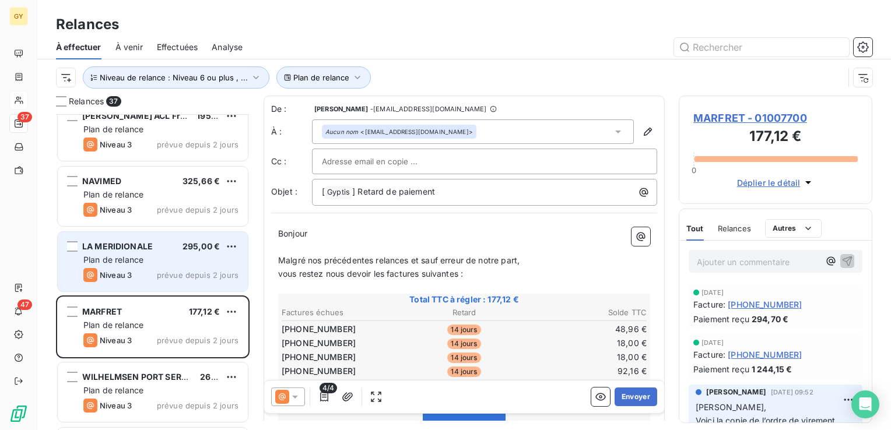
click at [126, 260] on span "Plan de relance" at bounding box center [113, 260] width 60 height 10
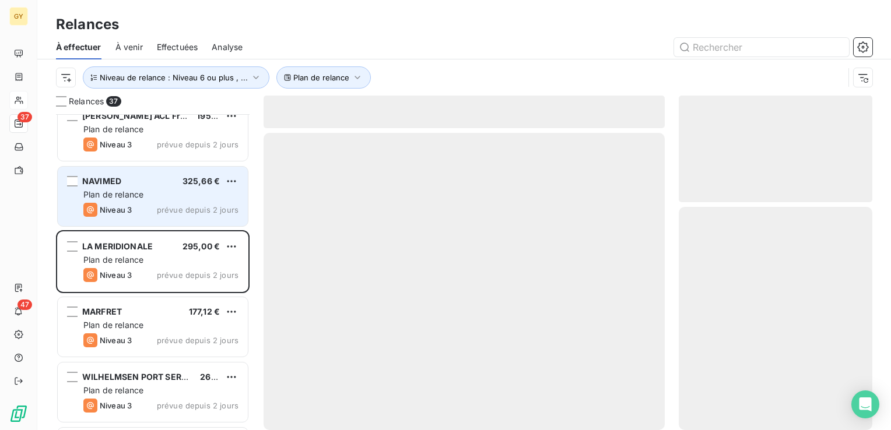
click at [129, 211] on span "Niveau 3" at bounding box center [116, 209] width 32 height 9
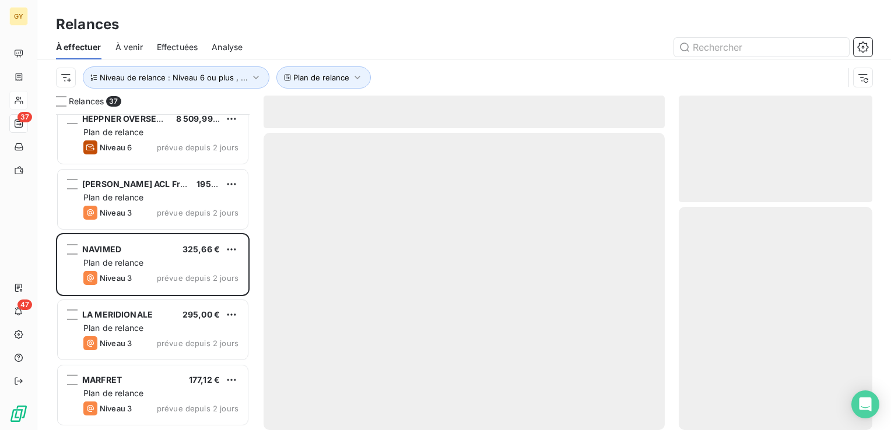
scroll to position [1284, 0]
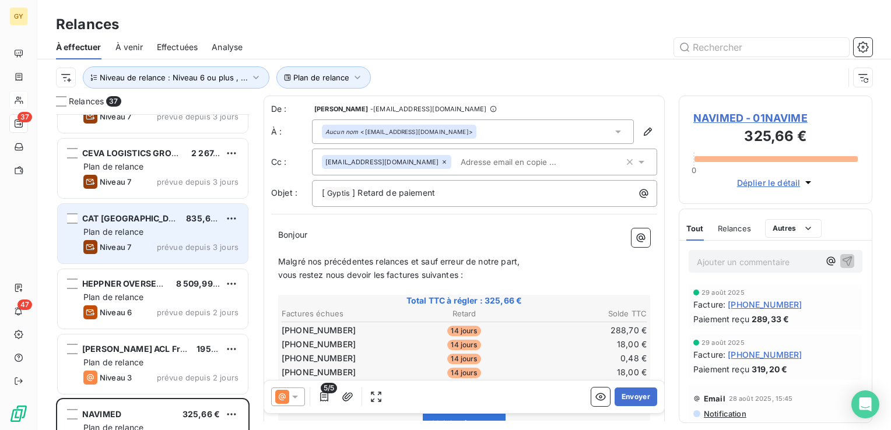
click at [131, 234] on span "Plan de relance" at bounding box center [113, 232] width 60 height 10
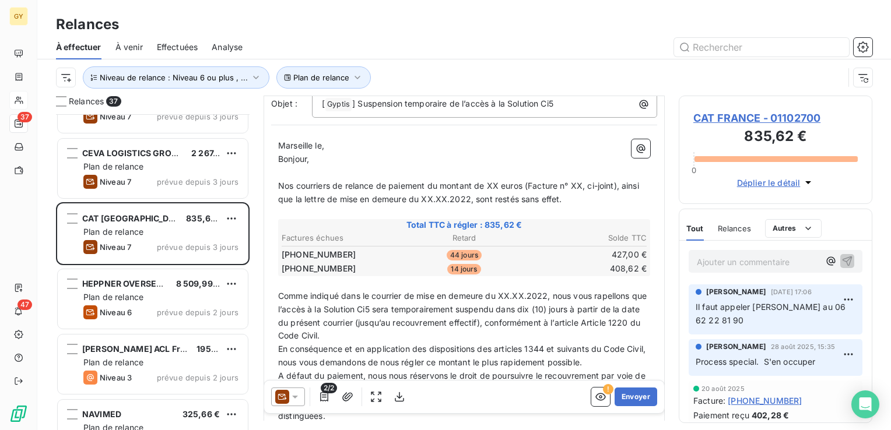
scroll to position [117, 0]
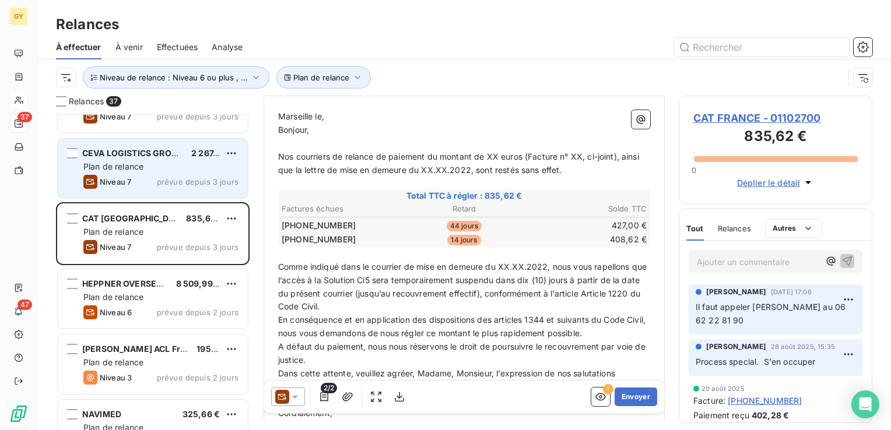
click at [155, 180] on div "Niveau 7 prévue depuis 3 jours" at bounding box center [160, 182] width 155 height 14
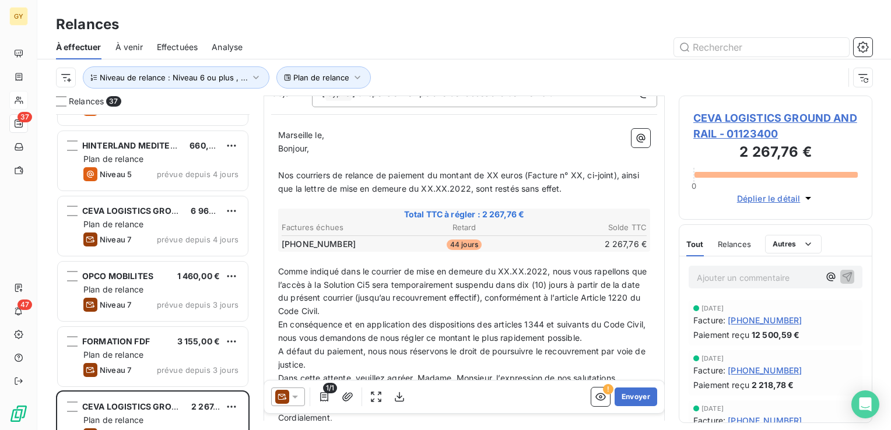
scroll to position [992, 0]
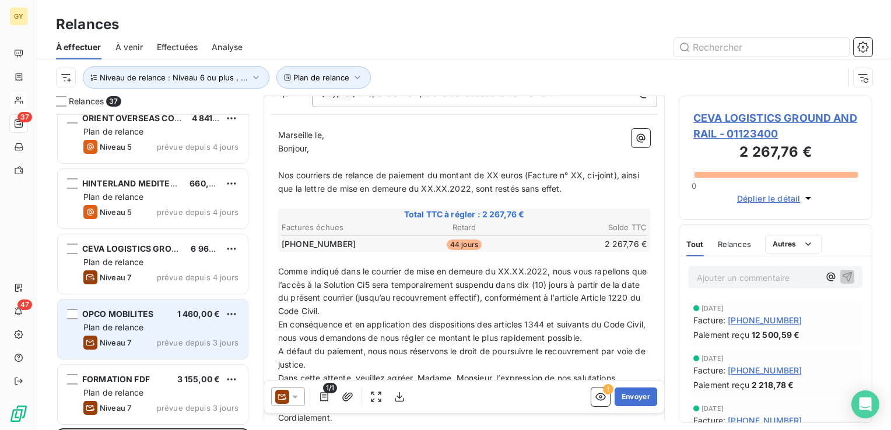
click at [136, 315] on span "OPCO MOBILITES" at bounding box center [117, 314] width 71 height 10
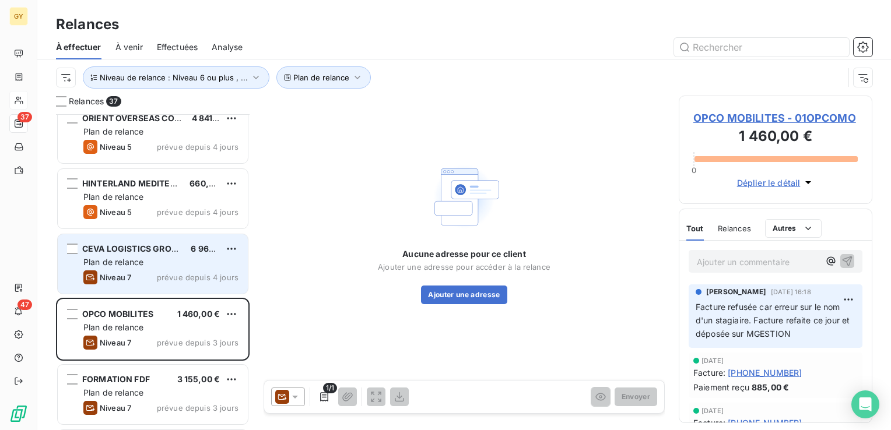
click at [146, 265] on div "Plan de relance" at bounding box center [160, 262] width 155 height 12
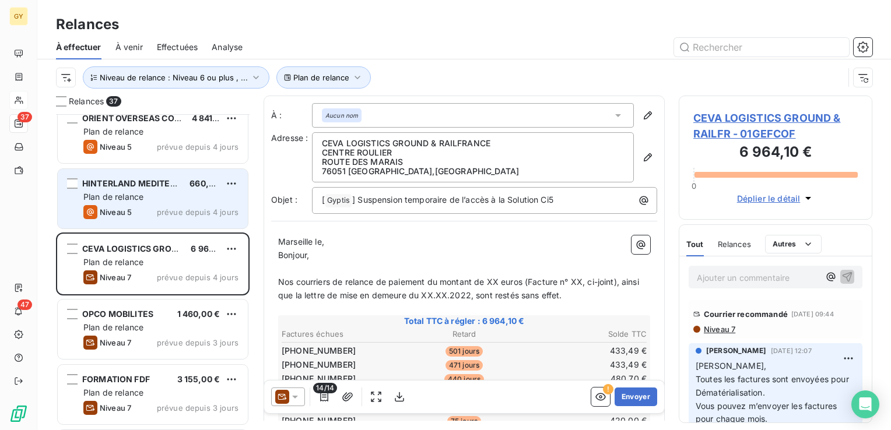
click at [146, 205] on div "Niveau 5 prévue depuis 4 jours" at bounding box center [160, 212] width 155 height 14
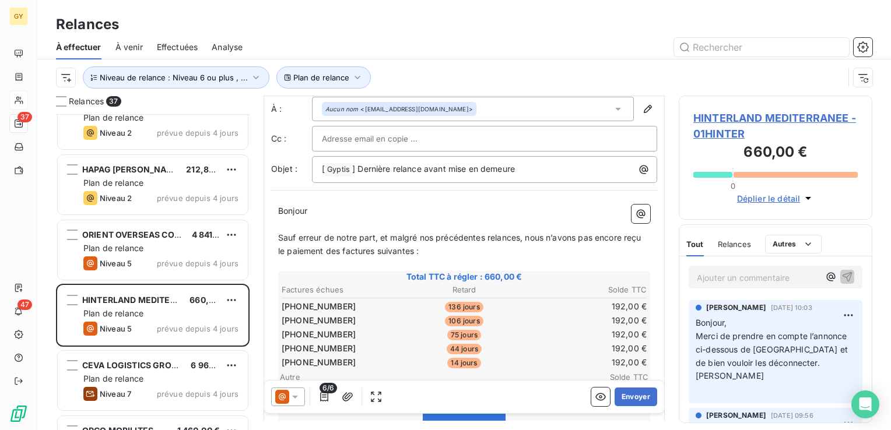
scroll to position [58, 0]
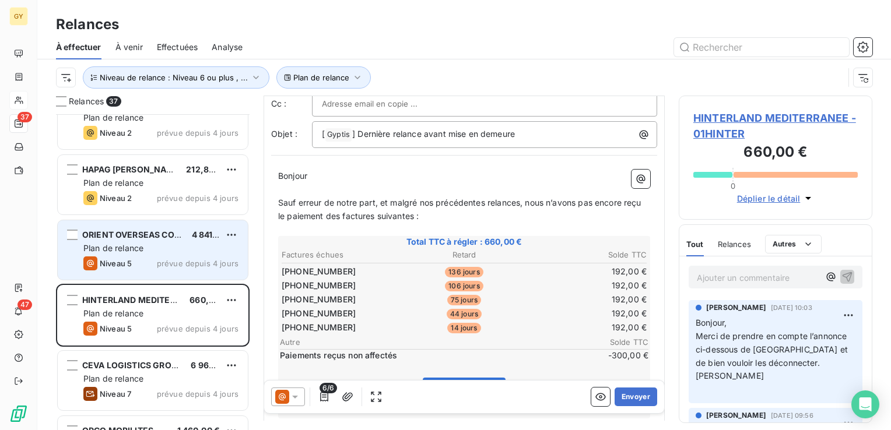
click at [140, 252] on span "Plan de relance" at bounding box center [113, 248] width 60 height 10
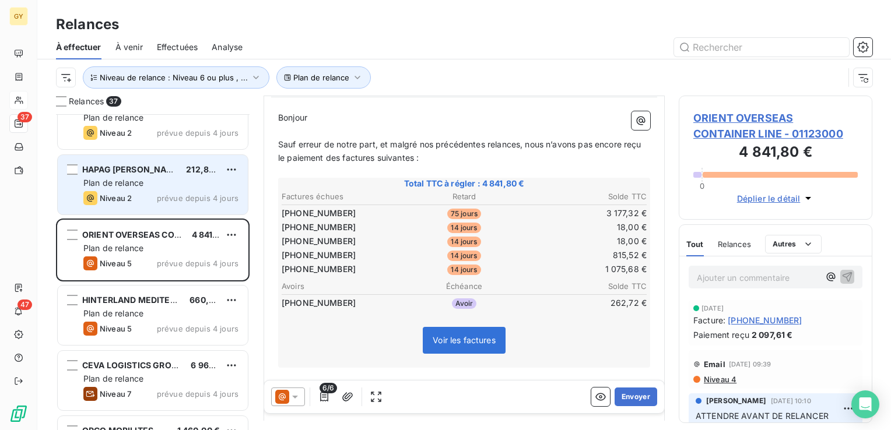
click at [143, 182] on span "Plan de relance" at bounding box center [113, 183] width 60 height 10
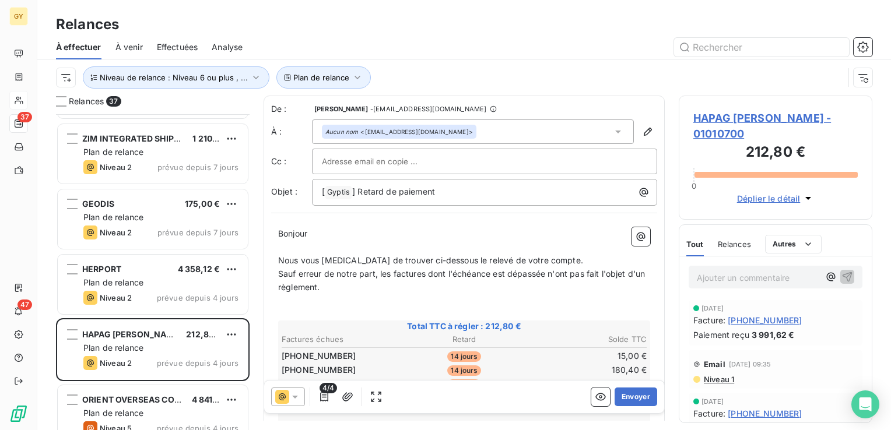
scroll to position [701, 0]
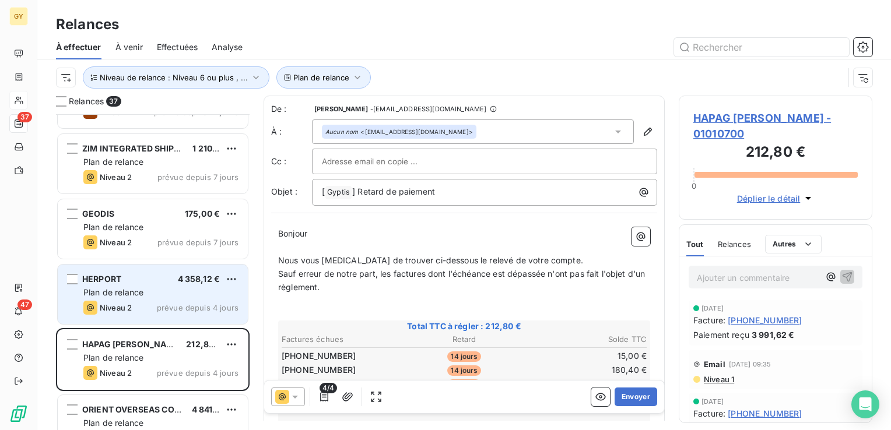
click at [147, 295] on div "Plan de relance" at bounding box center [160, 293] width 155 height 12
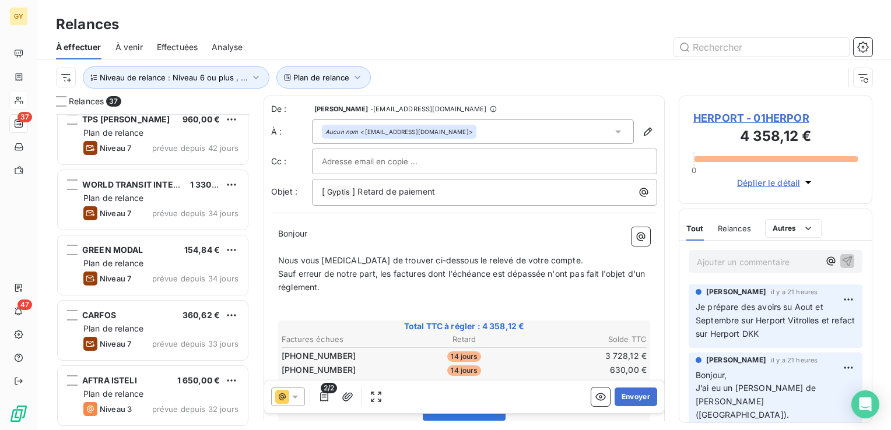
scroll to position [293, 0]
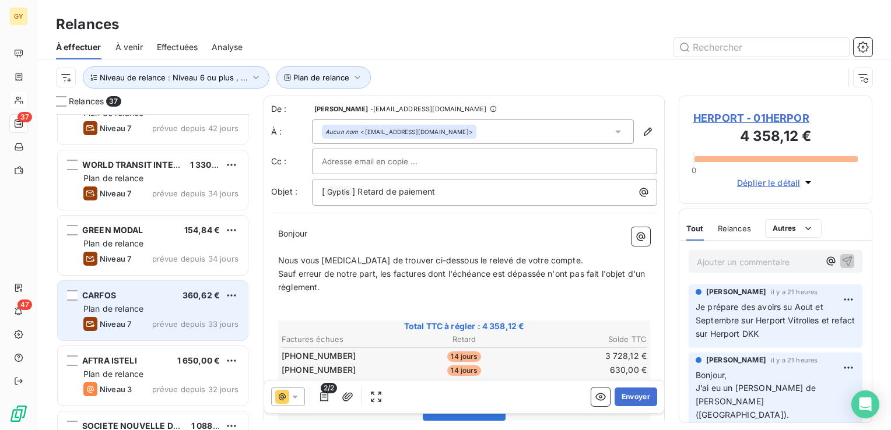
click at [142, 304] on span "Plan de relance" at bounding box center [113, 309] width 60 height 10
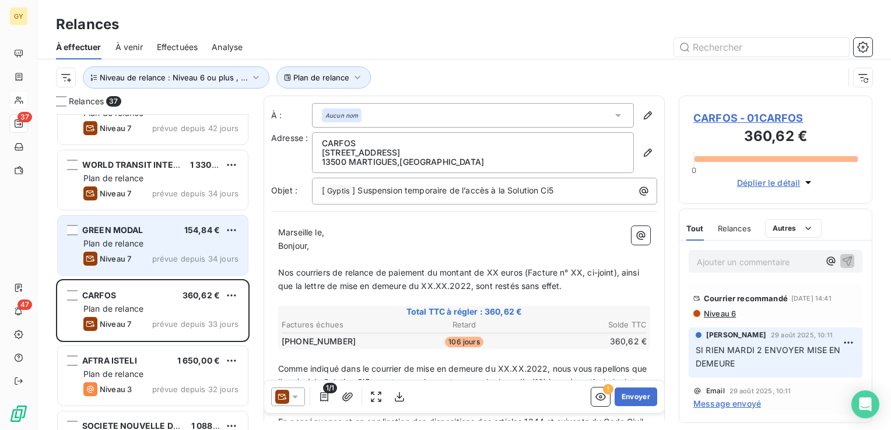
click at [155, 248] on div "Plan de relance" at bounding box center [160, 244] width 155 height 12
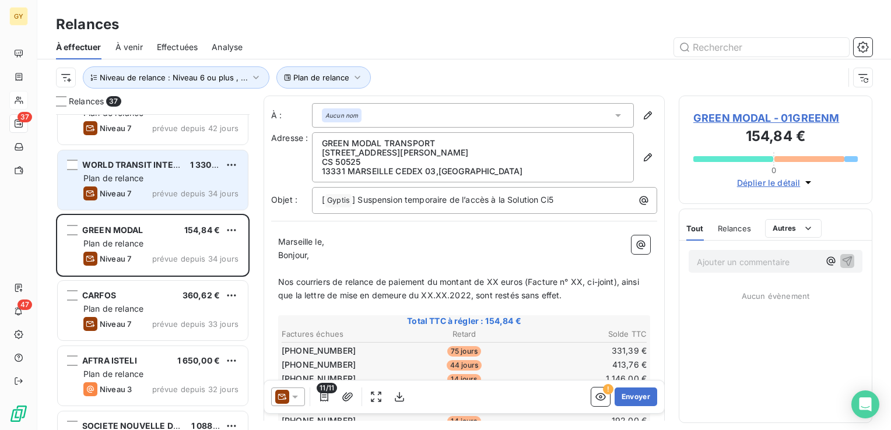
click at [152, 189] on div "Niveau 7 prévue depuis 34 jours" at bounding box center [160, 194] width 155 height 14
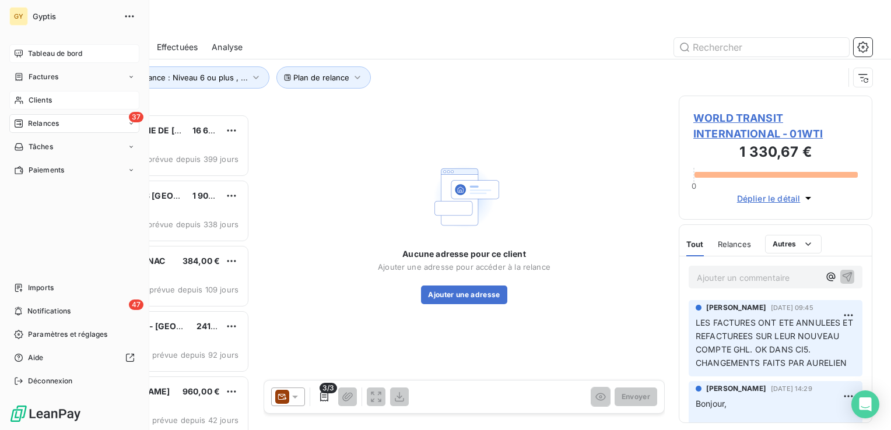
click at [47, 52] on span "Tableau de bord" at bounding box center [55, 53] width 54 height 10
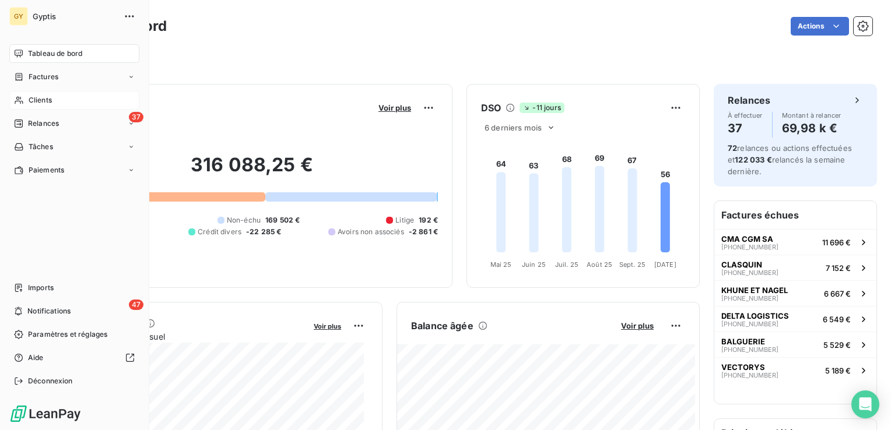
click at [25, 99] on div "Clients" at bounding box center [74, 100] width 130 height 19
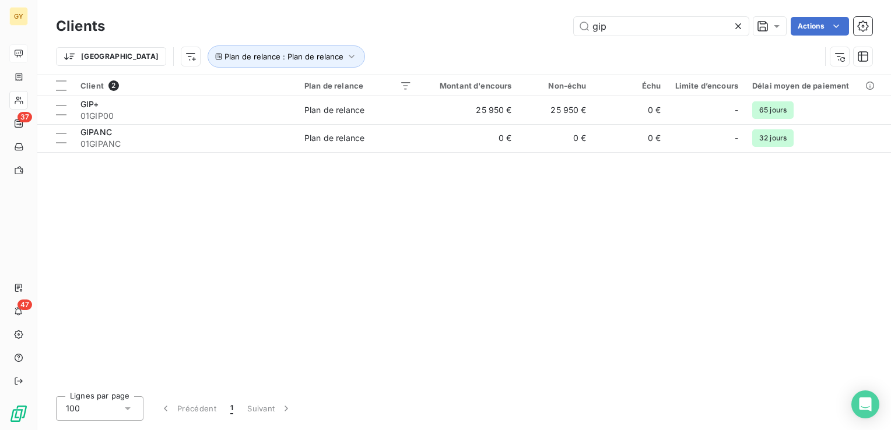
drag, startPoint x: 613, startPoint y: 27, endPoint x: 494, endPoint y: 27, distance: 119.5
click at [498, 27] on div "gip Actions" at bounding box center [495, 26] width 753 height 19
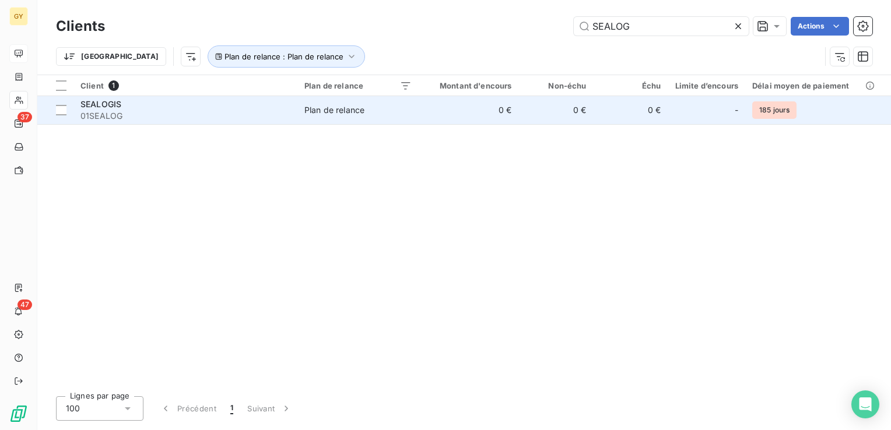
type input "SEALOG"
click at [395, 115] on td "Plan de relance" at bounding box center [357, 110] width 121 height 28
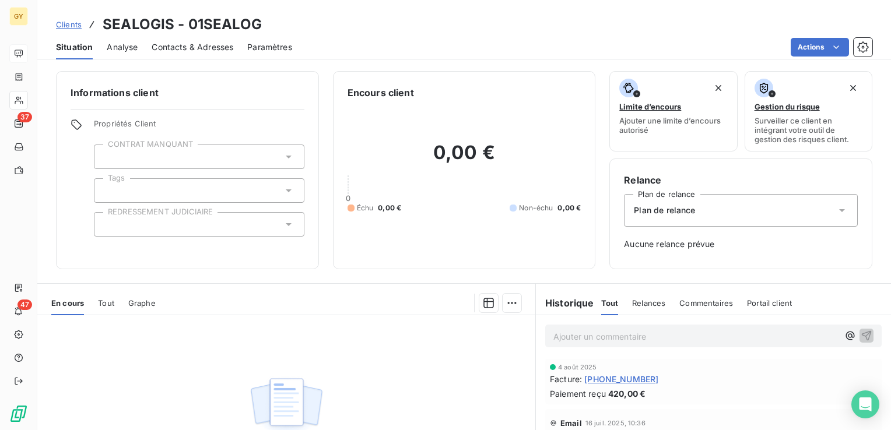
click at [72, 24] on span "Clients" at bounding box center [69, 24] width 26 height 9
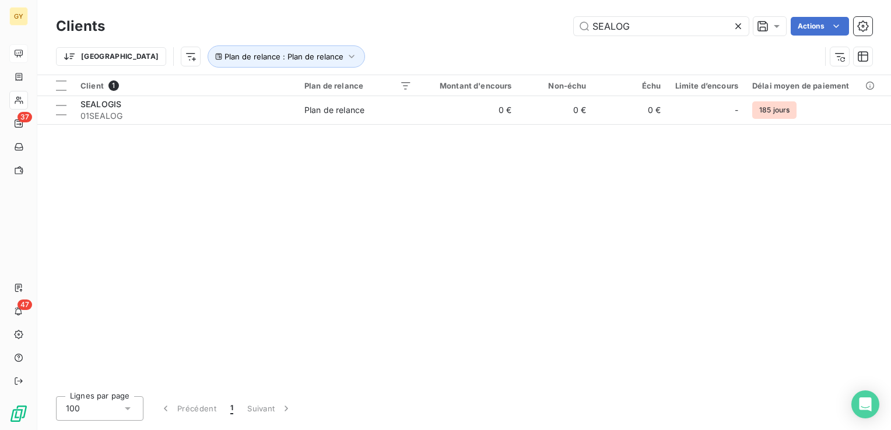
drag, startPoint x: 649, startPoint y: 24, endPoint x: 509, endPoint y: 27, distance: 140.5
click at [511, 27] on div "SEALOG Actions" at bounding box center [495, 26] width 753 height 19
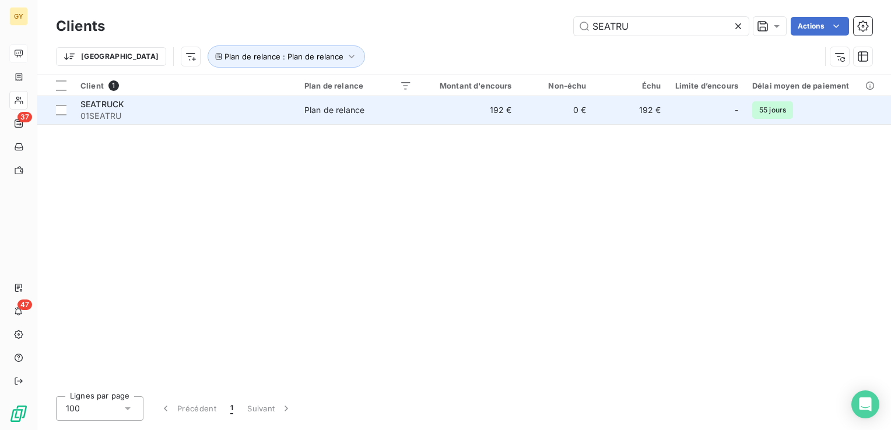
type input "SEATRU"
click at [374, 112] on span "Plan de relance" at bounding box center [357, 110] width 107 height 12
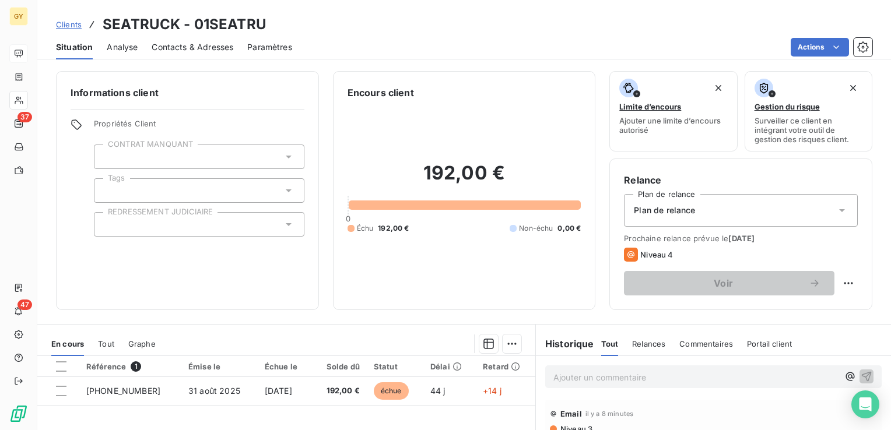
click at [564, 378] on p "Ajouter un commentaire ﻿" at bounding box center [695, 377] width 285 height 15
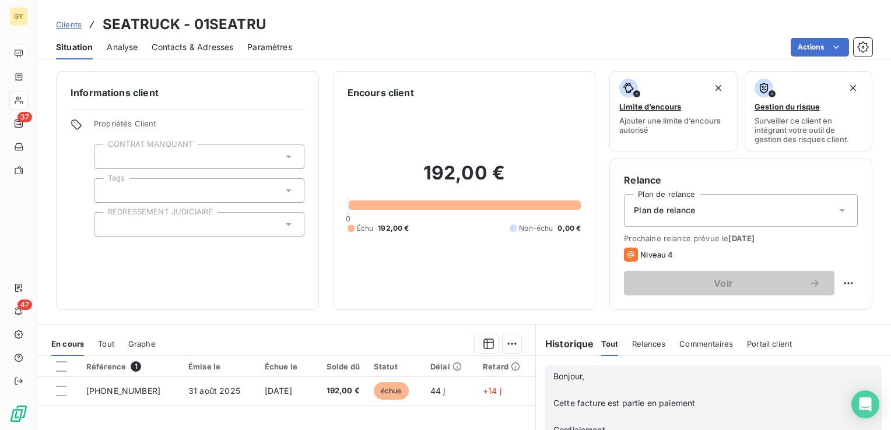
click at [553, 389] on p "﻿" at bounding box center [695, 390] width 285 height 13
click at [553, 405] on p "﻿" at bounding box center [695, 403] width 285 height 13
click at [557, 416] on p "﻿" at bounding box center [695, 416] width 285 height 13
click at [860, 417] on icon "button" at bounding box center [866, 416] width 12 height 12
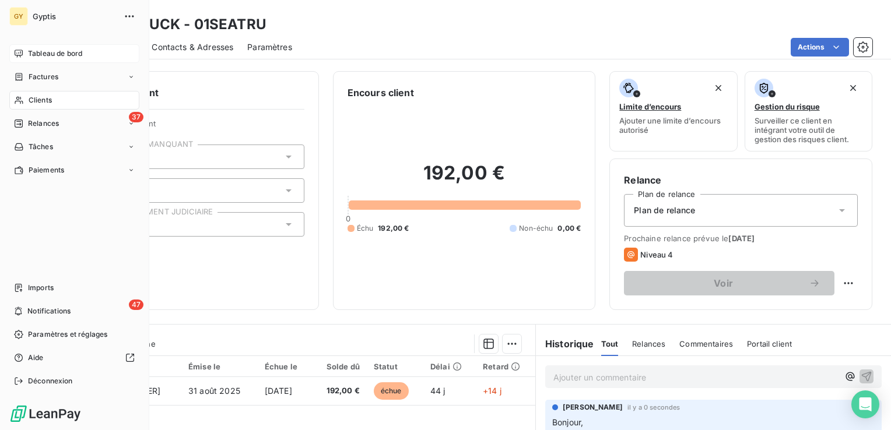
click at [37, 99] on span "Clients" at bounding box center [40, 100] width 23 height 10
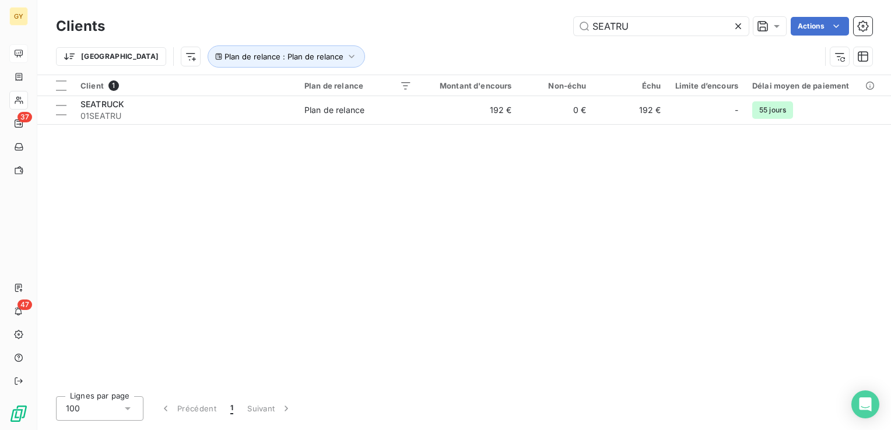
click at [736, 23] on icon at bounding box center [738, 26] width 12 height 12
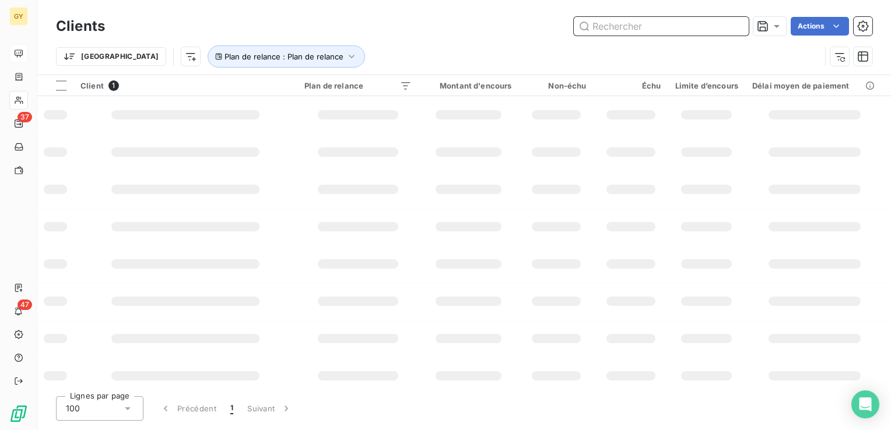
click at [642, 30] on input "text" at bounding box center [661, 26] width 175 height 19
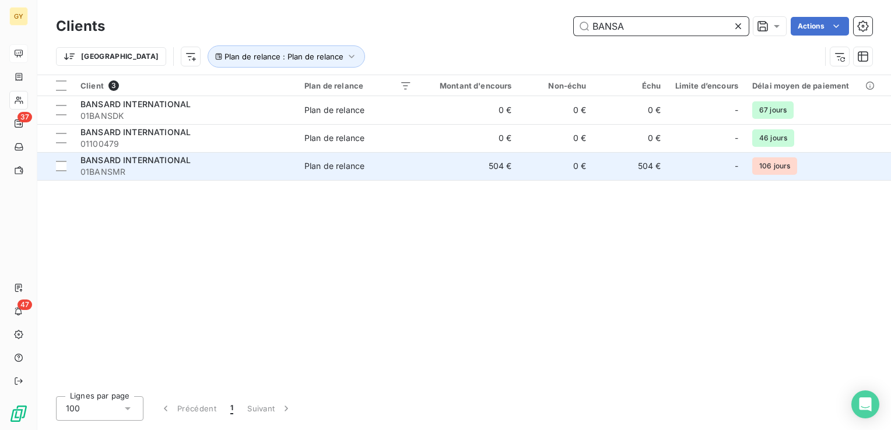
type input "BANSA"
click at [469, 162] on td "504 €" at bounding box center [469, 166] width 100 height 28
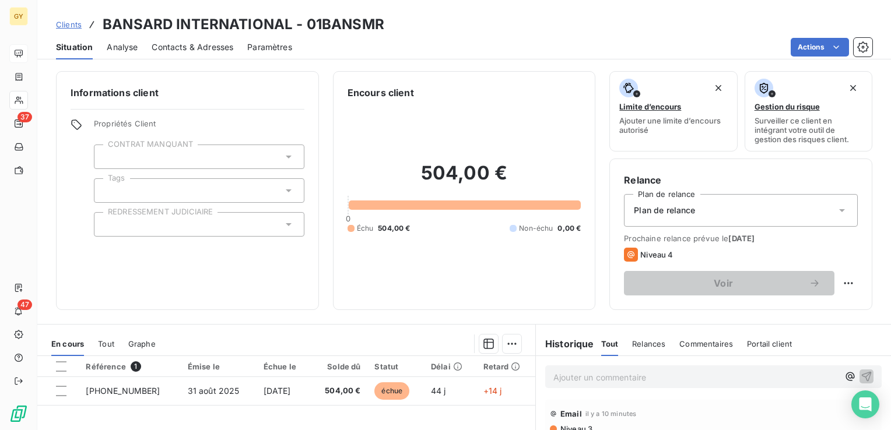
click at [593, 378] on p "Ajouter un commentaire ﻿" at bounding box center [695, 377] width 285 height 15
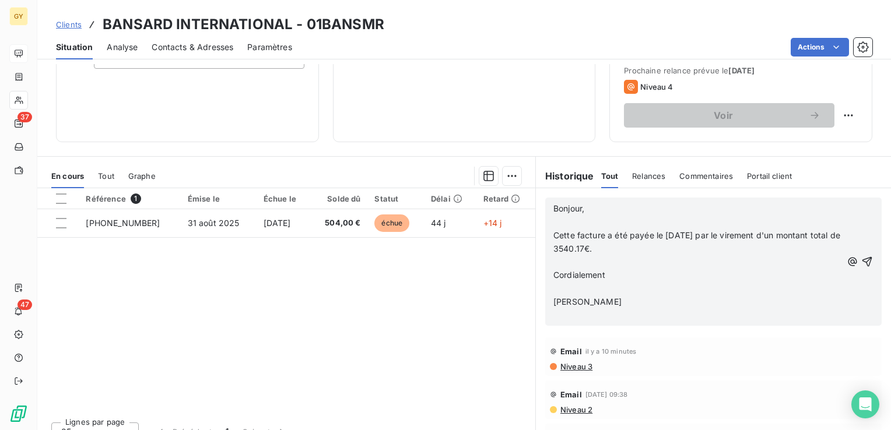
scroll to position [175, 0]
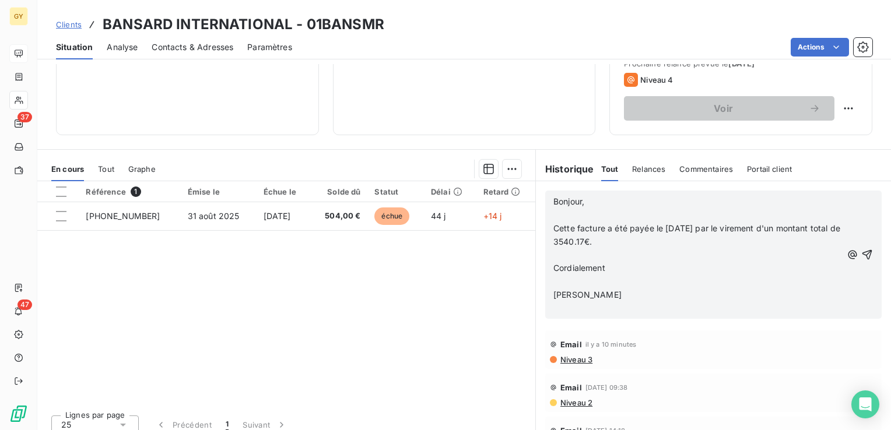
click at [555, 216] on p "﻿" at bounding box center [697, 215] width 289 height 13
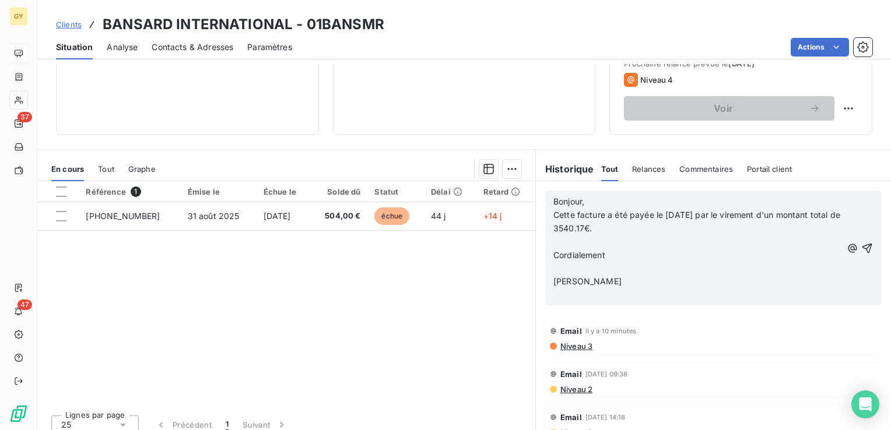
click at [553, 239] on p "﻿" at bounding box center [697, 241] width 289 height 13
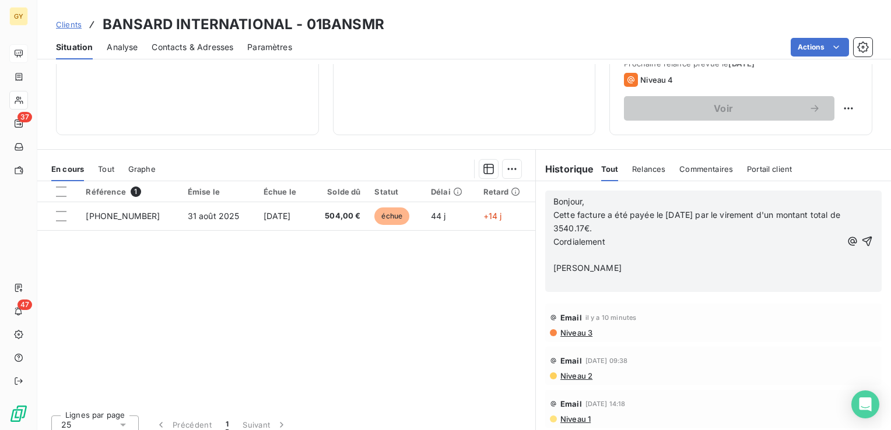
click at [558, 254] on p at bounding box center [697, 255] width 289 height 13
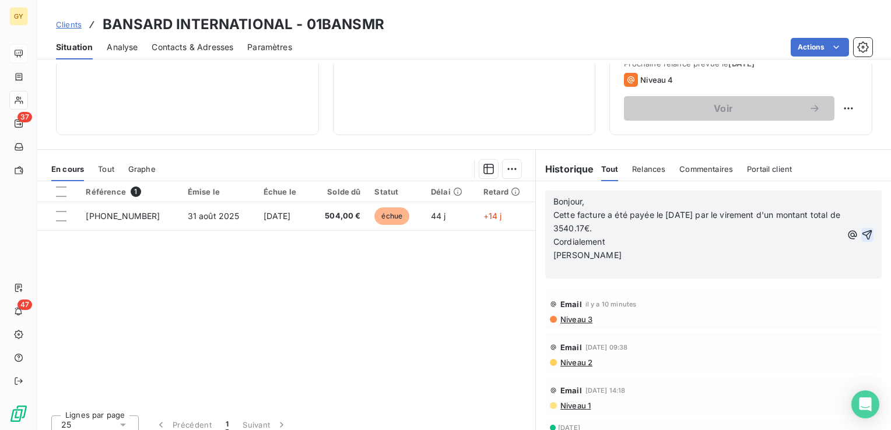
click at [861, 237] on icon "button" at bounding box center [867, 235] width 12 height 12
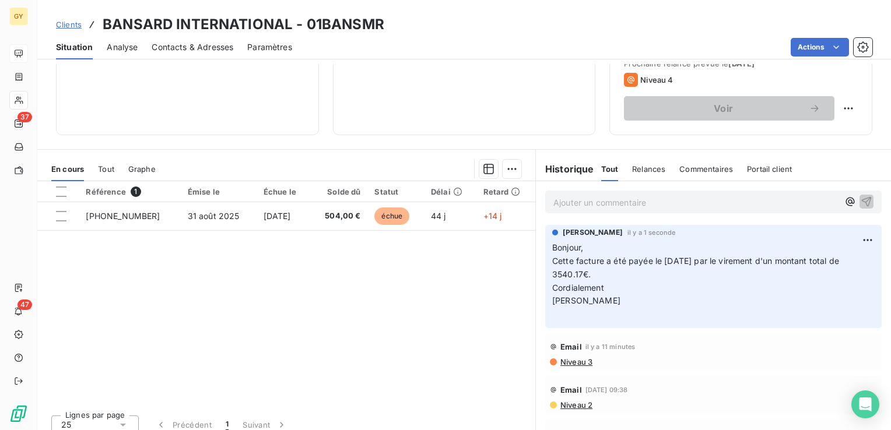
click at [711, 283] on p "Bonjour, Cette facture a été payée le 26/09/25 par le virement d'un montant tot…" at bounding box center [713, 281] width 322 height 80
click at [574, 203] on p "Ajouter un commentaire ﻿" at bounding box center [695, 202] width 285 height 15
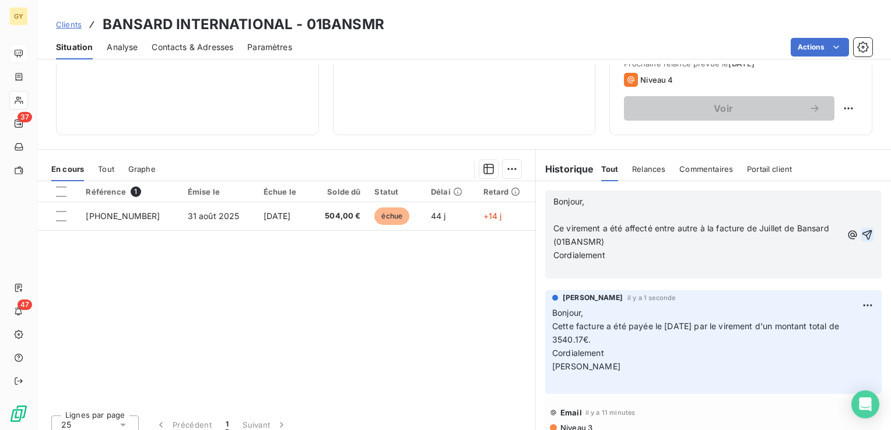
click at [553, 216] on p "﻿" at bounding box center [697, 215] width 289 height 13
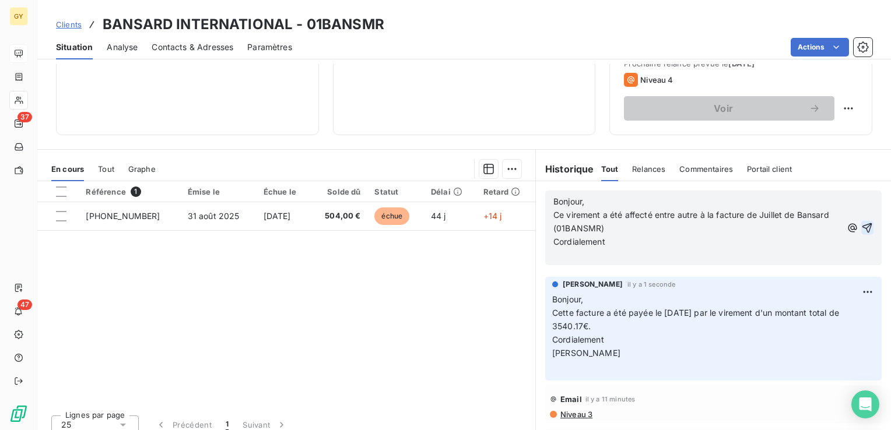
click at [861, 226] on icon "button" at bounding box center [867, 228] width 12 height 12
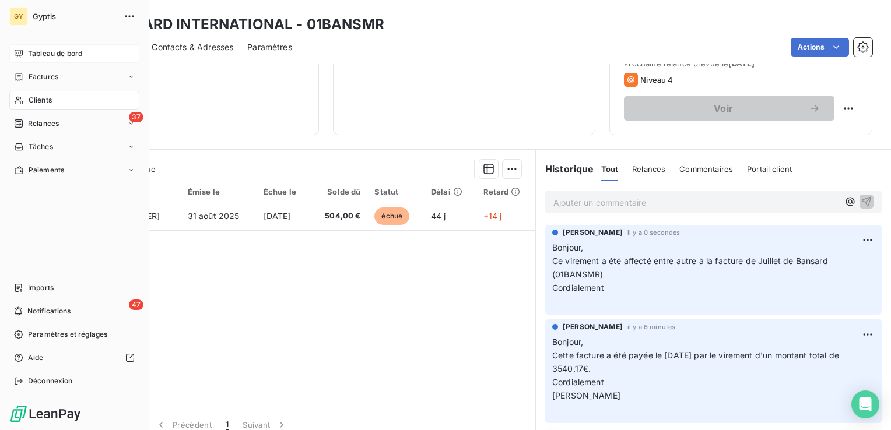
click at [36, 98] on span "Clients" at bounding box center [40, 100] width 23 height 10
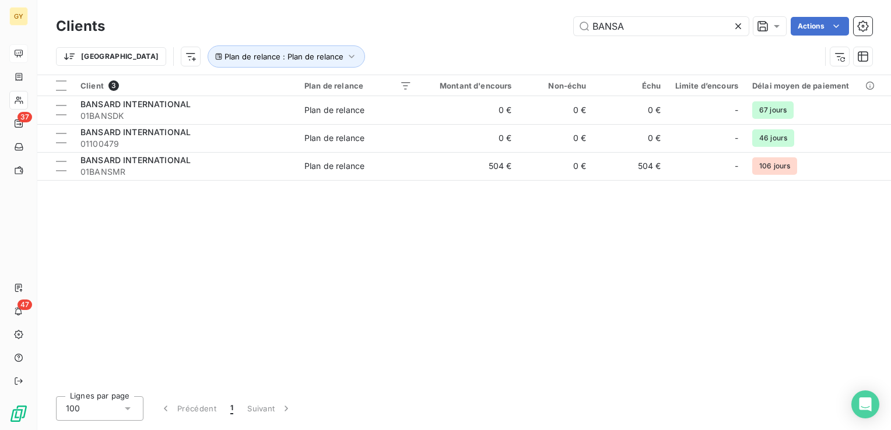
drag, startPoint x: 603, startPoint y: 22, endPoint x: 490, endPoint y: 7, distance: 114.1
click at [490, 7] on div "Clients BANSA Actions Trier Plan de relance : Plan de relance" at bounding box center [463, 37] width 853 height 75
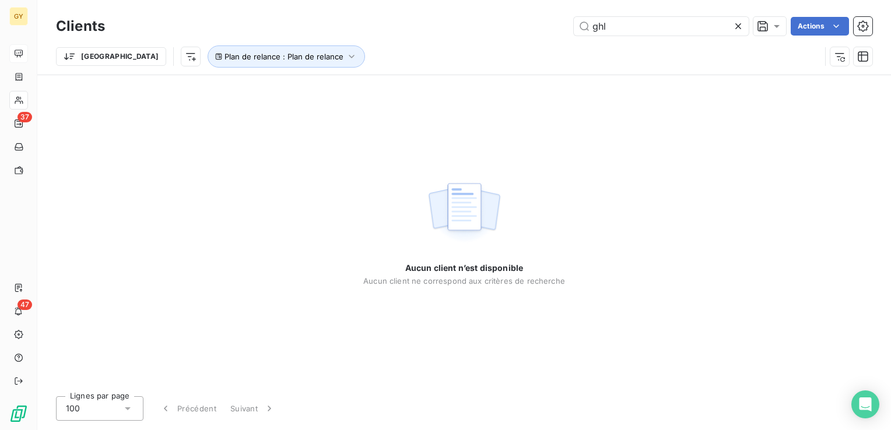
click at [530, 24] on div "ghl Actions" at bounding box center [495, 26] width 753 height 19
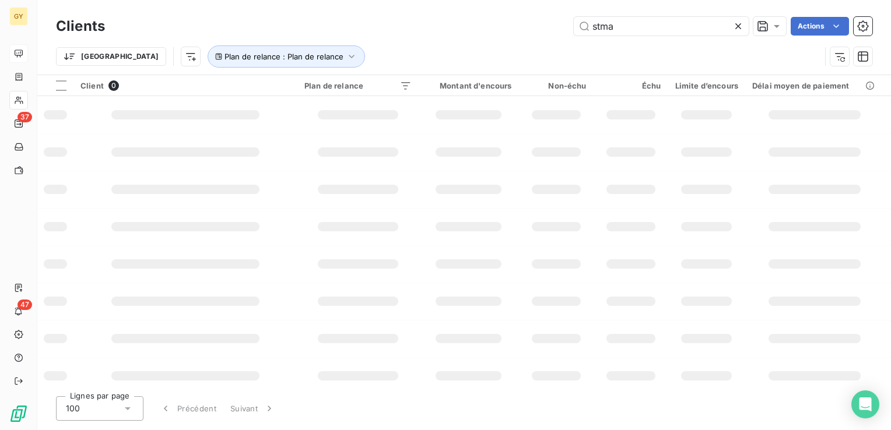
type input "stma"
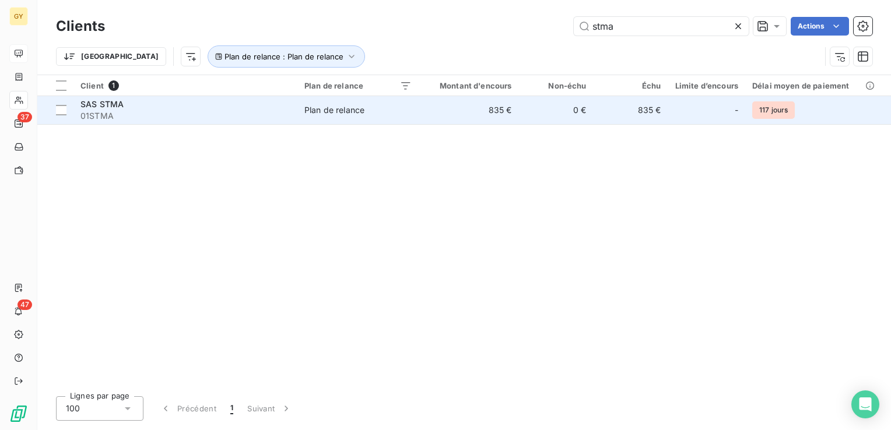
click at [531, 113] on td "0 €" at bounding box center [556, 110] width 75 height 28
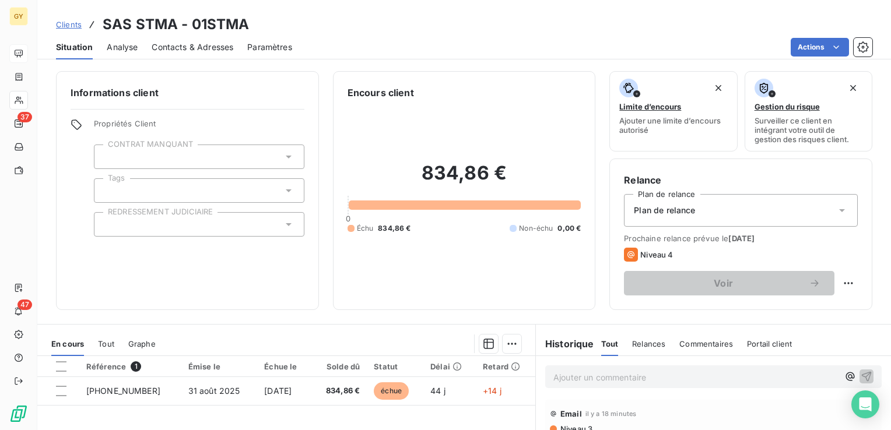
click at [599, 380] on p "Ajouter un commentaire ﻿" at bounding box center [695, 377] width 285 height 15
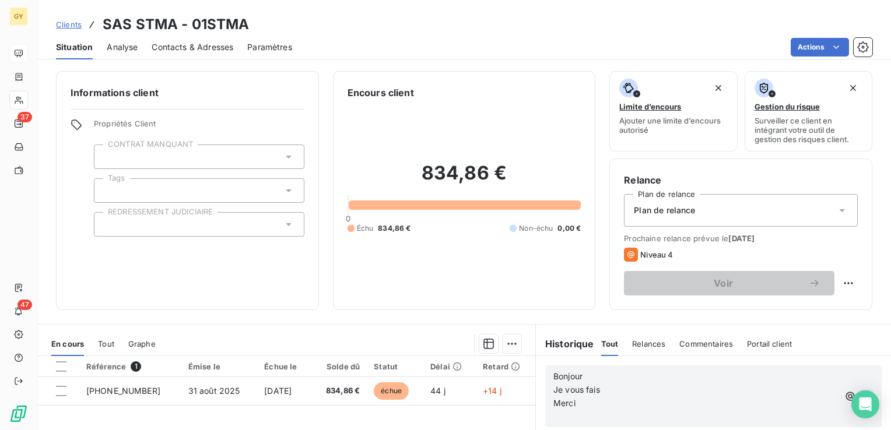
click at [860, 391] on icon "button" at bounding box center [866, 397] width 12 height 12
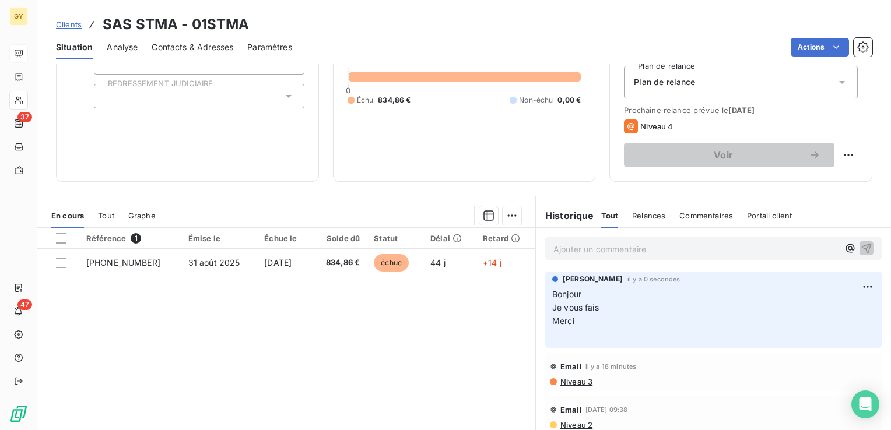
scroll to position [94, 0]
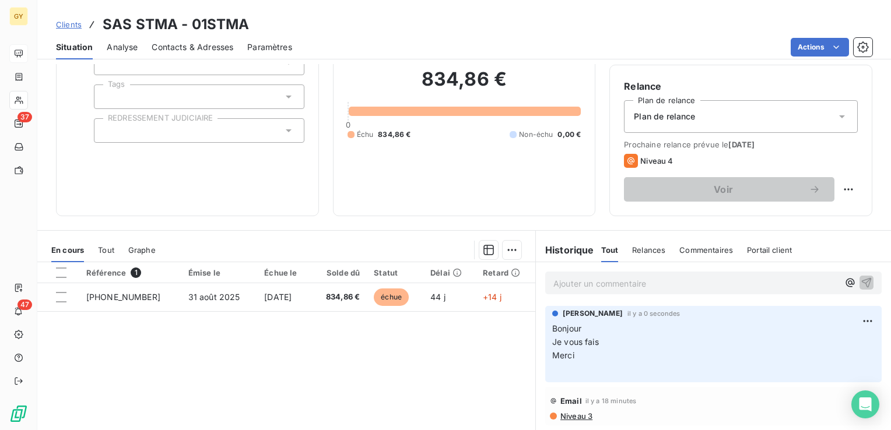
click at [125, 193] on div "Informations client Propriétés Client CONTRAT MANQUANT Tags REDRESSEMENT JUDICI…" at bounding box center [187, 96] width 263 height 239
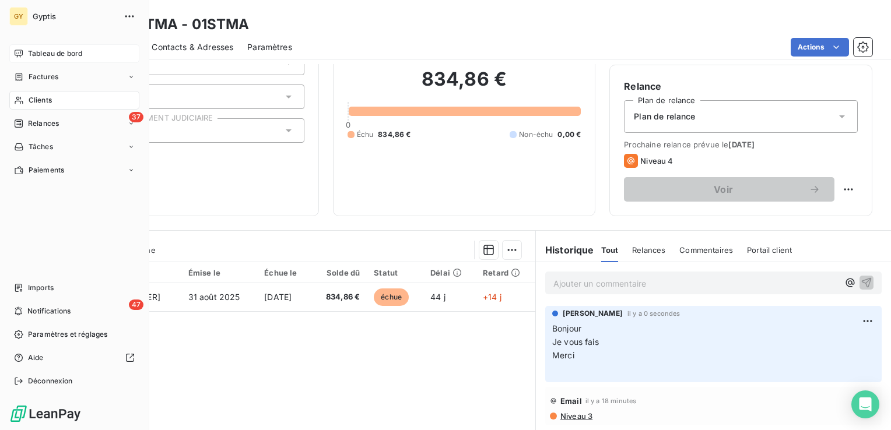
click at [36, 136] on nav "Tableau de bord Factures Clients 37 Relances Tâches Paiements" at bounding box center [74, 111] width 130 height 135
click at [62, 123] on div "37 Relances" at bounding box center [74, 123] width 130 height 19
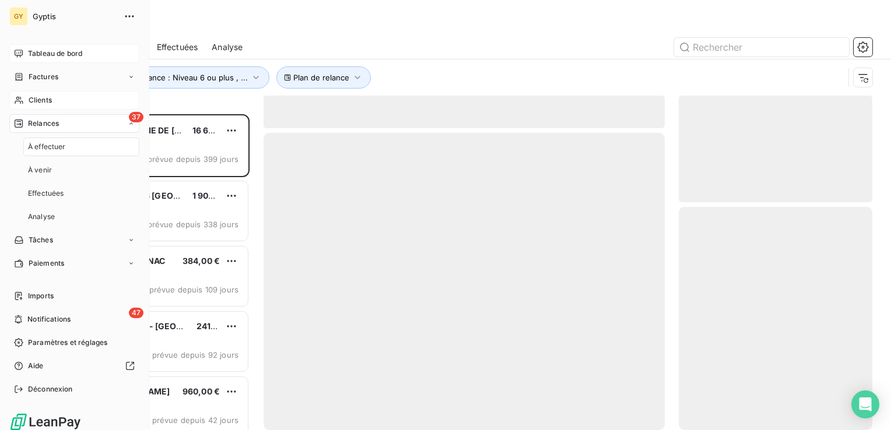
scroll to position [307, 184]
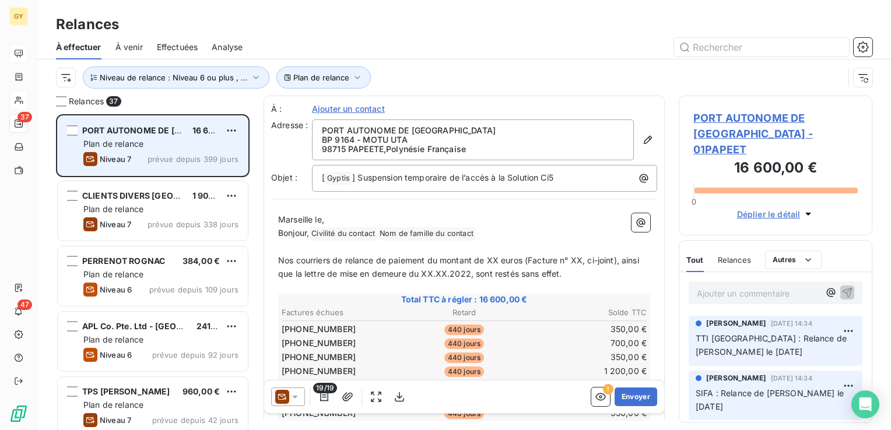
click at [177, 153] on div "Niveau 7 prévue depuis 399 jours" at bounding box center [160, 159] width 155 height 14
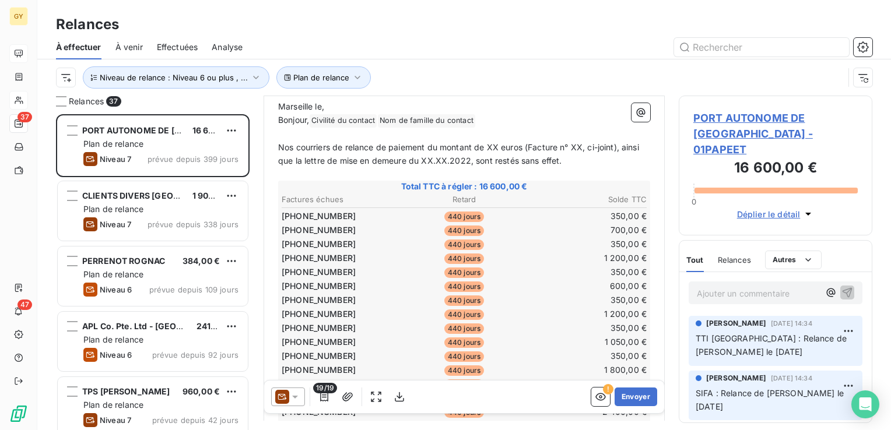
scroll to position [58, 0]
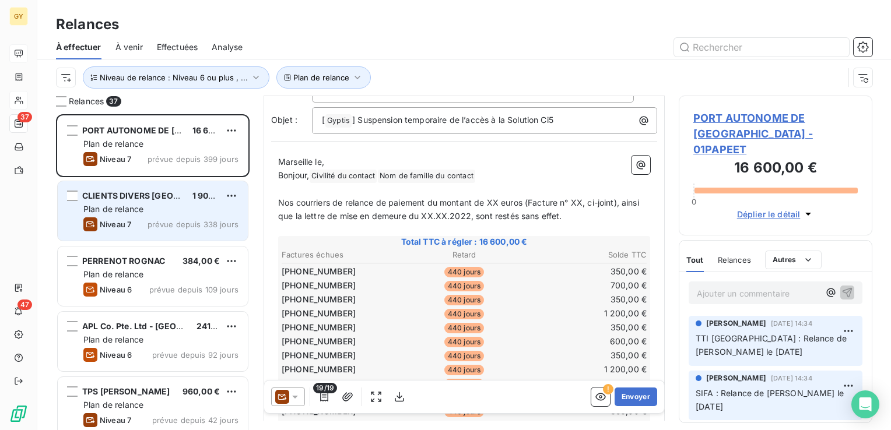
click at [147, 203] on div "Plan de relance" at bounding box center [160, 209] width 155 height 12
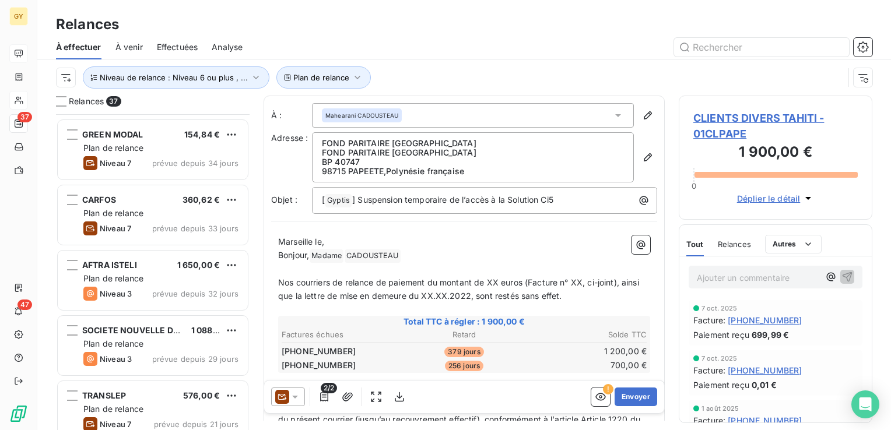
scroll to position [408, 0]
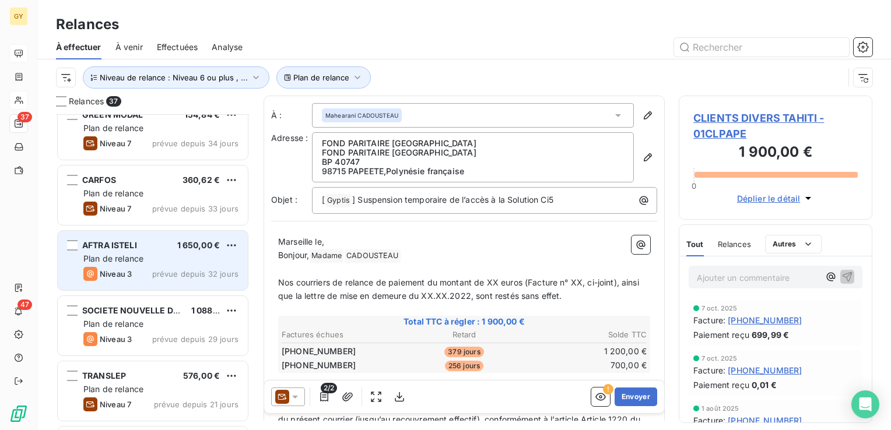
click at [93, 240] on div "AFTRA ISTELI" at bounding box center [109, 246] width 55 height 12
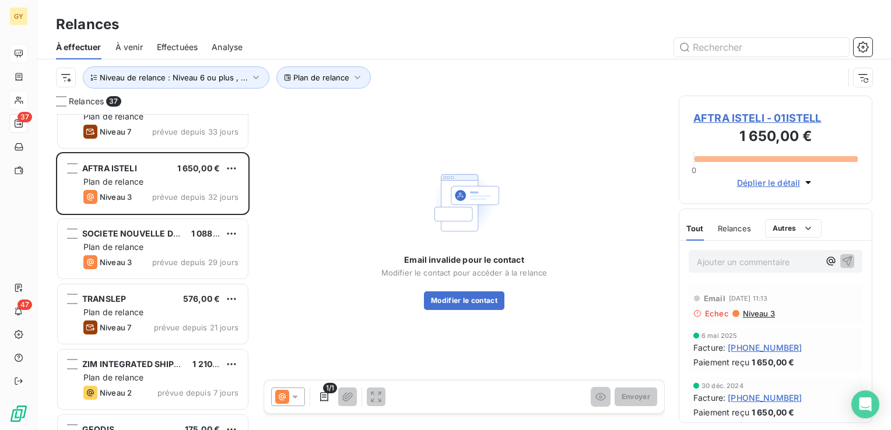
scroll to position [525, 0]
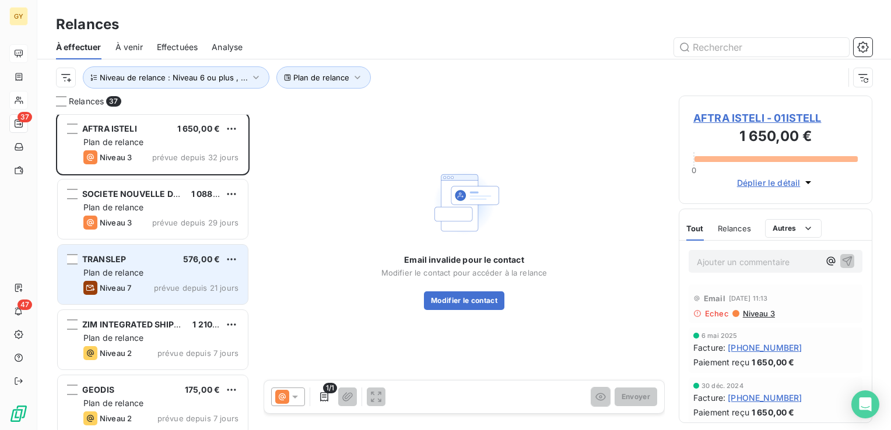
click at [133, 270] on span "Plan de relance" at bounding box center [113, 273] width 60 height 10
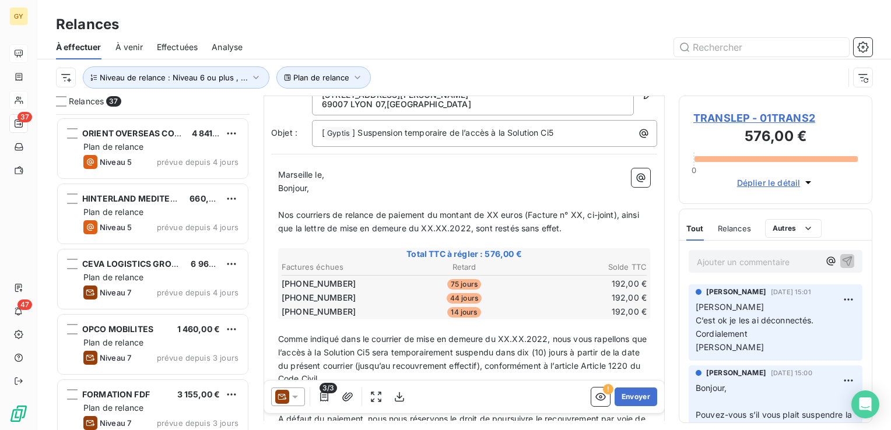
scroll to position [991, 0]
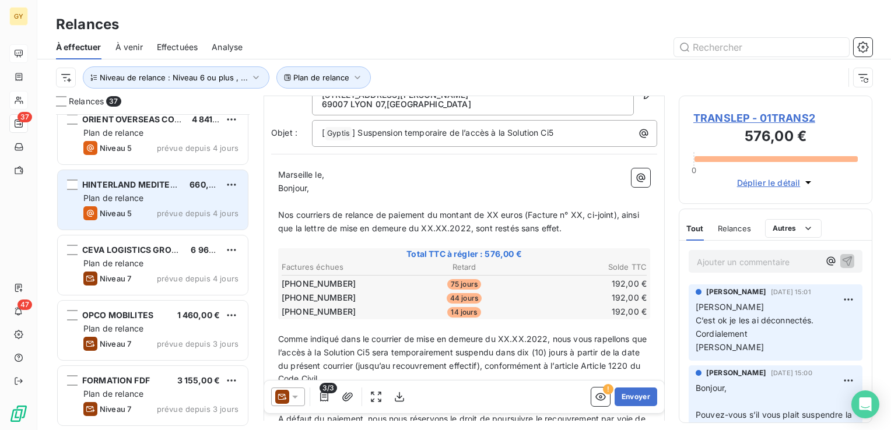
click at [104, 193] on span "Plan de relance" at bounding box center [113, 198] width 60 height 10
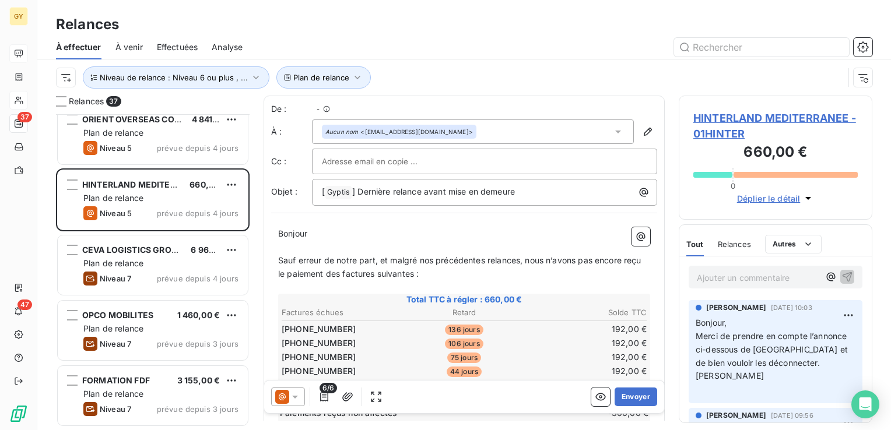
scroll to position [307, 184]
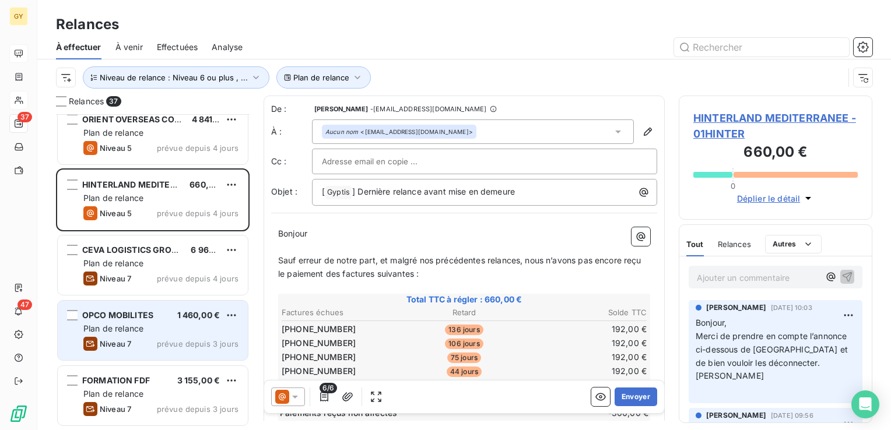
click at [134, 332] on span "Plan de relance" at bounding box center [113, 329] width 60 height 10
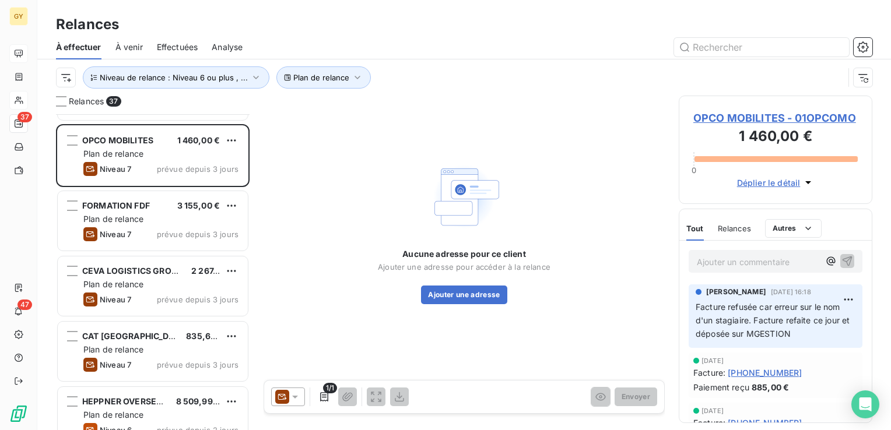
scroll to position [1166, 0]
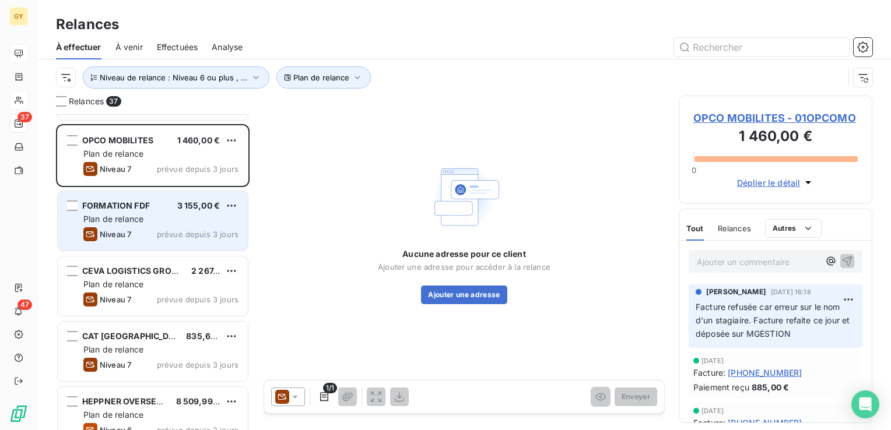
click at [112, 220] on span "Plan de relance" at bounding box center [113, 219] width 60 height 10
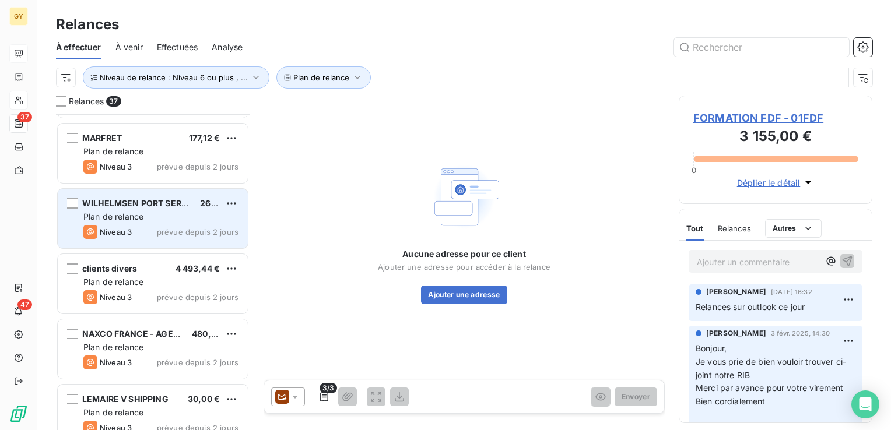
scroll to position [1749, 0]
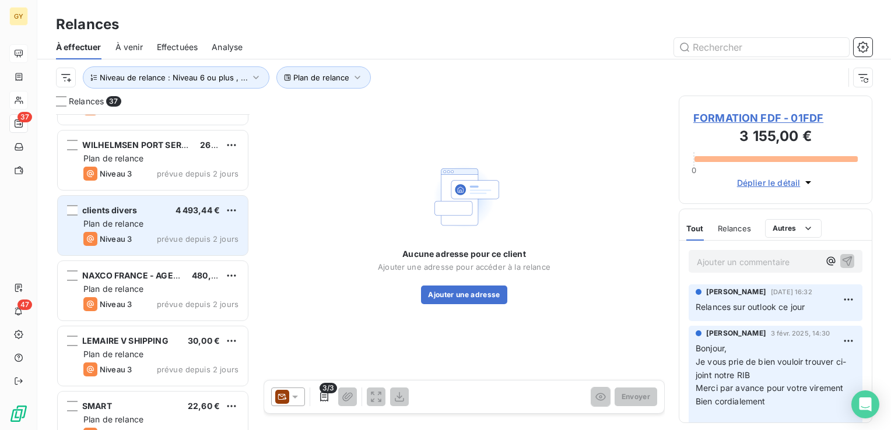
click at [108, 210] on span "clients divers" at bounding box center [109, 210] width 55 height 10
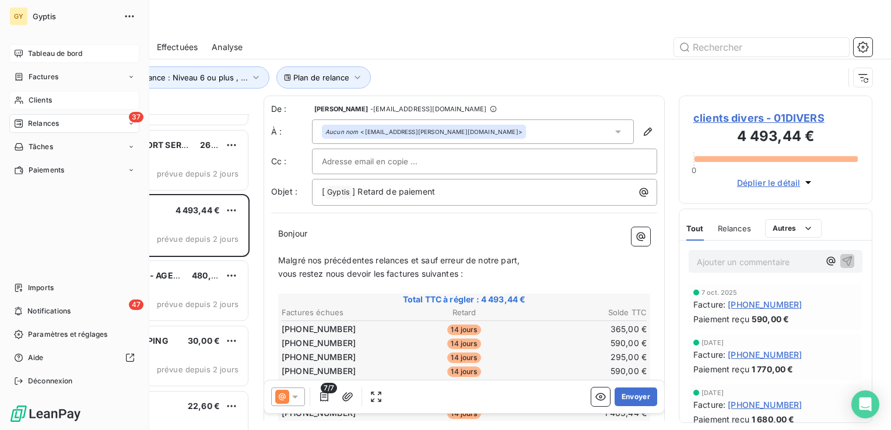
click at [29, 101] on span "Clients" at bounding box center [40, 100] width 23 height 10
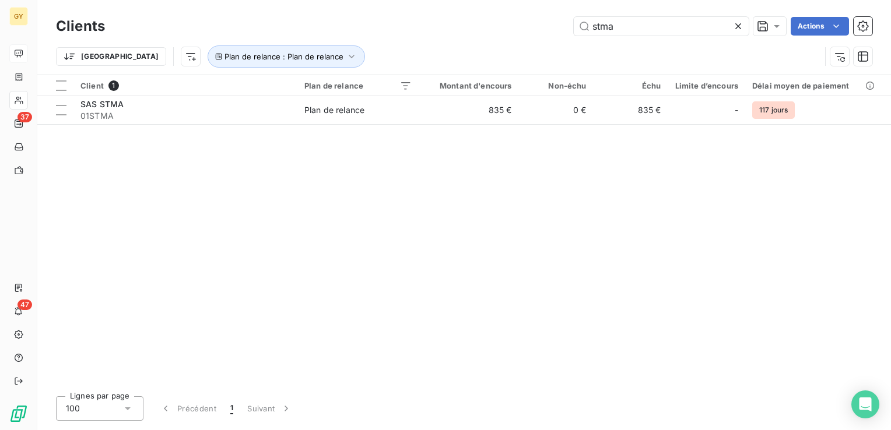
drag, startPoint x: 612, startPoint y: 27, endPoint x: 547, endPoint y: 23, distance: 65.5
click at [547, 23] on div "stma Actions" at bounding box center [495, 26] width 753 height 19
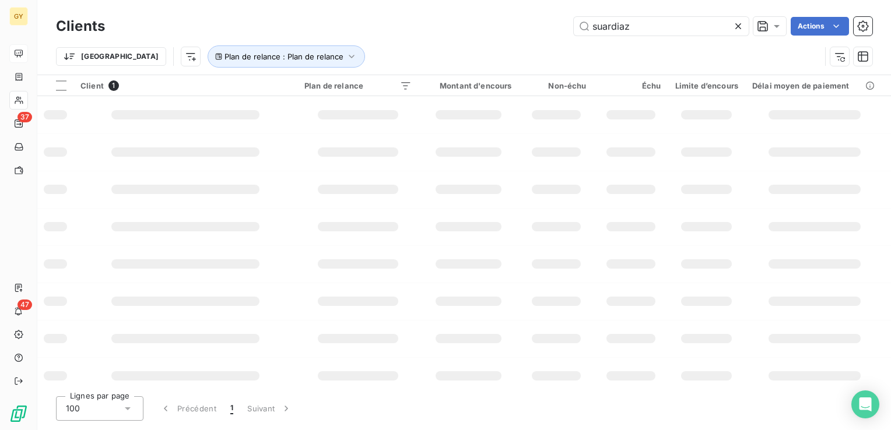
type input "suardiaz"
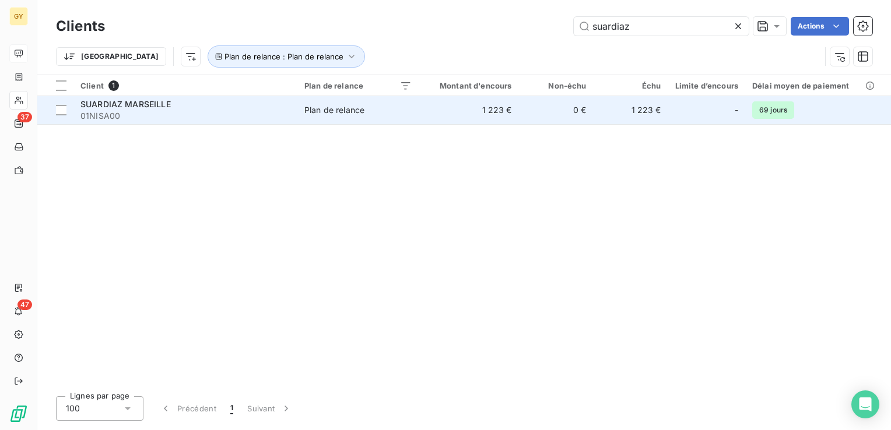
click at [432, 111] on td "1 223 €" at bounding box center [469, 110] width 100 height 28
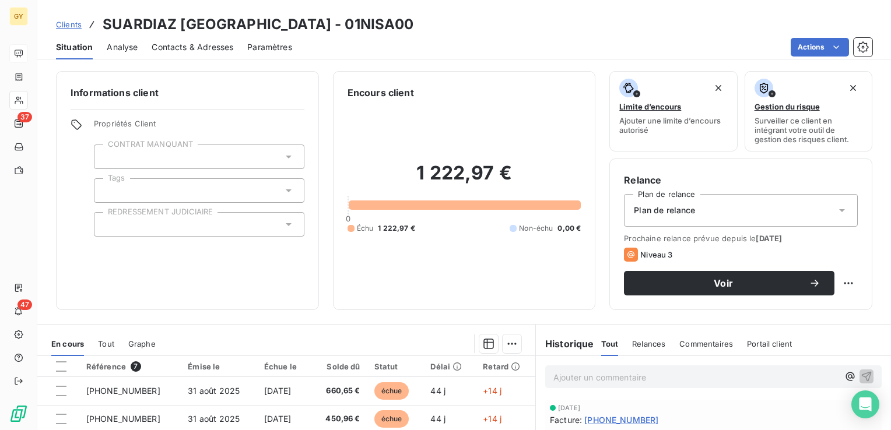
click at [174, 49] on span "Contacts & Adresses" at bounding box center [193, 47] width 82 height 12
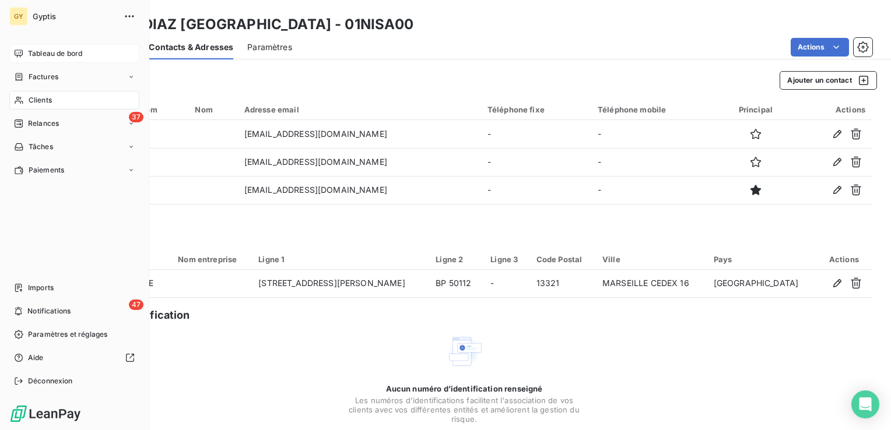
click at [42, 104] on span "Clients" at bounding box center [40, 100] width 23 height 10
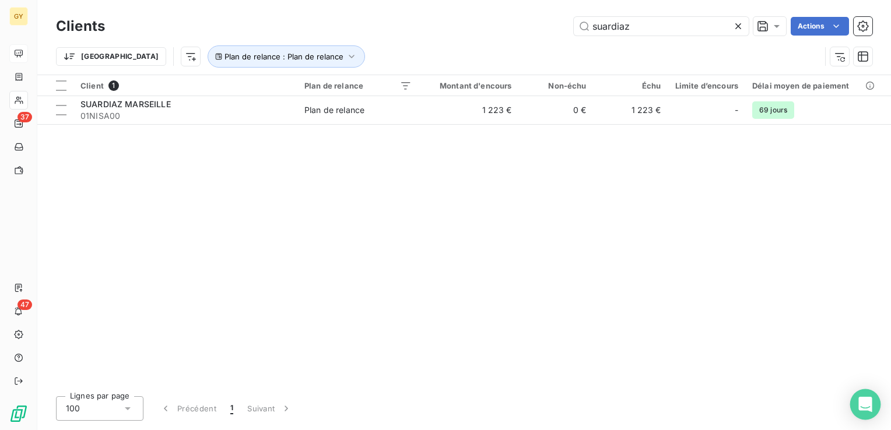
click at [866, 414] on div "Open Intercom Messenger" at bounding box center [865, 404] width 31 height 31
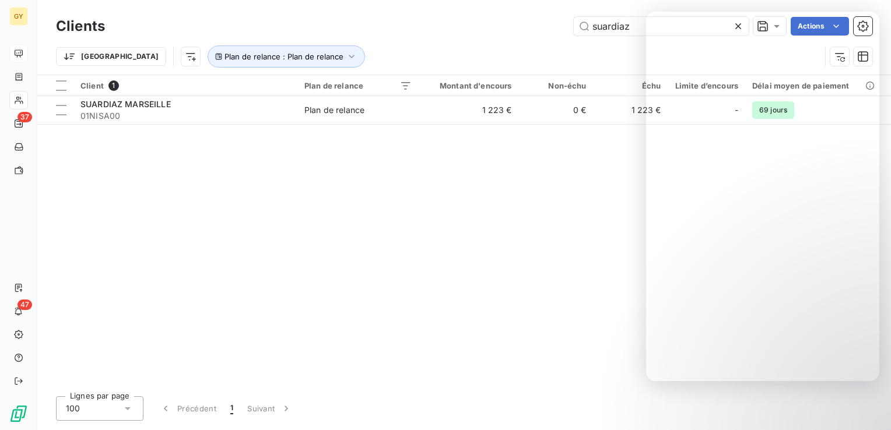
click at [586, 235] on div "Client 1 Plan de relance Montant d'encours Non-échu Échu Limite d’encours Délai…" at bounding box center [463, 231] width 853 height 312
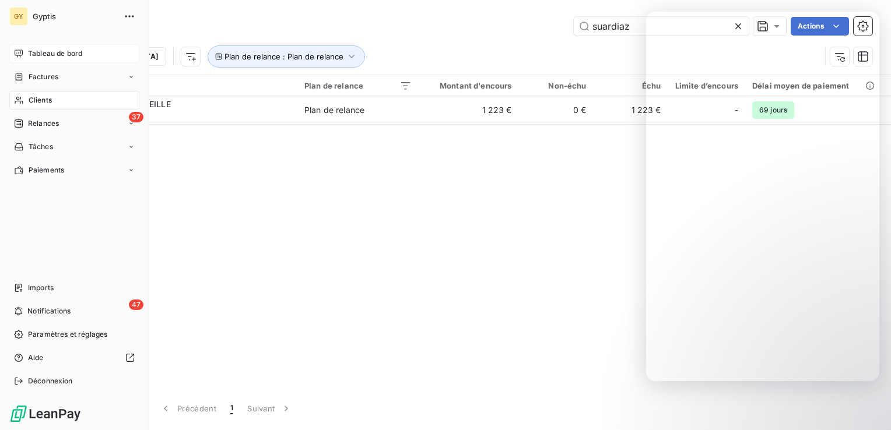
click at [49, 100] on span "Clients" at bounding box center [40, 100] width 23 height 10
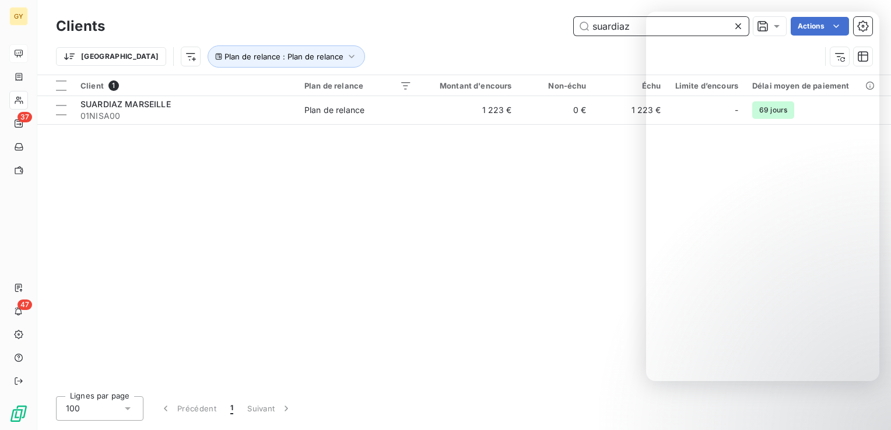
drag, startPoint x: 639, startPoint y: 30, endPoint x: 501, endPoint y: 24, distance: 137.7
click at [511, 22] on div "suardiaz Actions" at bounding box center [495, 26] width 753 height 19
type input "sisa"
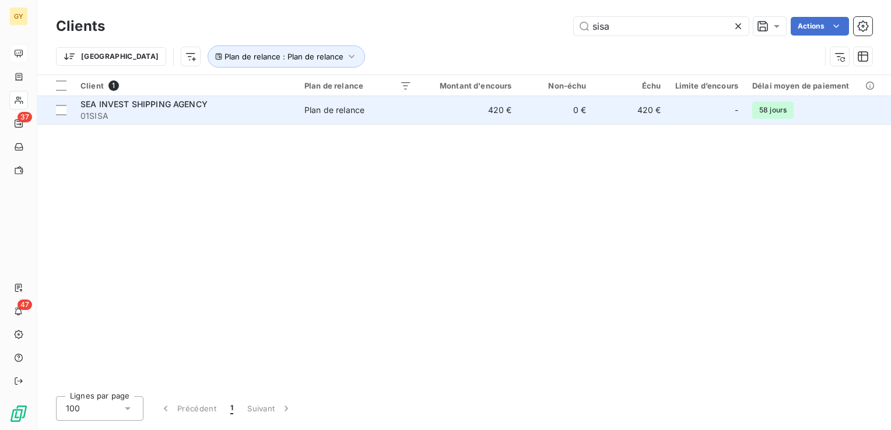
click at [187, 111] on span "01SISA" at bounding box center [185, 116] width 210 height 12
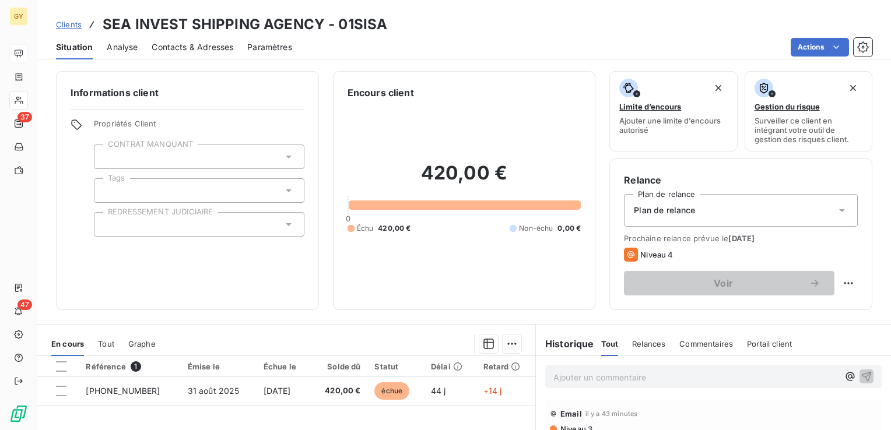
click at [585, 375] on p "Ajouter un commentaire ﻿" at bounding box center [695, 377] width 285 height 15
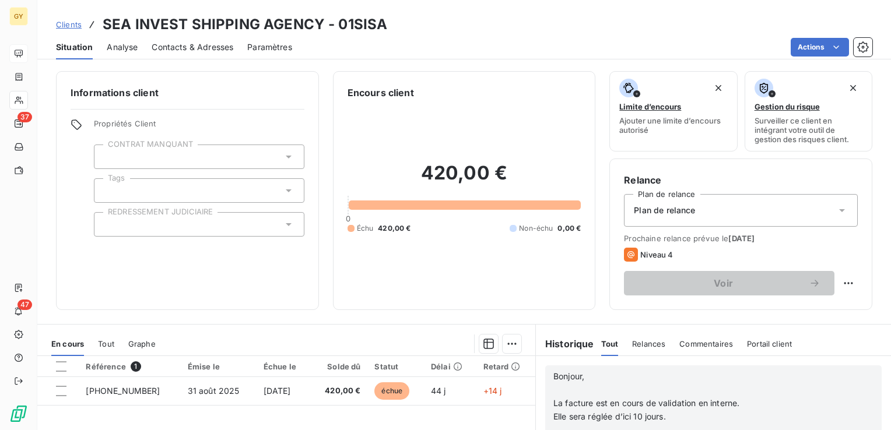
click at [553, 392] on p "﻿" at bounding box center [695, 390] width 285 height 13
click at [569, 417] on p "﻿" at bounding box center [695, 416] width 285 height 13
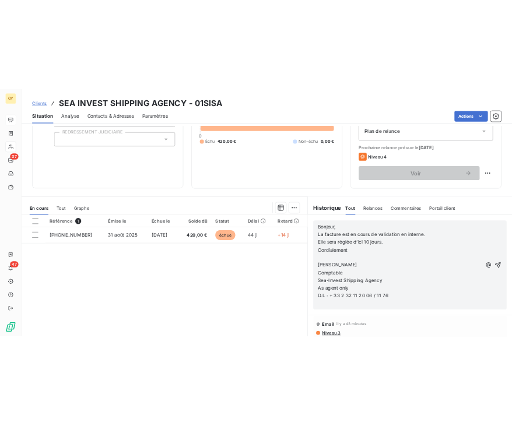
scroll to position [149, 0]
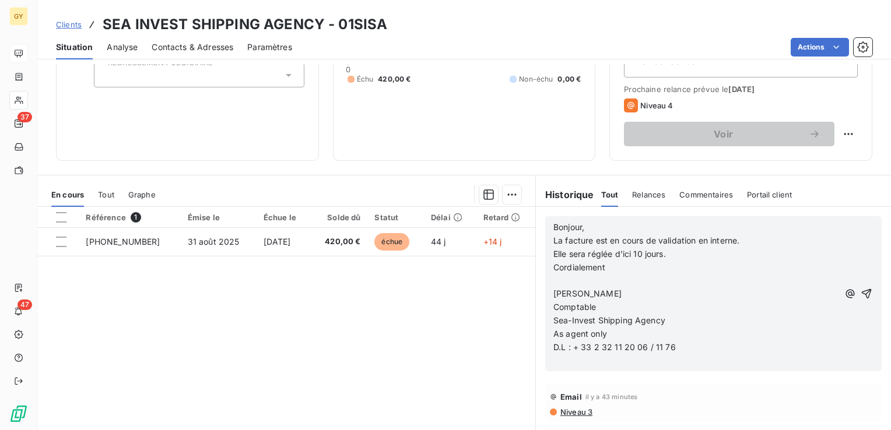
click at [585, 283] on p "﻿" at bounding box center [695, 281] width 285 height 13
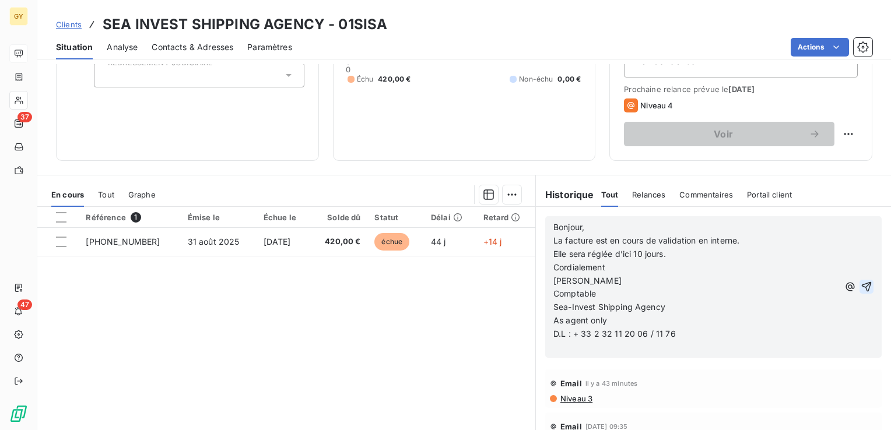
click at [860, 291] on icon "button" at bounding box center [866, 287] width 12 height 12
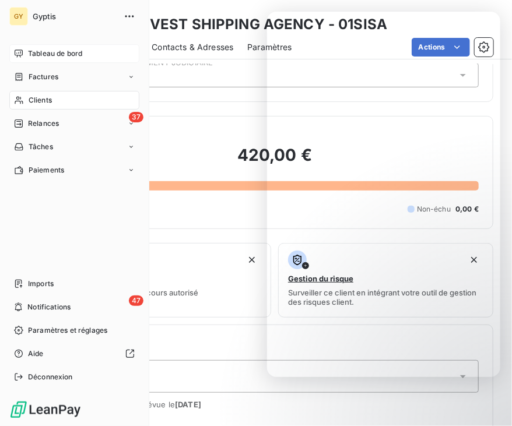
click at [53, 106] on div "Clients" at bounding box center [74, 100] width 130 height 19
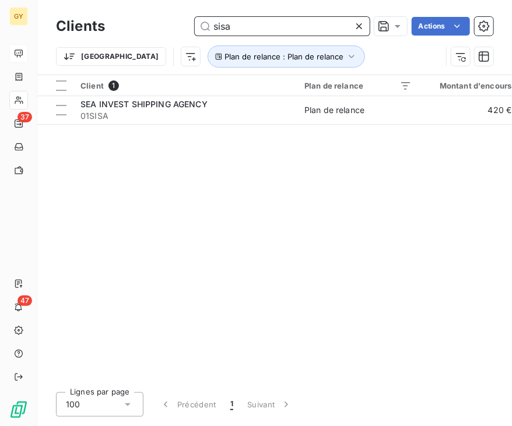
drag, startPoint x: 230, startPoint y: 32, endPoint x: 154, endPoint y: 32, distance: 75.8
click at [155, 32] on div "sisa Actions" at bounding box center [306, 26] width 374 height 19
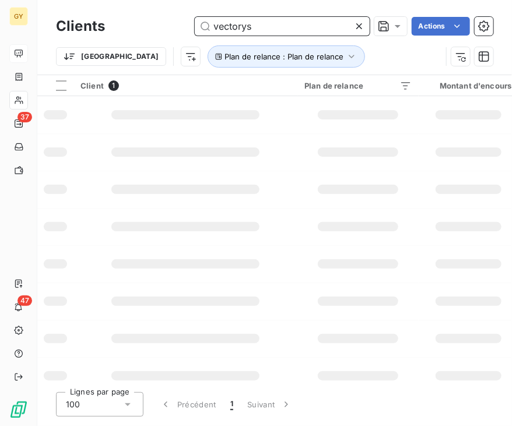
type input "vectorys"
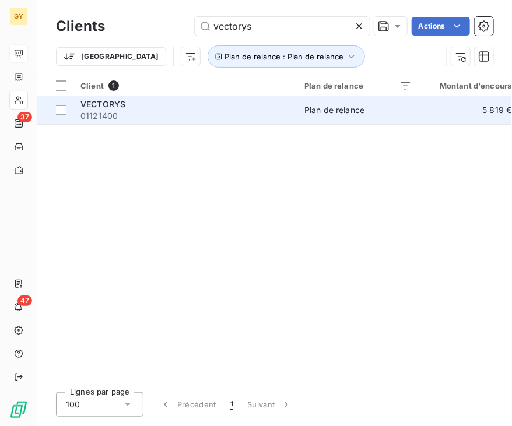
click at [291, 107] on td "VECTORYS 01121400" at bounding box center [185, 110] width 224 height 28
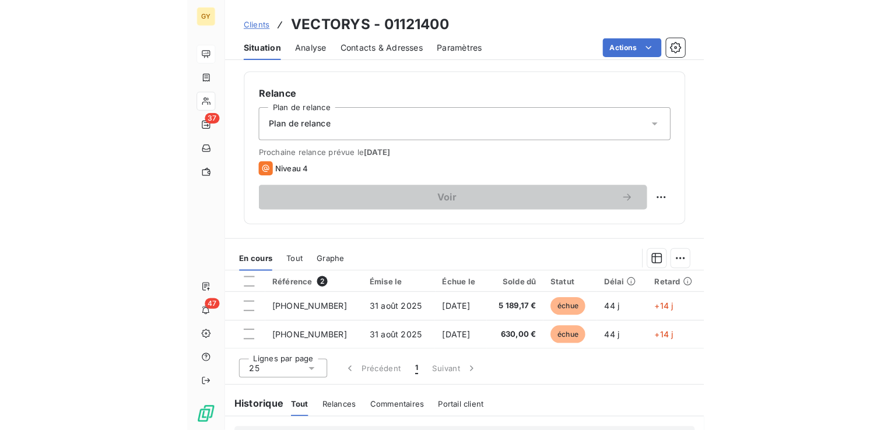
scroll to position [233, 0]
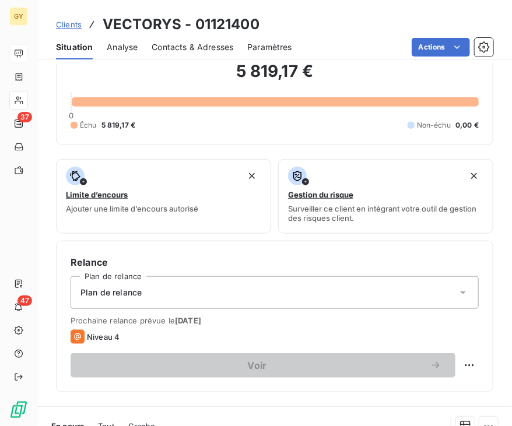
click at [189, 46] on span "Contacts & Adresses" at bounding box center [193, 47] width 82 height 12
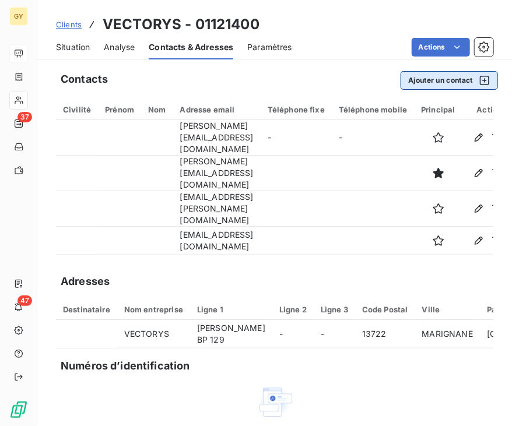
click at [479, 79] on icon "button" at bounding box center [485, 81] width 12 height 12
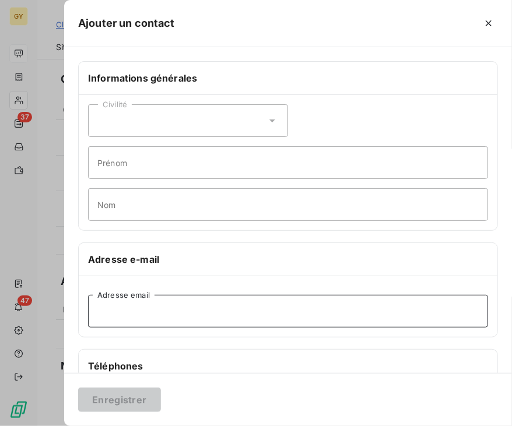
click at [108, 311] on input "Adresse email" at bounding box center [288, 311] width 400 height 33
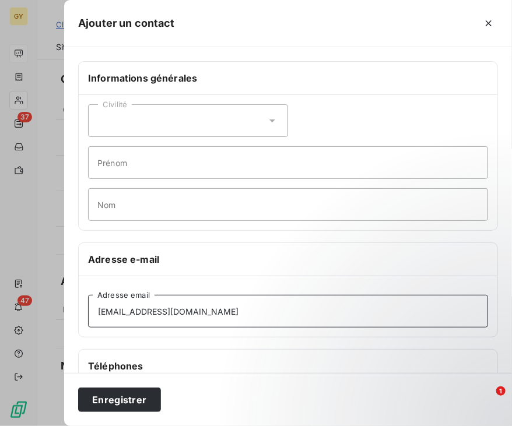
type input "comptafournisseurs@vectorys.com"
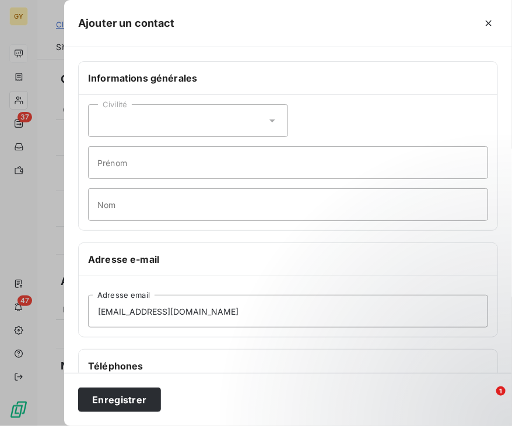
click at [254, 350] on div "Téléphones" at bounding box center [288, 366] width 419 height 33
click at [119, 396] on button "Enregistrer" at bounding box center [119, 400] width 83 height 24
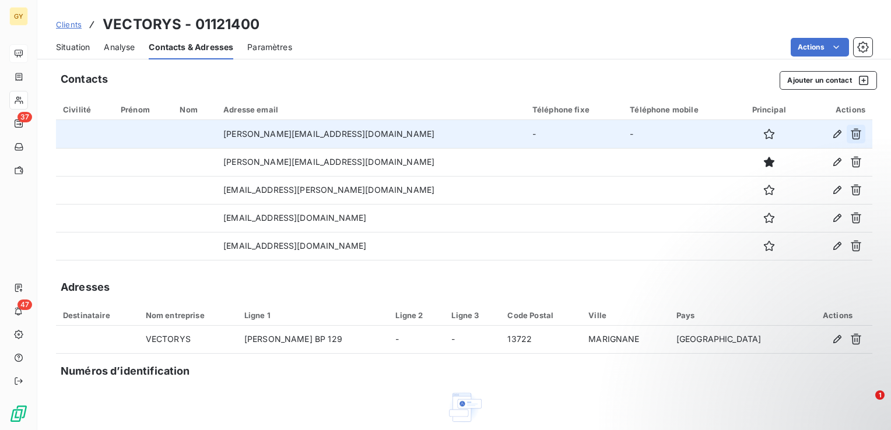
click at [850, 134] on icon "button" at bounding box center [855, 134] width 10 height 11
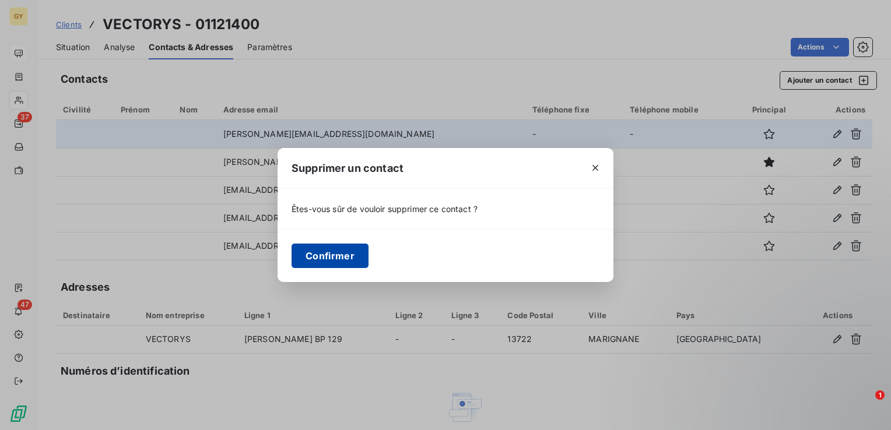
click at [337, 256] on button "Confirmer" at bounding box center [329, 256] width 77 height 24
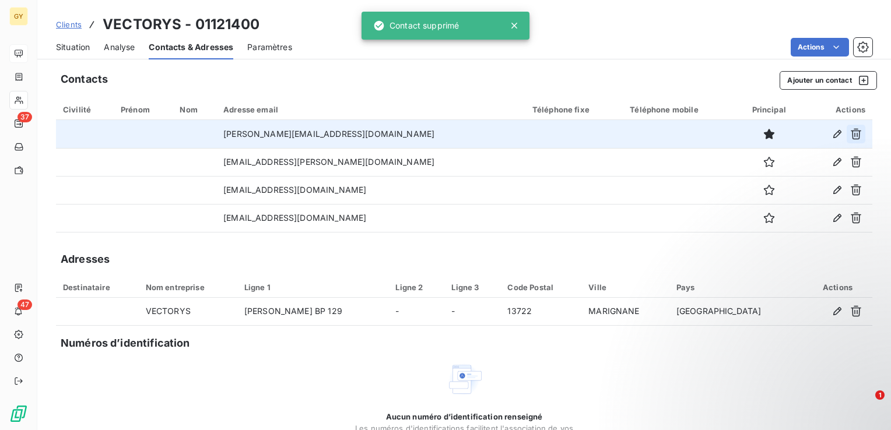
click at [850, 134] on icon "button" at bounding box center [855, 134] width 10 height 11
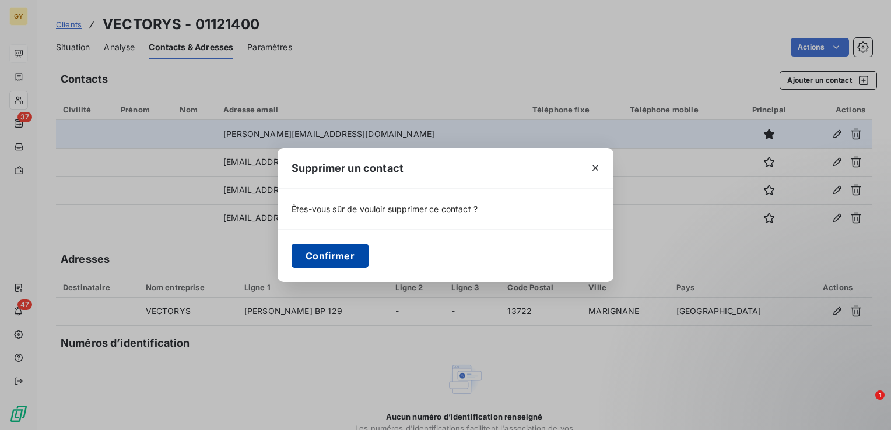
click at [351, 249] on button "Confirmer" at bounding box center [329, 256] width 77 height 24
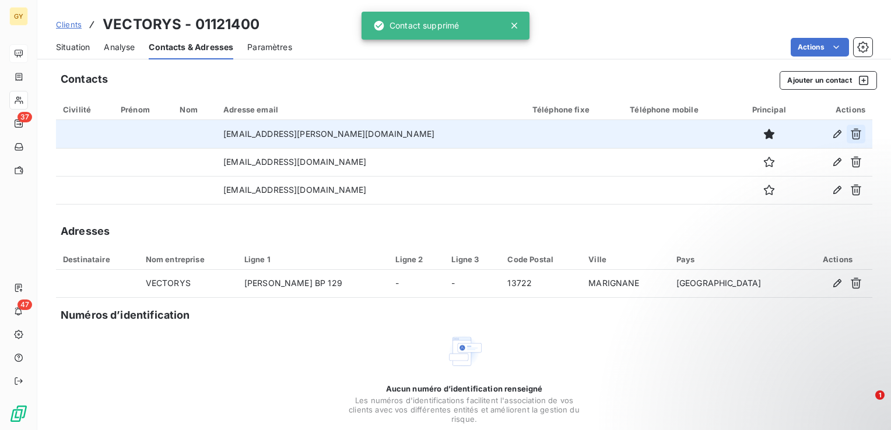
click at [850, 135] on icon "button" at bounding box center [855, 134] width 10 height 11
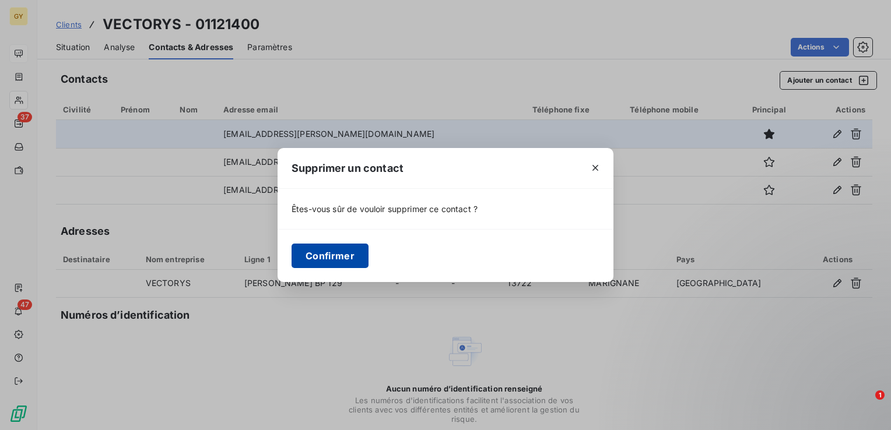
click at [351, 249] on button "Confirmer" at bounding box center [329, 256] width 77 height 24
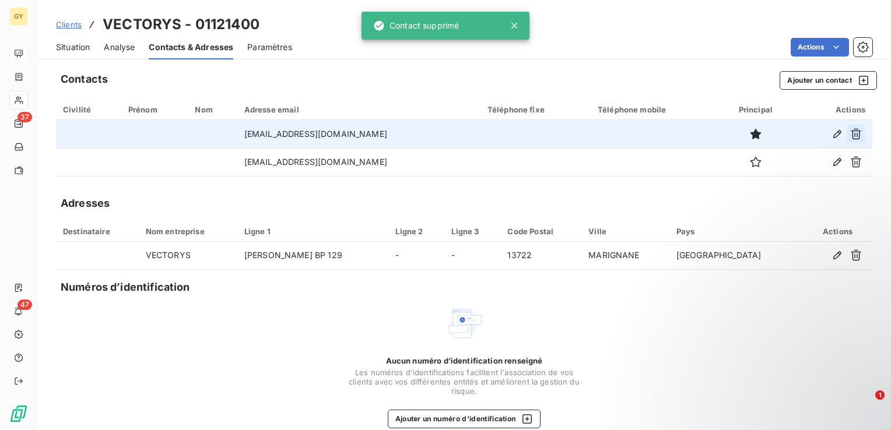
click at [850, 132] on icon "button" at bounding box center [856, 134] width 12 height 12
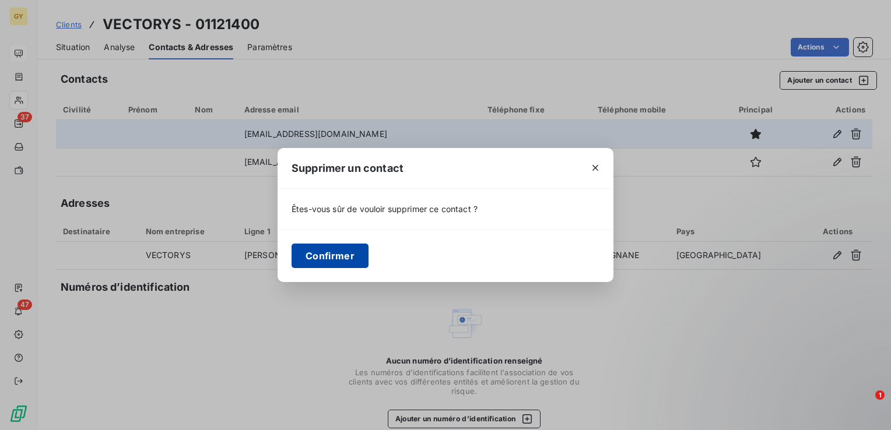
click at [315, 259] on button "Confirmer" at bounding box center [329, 256] width 77 height 24
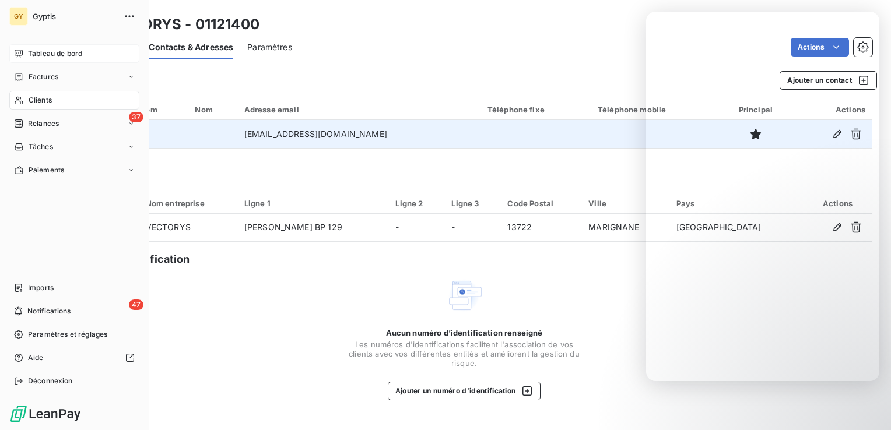
click at [29, 102] on span "Clients" at bounding box center [40, 100] width 23 height 10
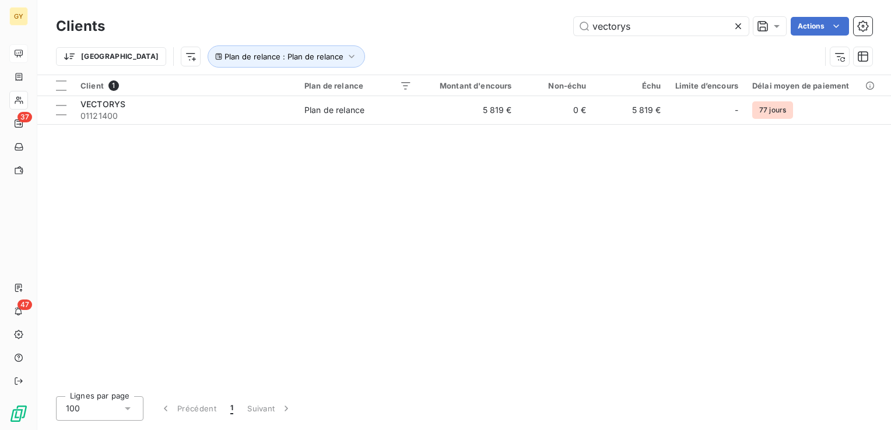
click at [738, 27] on icon at bounding box center [738, 26] width 6 height 6
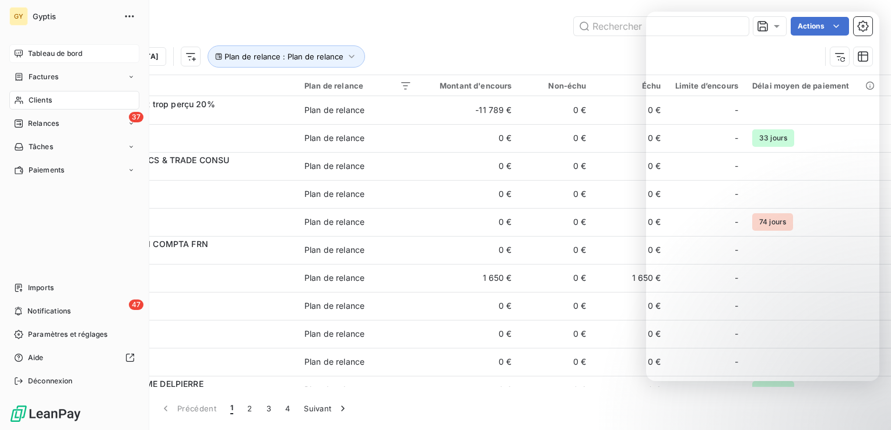
click at [33, 104] on span "Clients" at bounding box center [40, 100] width 23 height 10
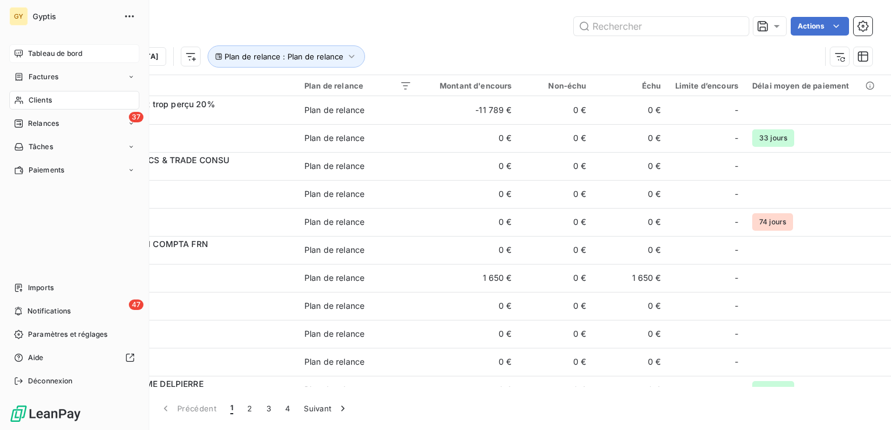
click at [40, 101] on span "Clients" at bounding box center [40, 100] width 23 height 10
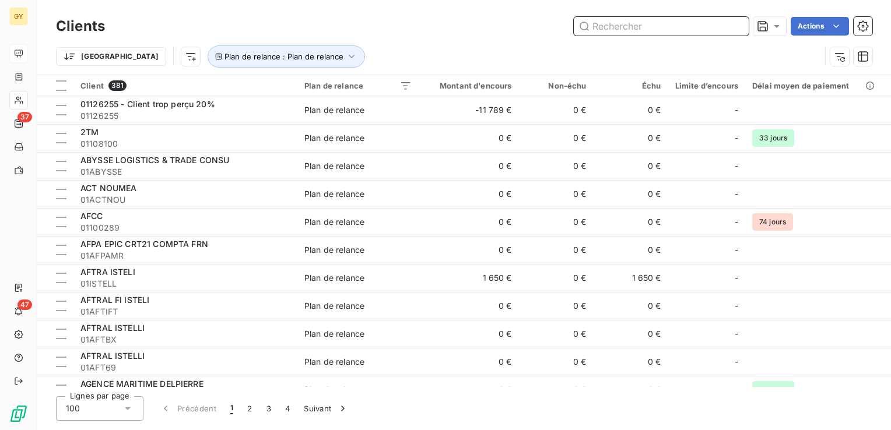
click at [678, 31] on input "text" at bounding box center [661, 26] width 175 height 19
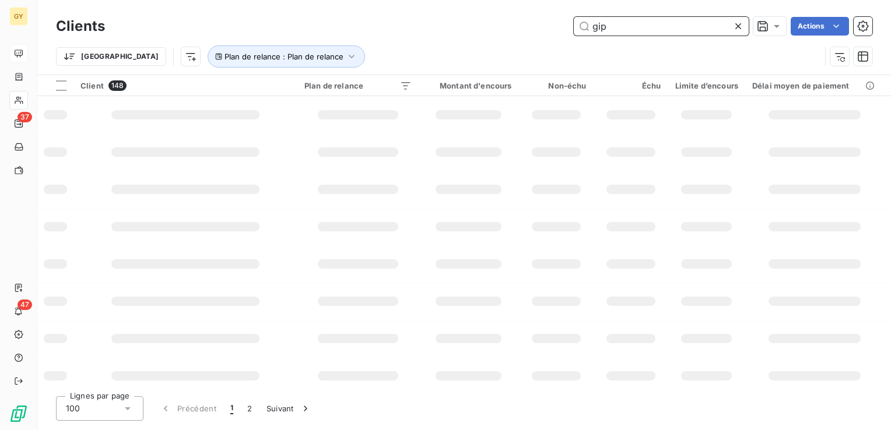
type input "gip"
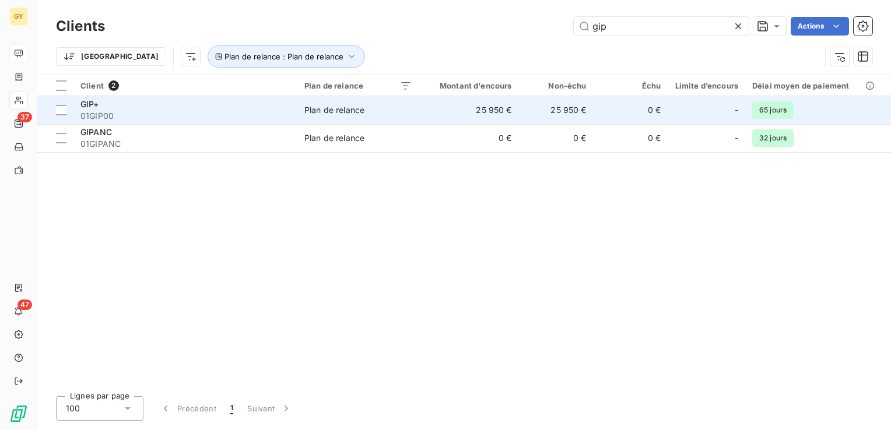
click at [339, 112] on div "Plan de relance" at bounding box center [334, 110] width 60 height 12
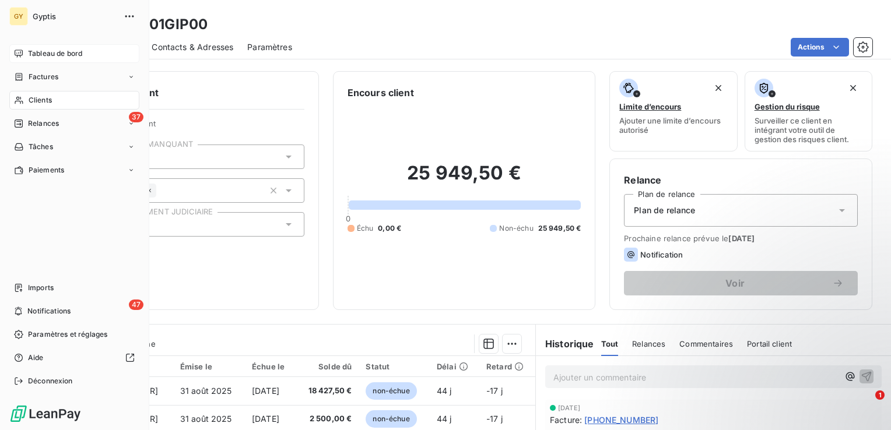
click at [26, 99] on div "Clients" at bounding box center [74, 100] width 130 height 19
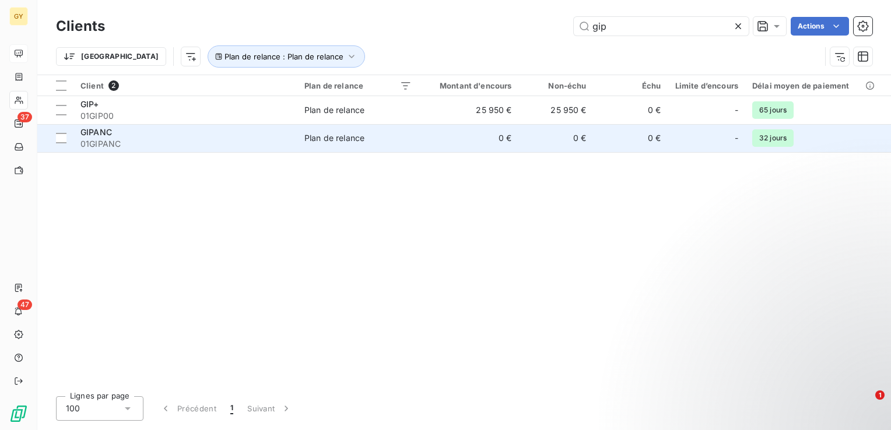
click at [521, 139] on td "0 €" at bounding box center [556, 138] width 75 height 28
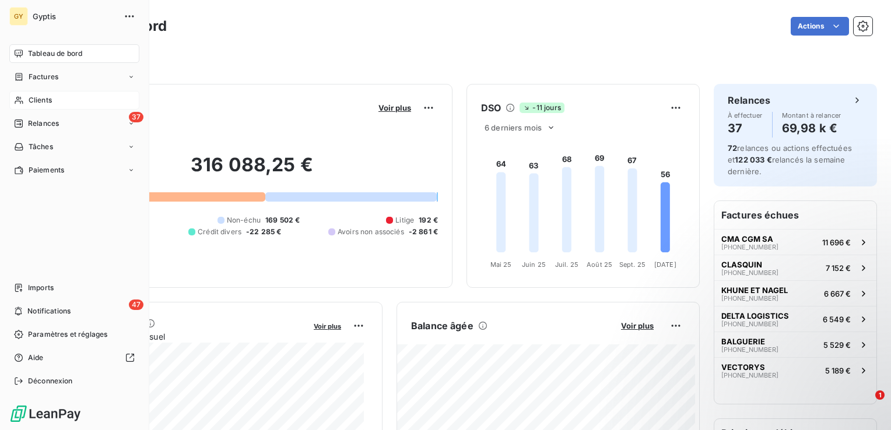
click at [32, 101] on span "Clients" at bounding box center [40, 100] width 23 height 10
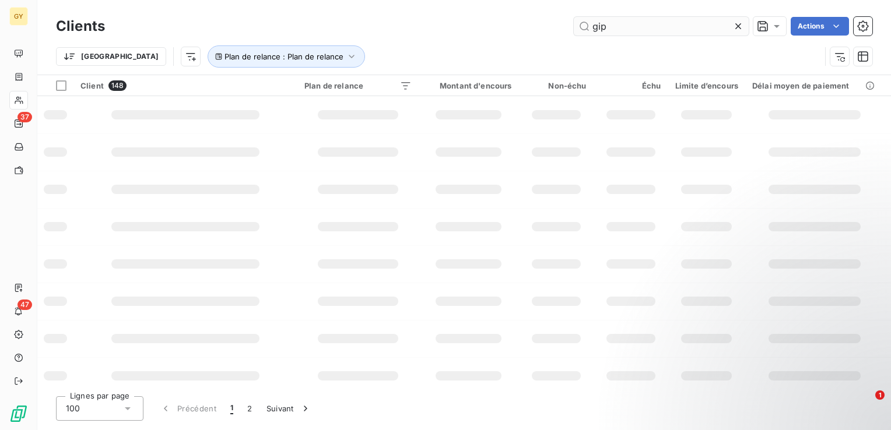
type input "gip"
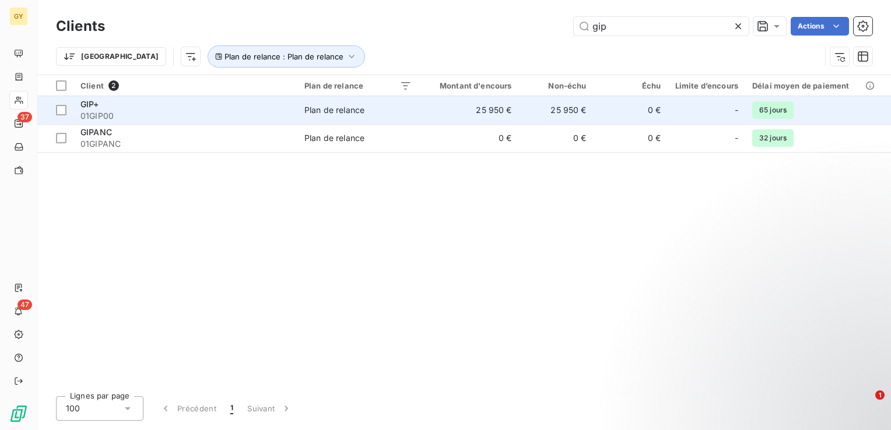
click at [489, 110] on td "25 950 €" at bounding box center [469, 110] width 100 height 28
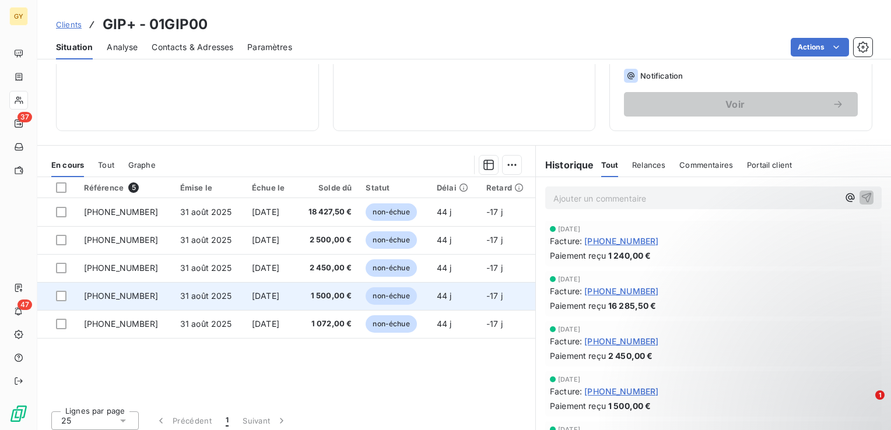
scroll to position [184, 0]
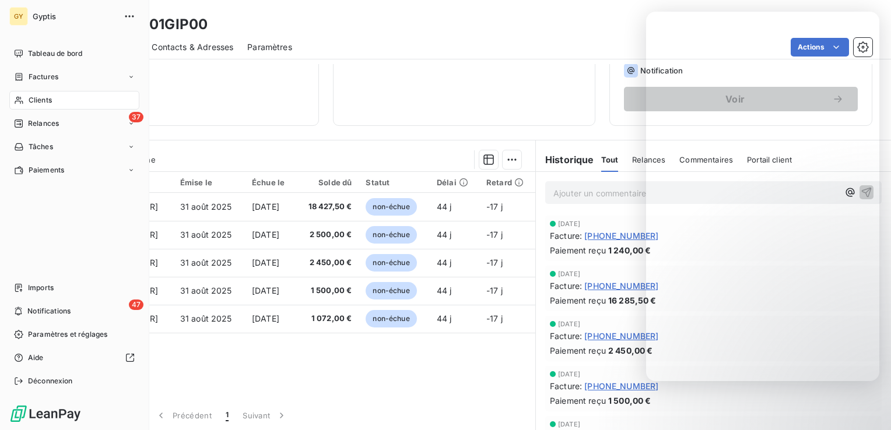
click at [51, 102] on span "Clients" at bounding box center [40, 100] width 23 height 10
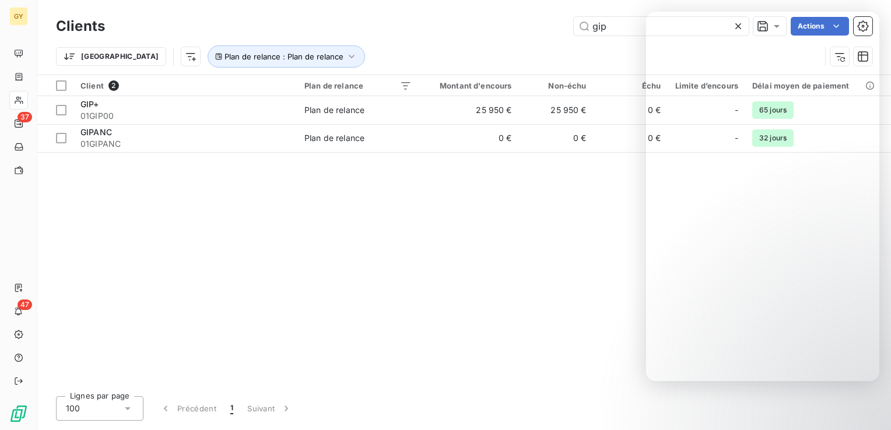
drag, startPoint x: 607, startPoint y: 26, endPoint x: 567, endPoint y: 24, distance: 40.8
click at [567, 24] on div "gip Actions" at bounding box center [495, 26] width 753 height 19
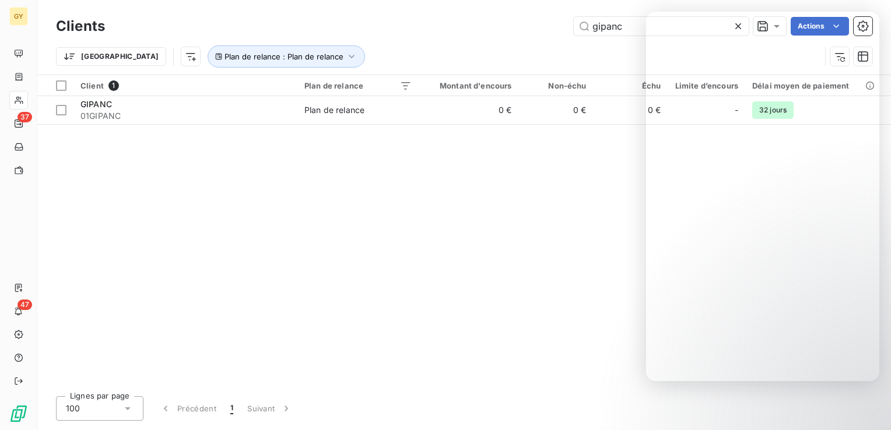
drag, startPoint x: 627, startPoint y: 24, endPoint x: 524, endPoint y: 24, distance: 103.2
click at [524, 24] on div "gipanc Actions" at bounding box center [495, 26] width 753 height 19
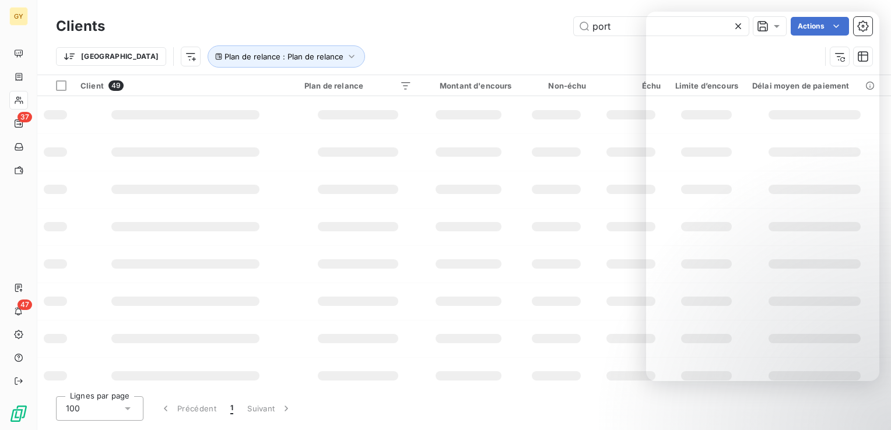
type input "port"
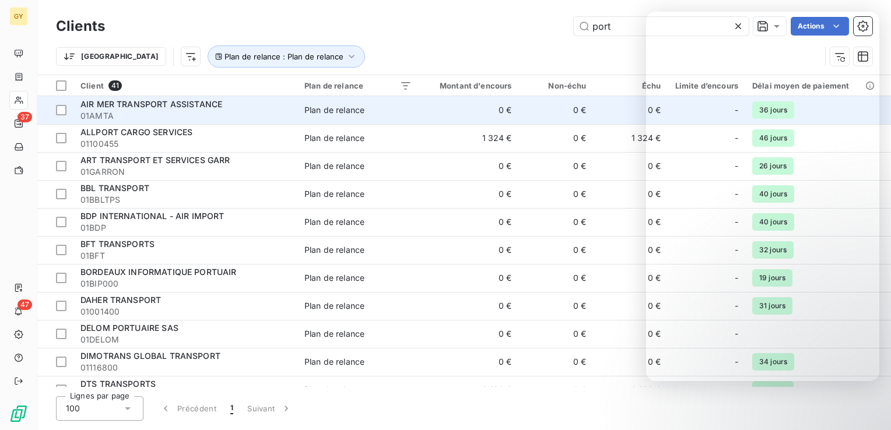
click at [149, 108] on span "AIR MER TRANSPORT ASSISTANCE" at bounding box center [151, 104] width 142 height 10
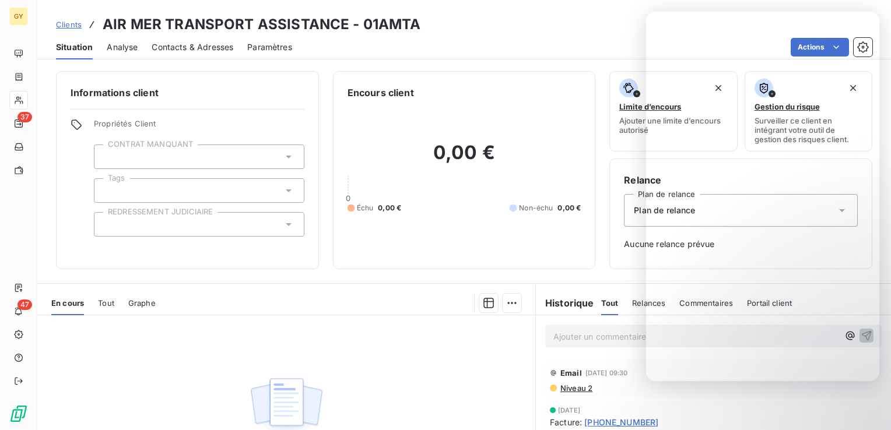
click at [201, 45] on span "Contacts & Adresses" at bounding box center [193, 47] width 82 height 12
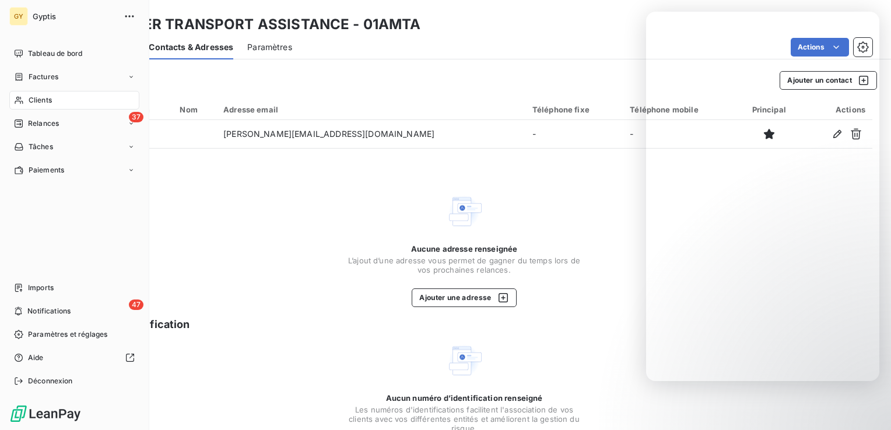
click at [37, 94] on div "Clients" at bounding box center [74, 100] width 130 height 19
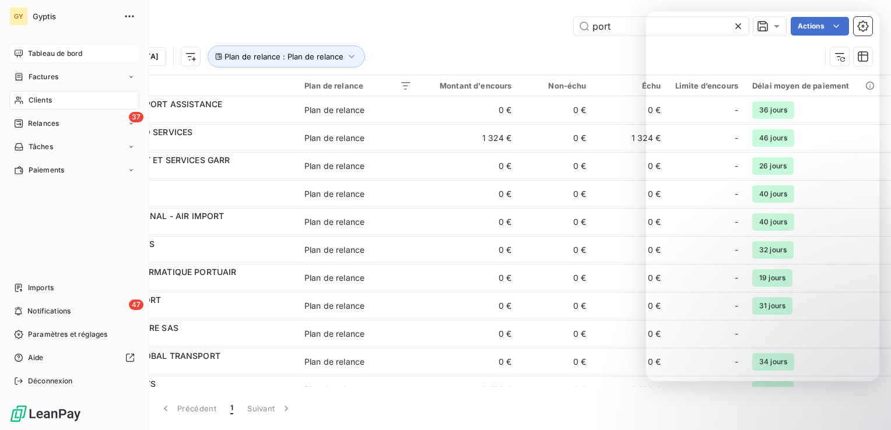
click at [55, 57] on span "Tableau de bord" at bounding box center [55, 53] width 54 height 10
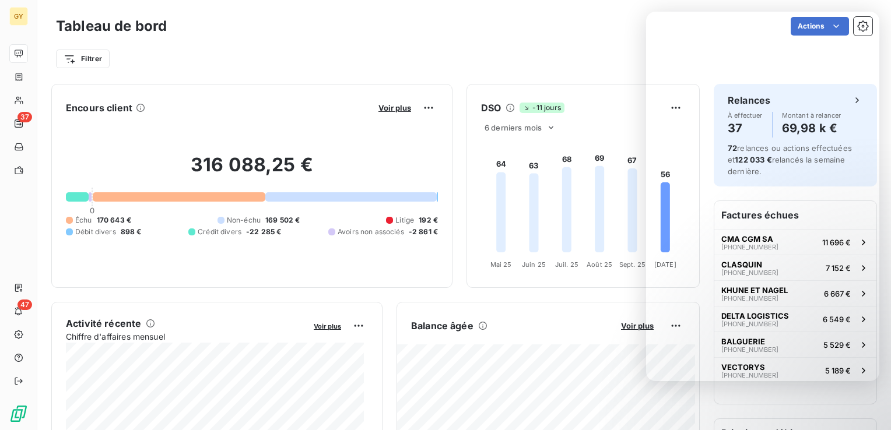
click at [596, 30] on div "Actions" at bounding box center [526, 26] width 691 height 19
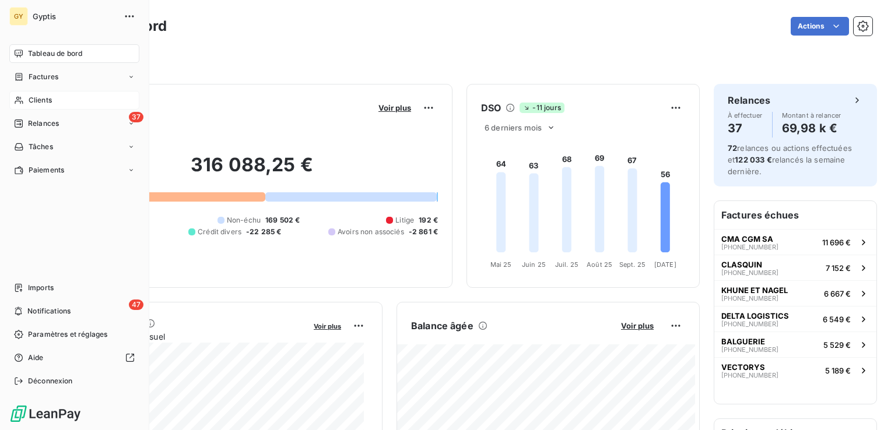
click at [51, 99] on span "Clients" at bounding box center [40, 100] width 23 height 10
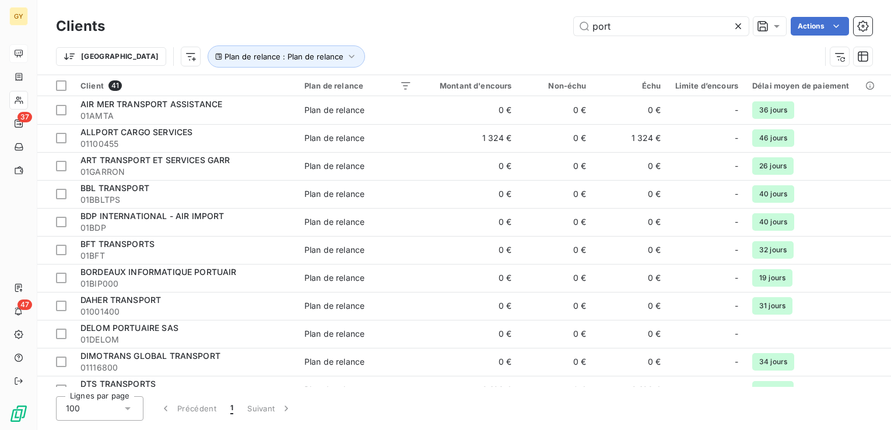
click at [738, 27] on icon at bounding box center [738, 26] width 12 height 12
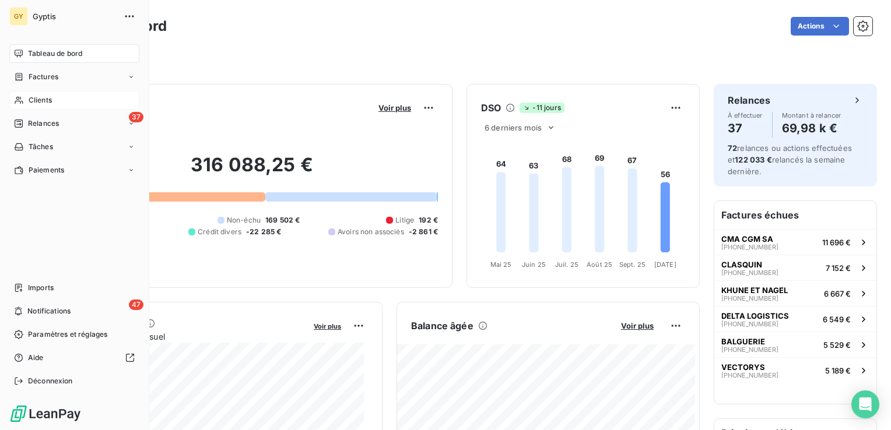
click at [26, 99] on div "Clients" at bounding box center [74, 100] width 130 height 19
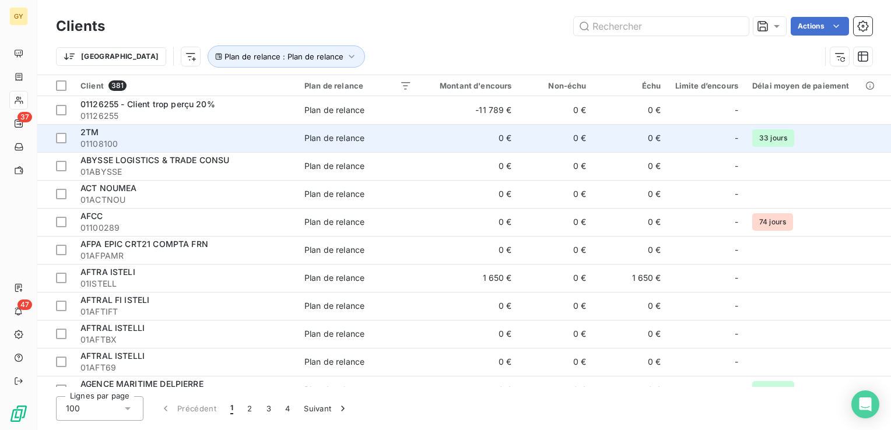
click at [417, 142] on td "Plan de relance" at bounding box center [357, 138] width 121 height 28
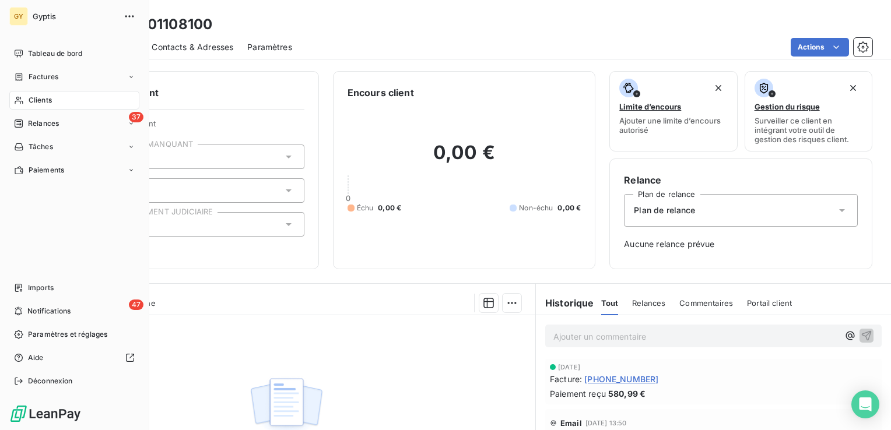
click at [30, 99] on span "Clients" at bounding box center [40, 100] width 23 height 10
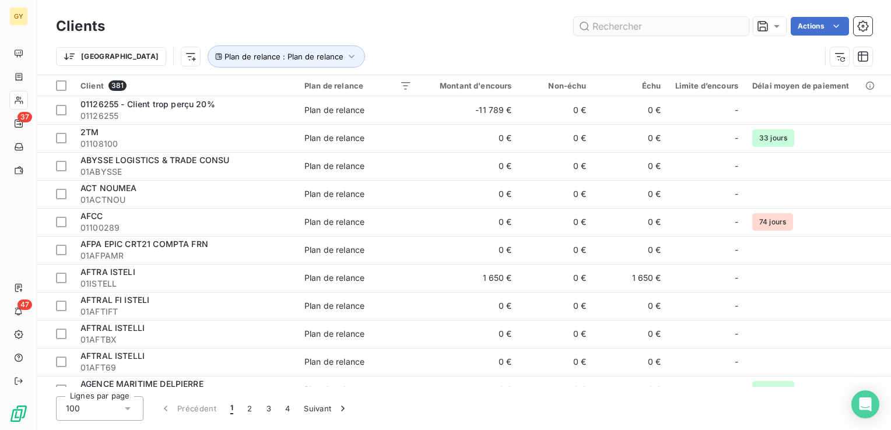
click at [608, 29] on input "text" at bounding box center [661, 26] width 175 height 19
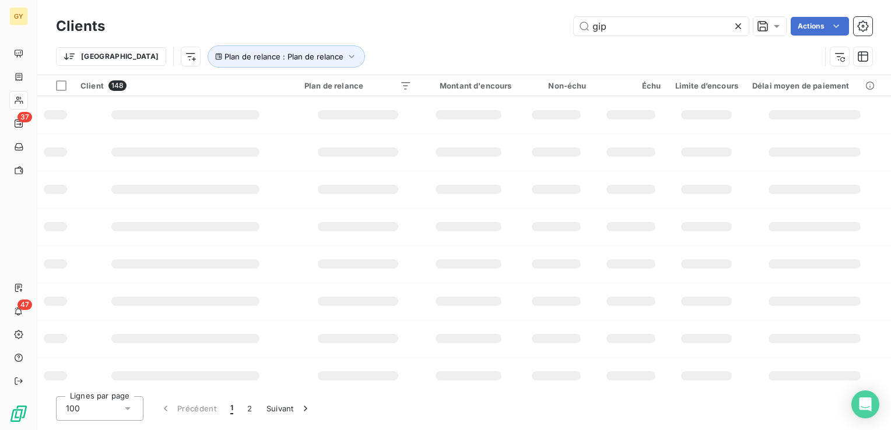
type input "gip"
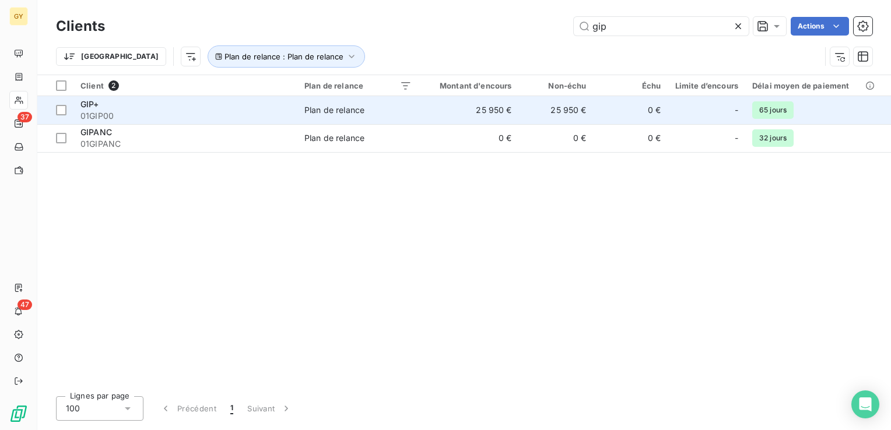
click at [553, 111] on td "25 950 €" at bounding box center [556, 110] width 75 height 28
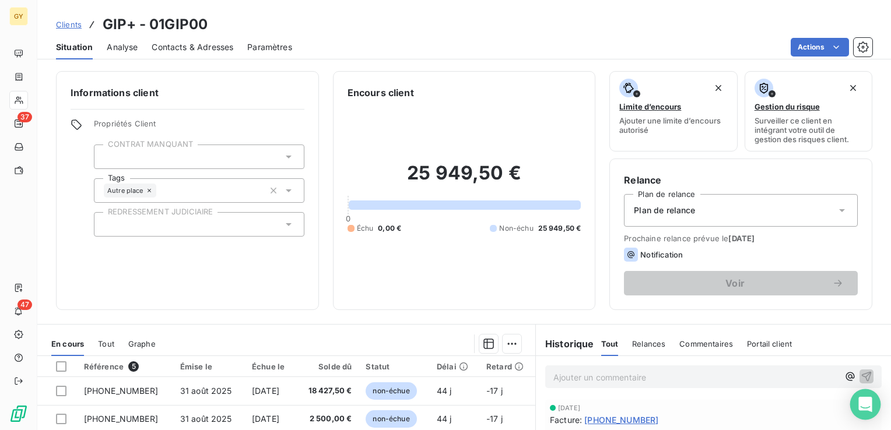
click at [870, 405] on icon "Open Intercom Messenger" at bounding box center [864, 404] width 13 height 15
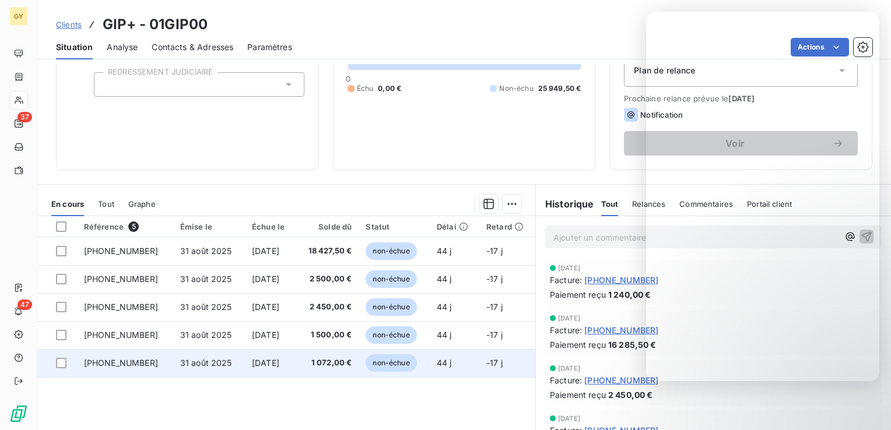
scroll to position [175, 0]
